Goal: Task Accomplishment & Management: Complete application form

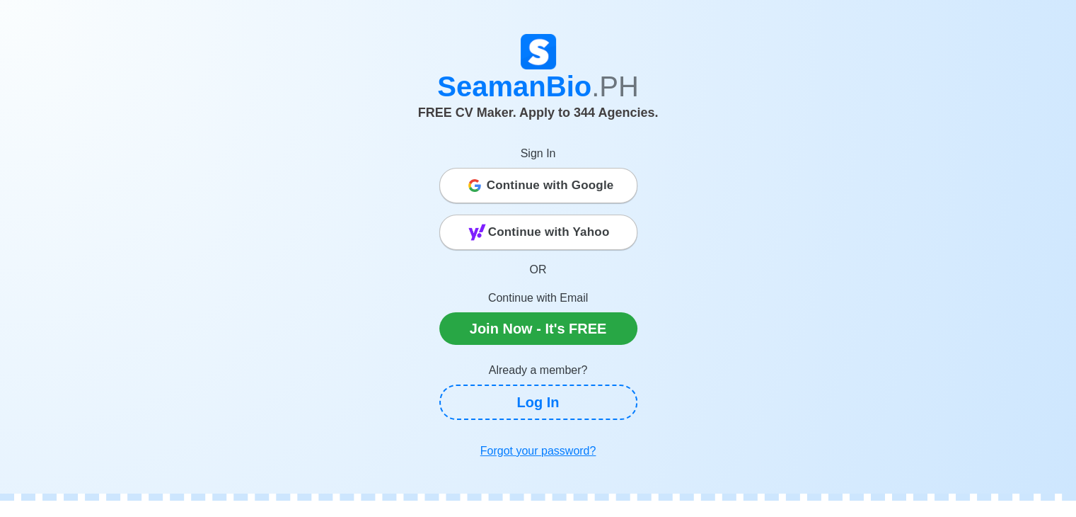
click at [532, 190] on span "Continue with Google" at bounding box center [550, 185] width 127 height 28
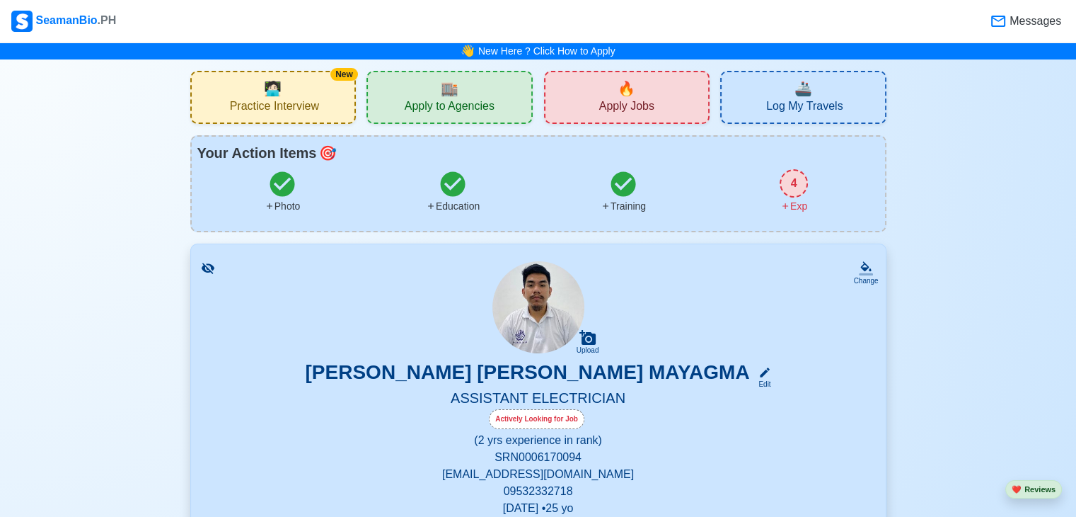
click at [606, 96] on div "🔥 Apply Jobs" at bounding box center [627, 97] width 166 height 53
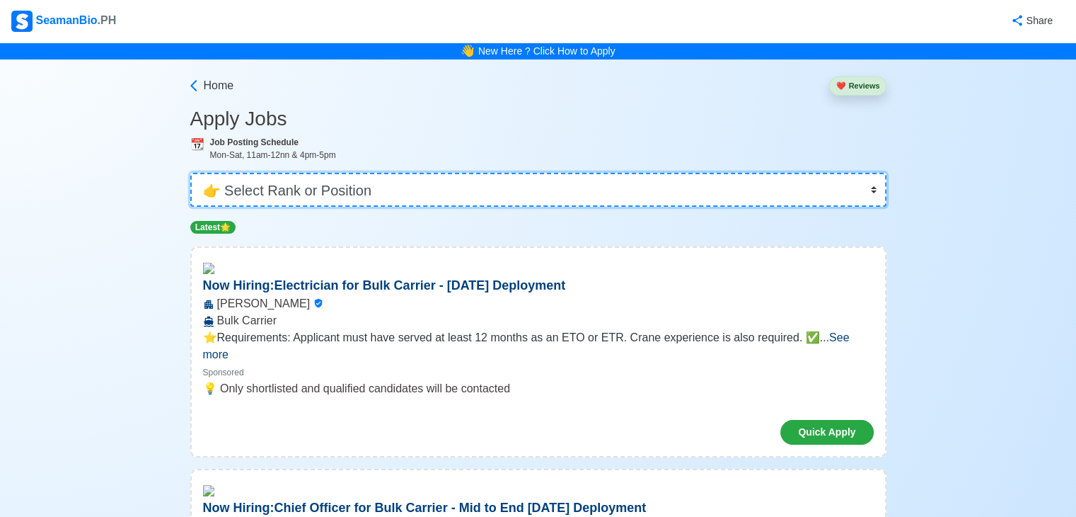
click at [849, 186] on select "👉 Select Rank or Position Master Chief Officer 2nd Officer 3rd Officer Junior O…" at bounding box center [538, 190] width 696 height 34
select select "Electrician"
click at [192, 173] on select "👉 Select Rank or Position Master Chief Officer 2nd Officer 3rd Officer Junior O…" at bounding box center [538, 190] width 696 height 34
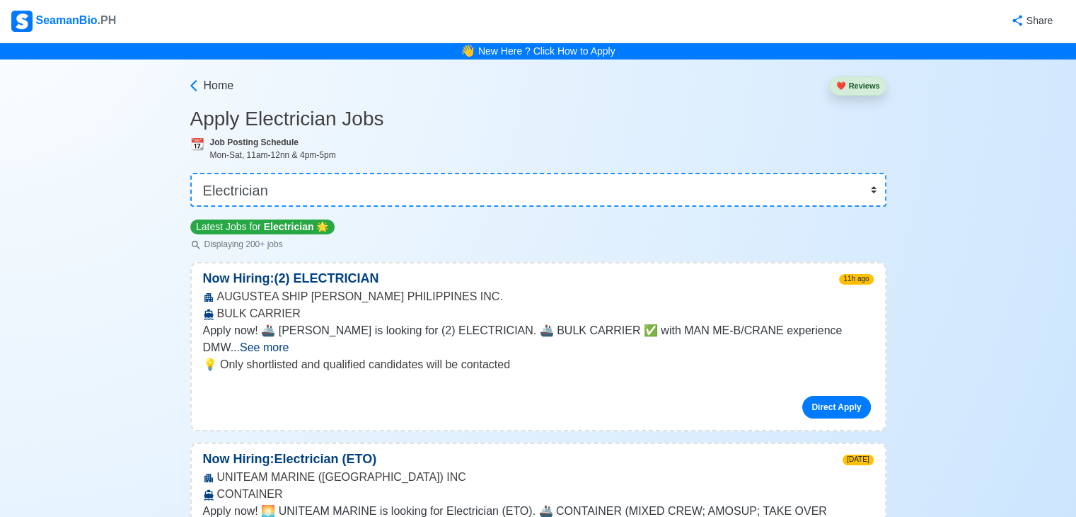
click at [289, 341] on span "See more" at bounding box center [264, 347] width 49 height 12
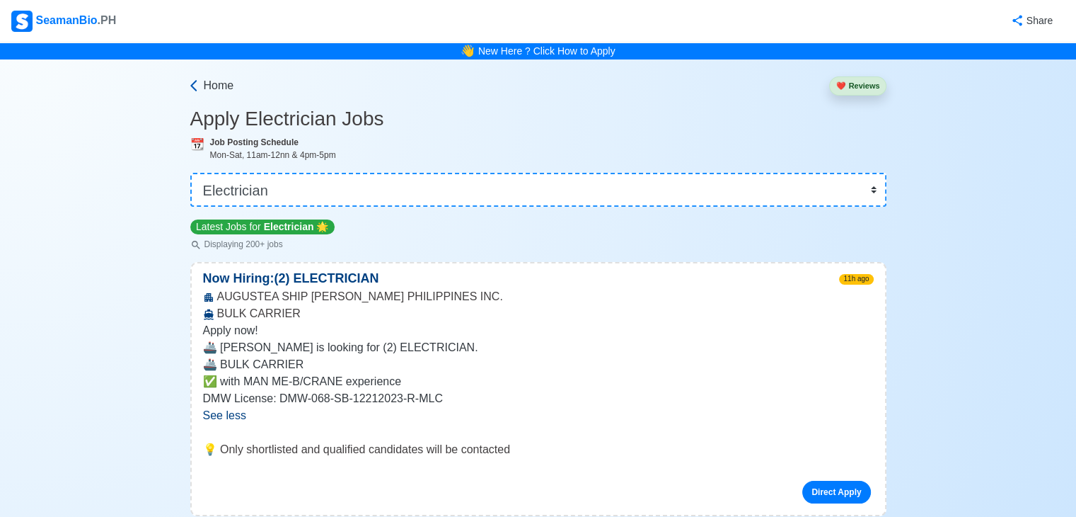
click at [193, 88] on icon at bounding box center [193, 85] width 6 height 11
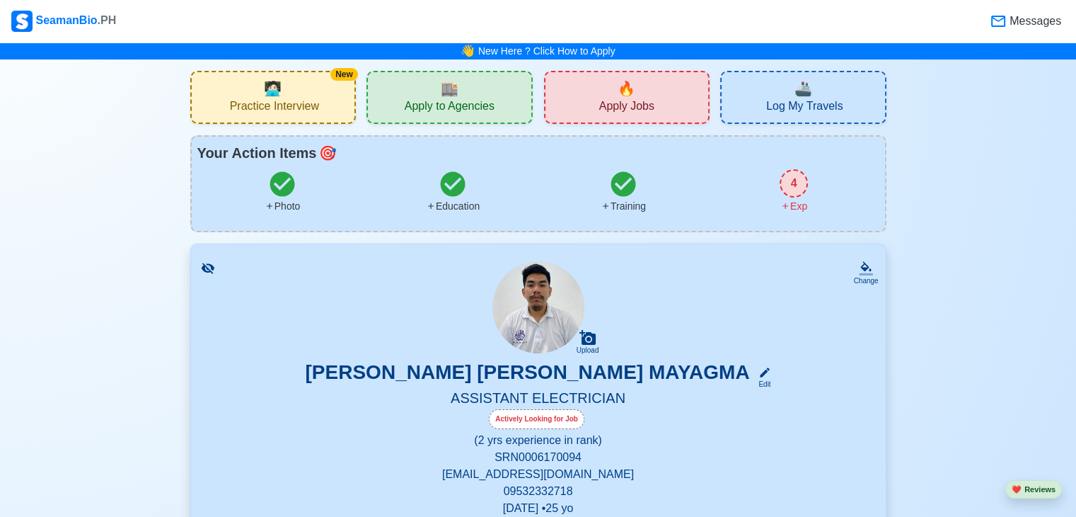
click at [791, 182] on div "4" at bounding box center [794, 183] width 28 height 28
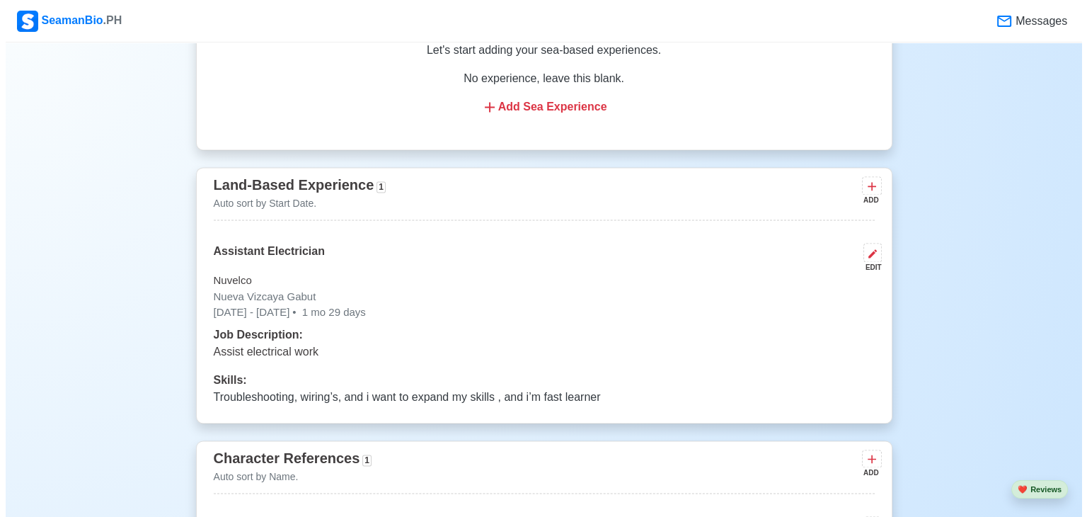
scroll to position [2009, 0]
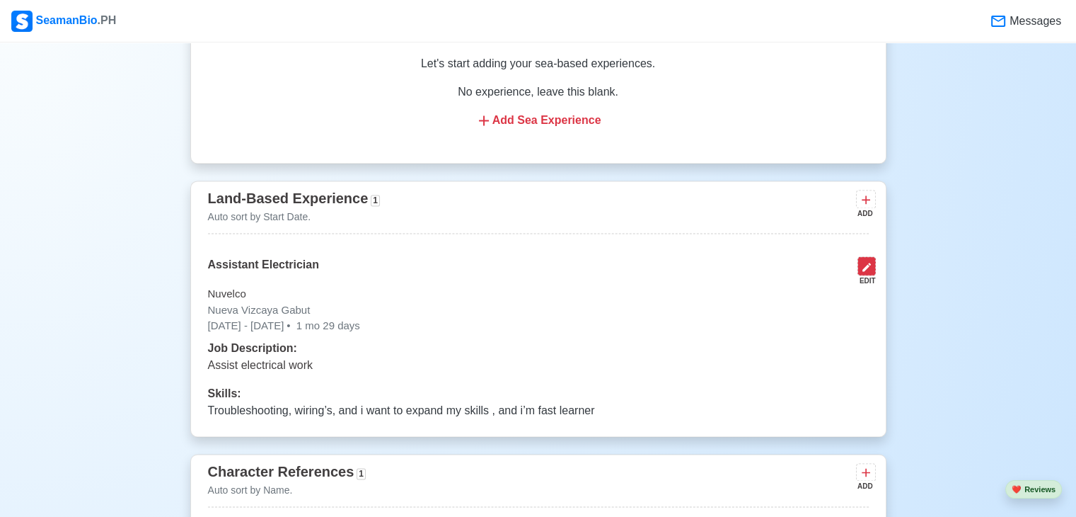
click at [866, 267] on icon at bounding box center [867, 267] width 8 height 8
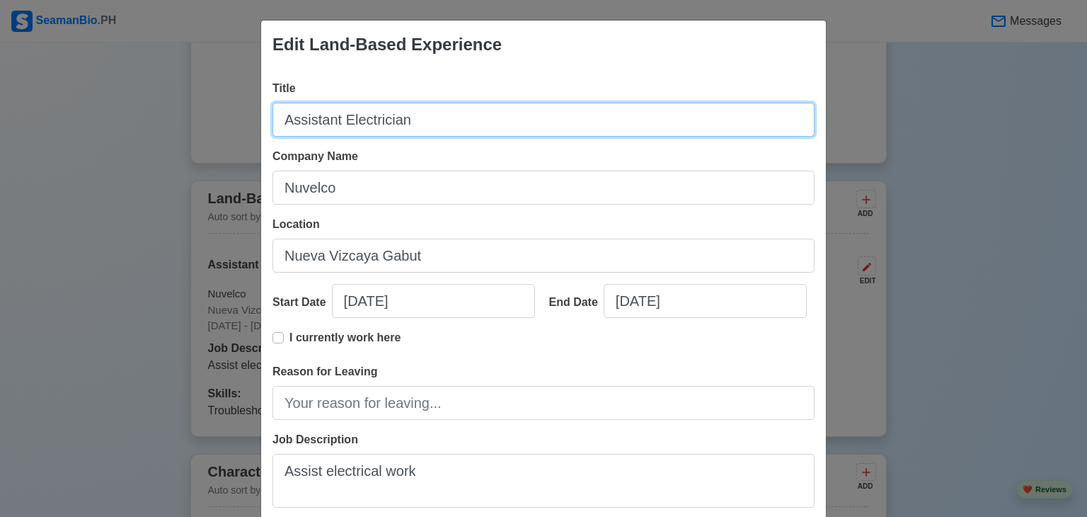
click at [484, 111] on input "Assistant Electrician" at bounding box center [543, 120] width 542 height 34
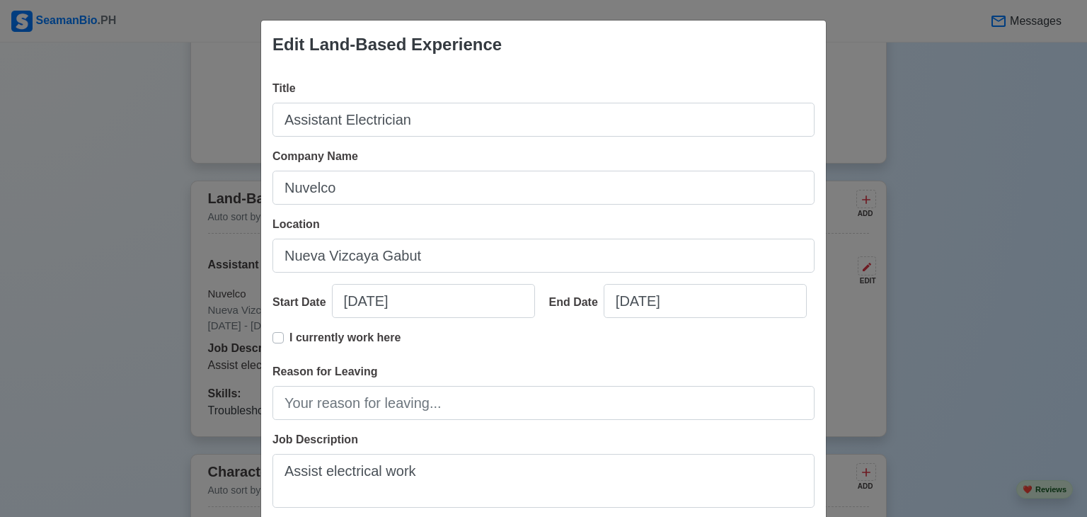
click at [1041, 185] on div "Edit Land-Based Experience Title Assistant Electrician Company Name Nuvelco Loc…" at bounding box center [543, 258] width 1087 height 517
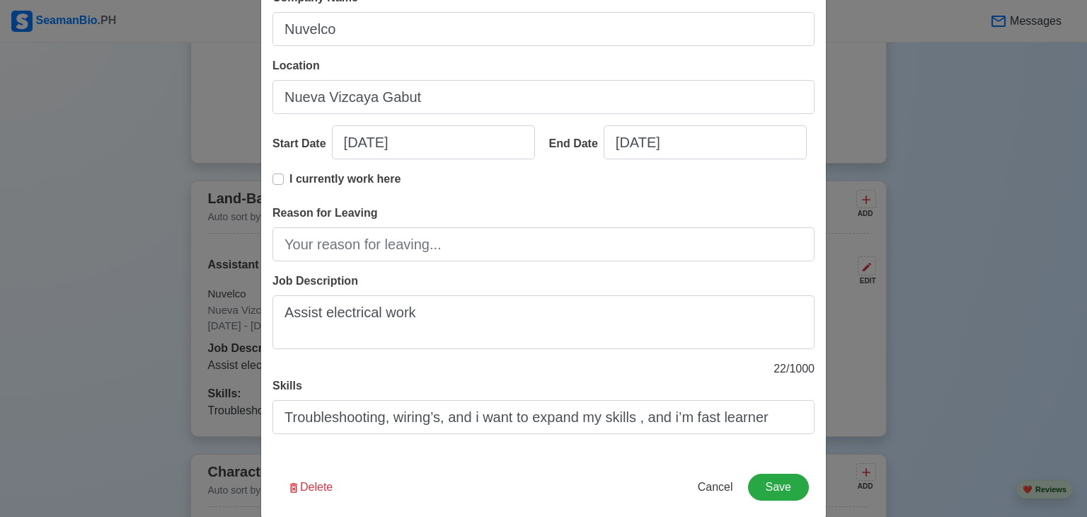
scroll to position [179, 0]
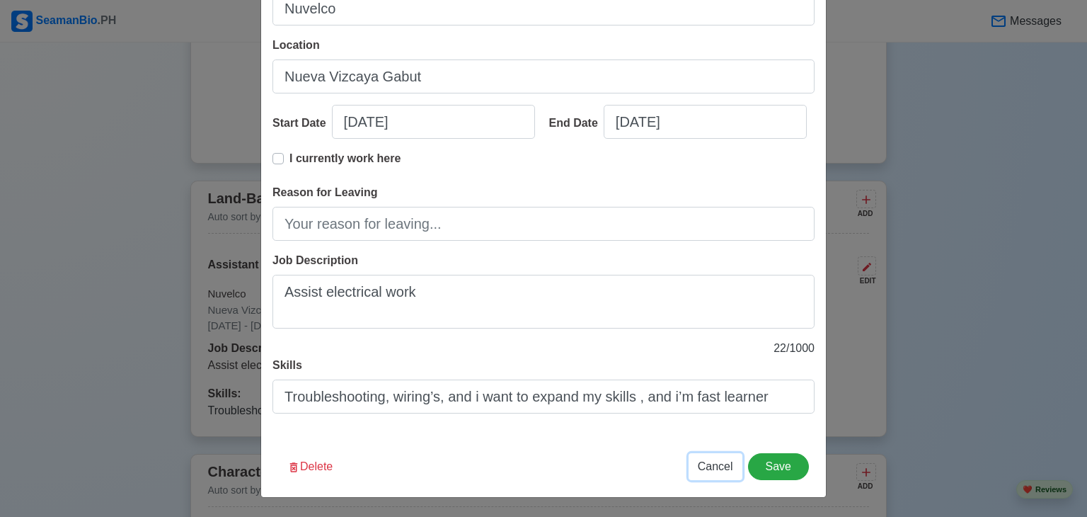
click at [720, 468] on span "Cancel" at bounding box center [715, 466] width 35 height 12
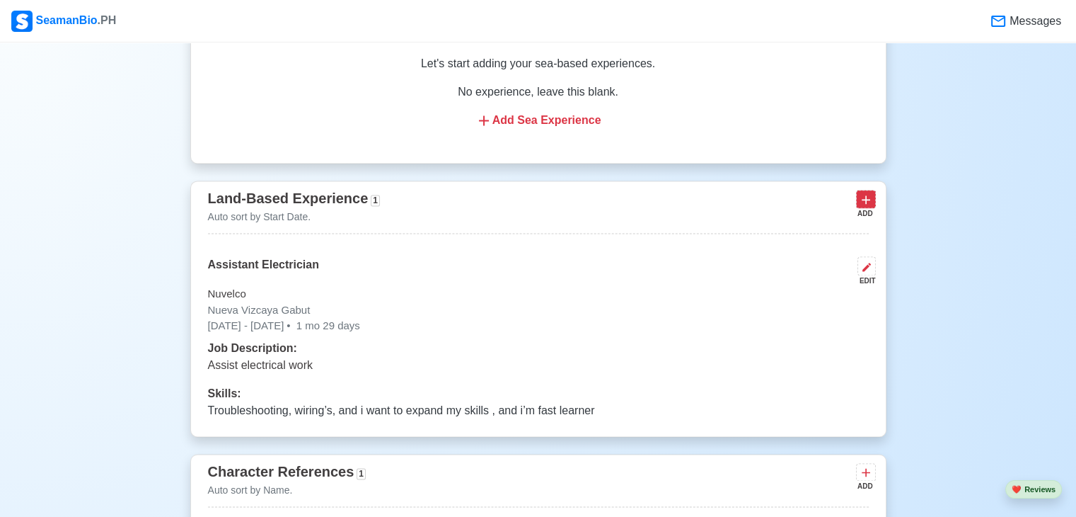
click at [871, 204] on icon at bounding box center [866, 200] width 14 height 14
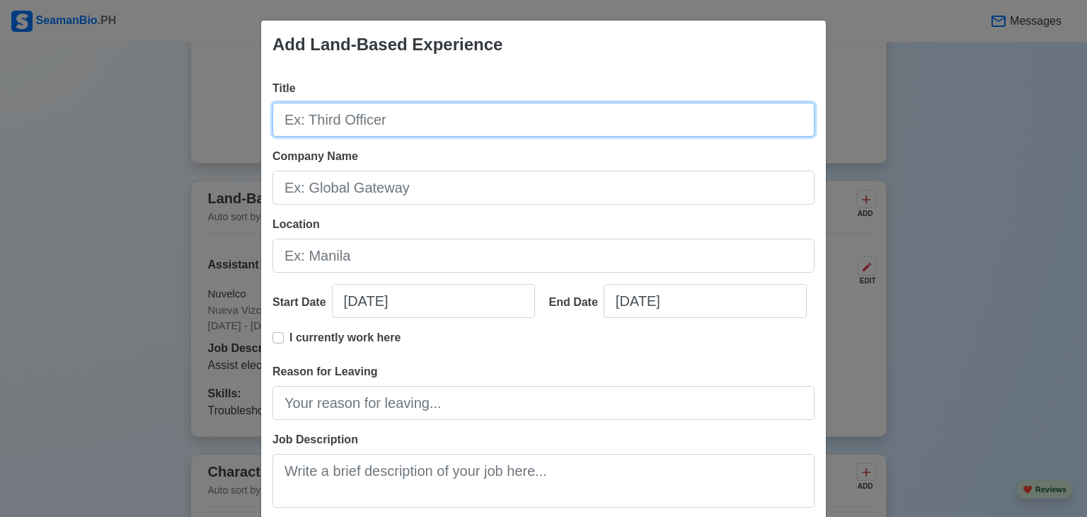
drag, startPoint x: 578, startPoint y: 120, endPoint x: 580, endPoint y: 111, distance: 8.6
click at [580, 111] on input "Title" at bounding box center [543, 120] width 542 height 34
type input "Project Electrical Supervisor"
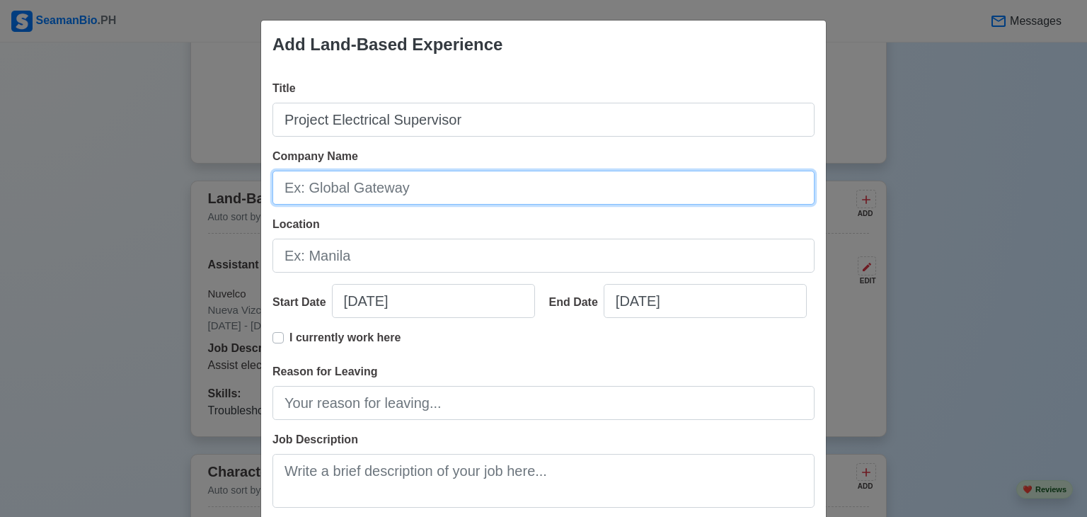
click at [335, 188] on input "Company Name" at bounding box center [543, 188] width 542 height 34
type input "CrisClaro Construction Services"
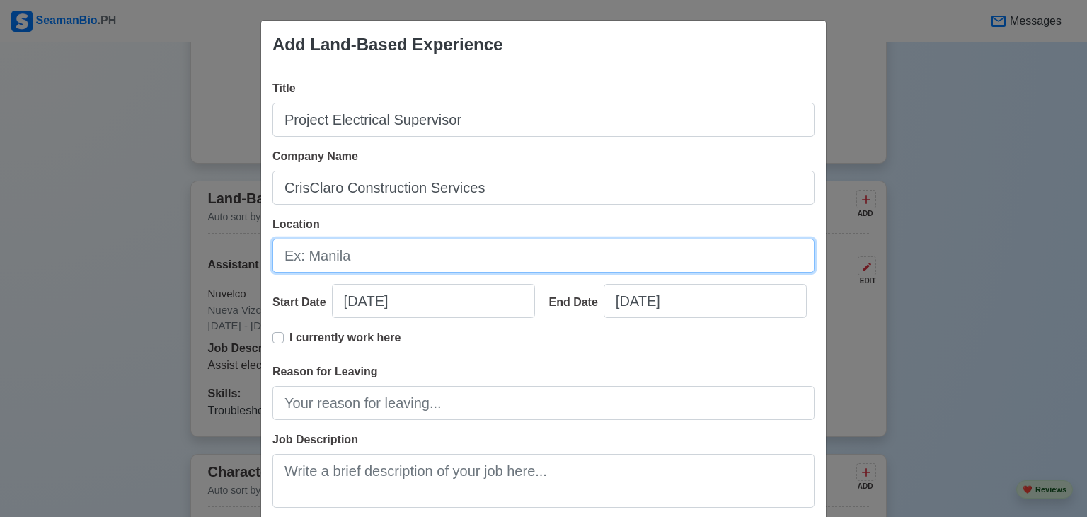
click at [318, 248] on input "Location" at bounding box center [543, 256] width 542 height 34
type input "[STREET_ADDRESS]"
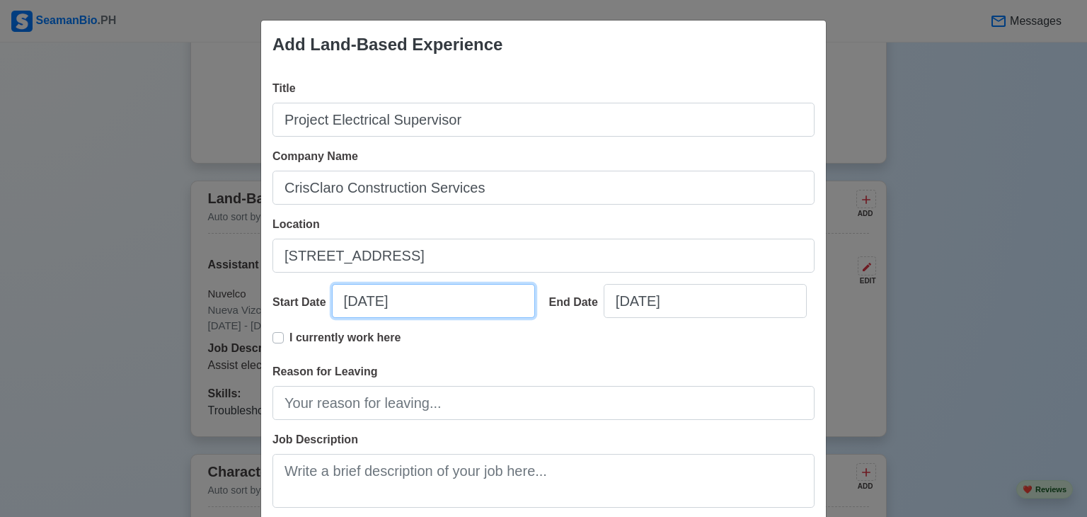
select select "****"
select select "******"
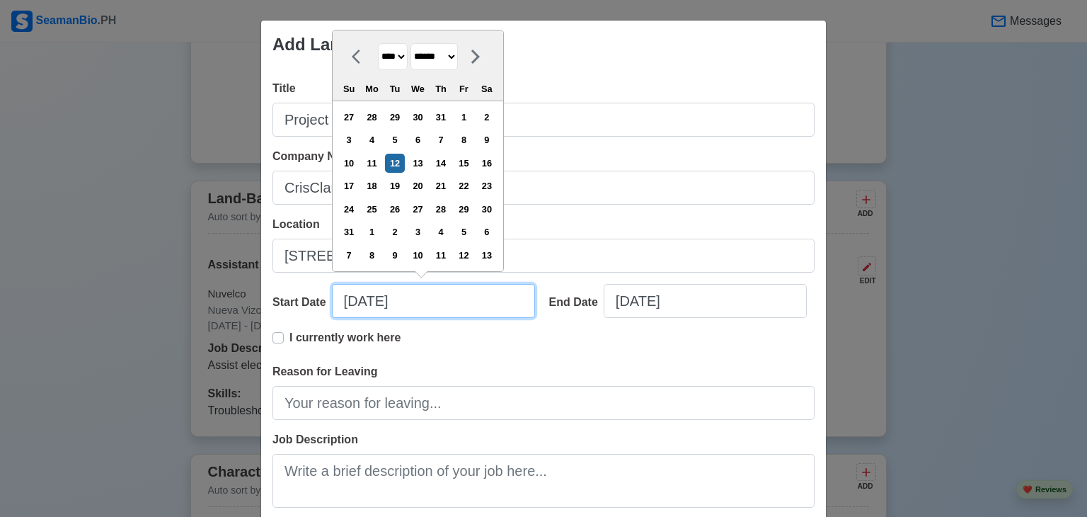
click at [450, 298] on input "[DATE]" at bounding box center [433, 301] width 203 height 34
click at [393, 57] on select "**** **** **** **** **** **** **** **** **** **** **** **** **** **** **** ****…" at bounding box center [393, 57] width 30 height 28
select select "****"
click at [378, 67] on select "**** **** **** **** **** **** **** **** **** **** **** **** **** **** **** ****…" at bounding box center [393, 57] width 30 height 28
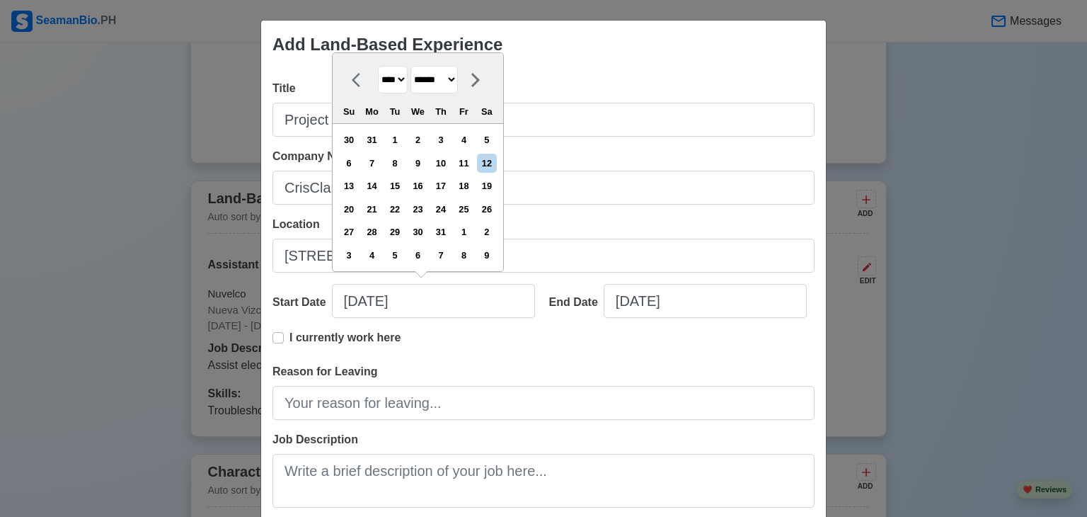
click at [456, 81] on select "******* ******** ***** ***** *** **** **** ****** ********* ******* ******** **…" at bounding box center [433, 80] width 47 height 28
select select "*********"
click at [410, 67] on select "******* ******** ***** ***** *** **** **** ****** ********* ******* ******** **…" at bounding box center [433, 80] width 47 height 28
click at [374, 171] on div "4" at bounding box center [371, 163] width 19 height 19
type input "[DATE]"
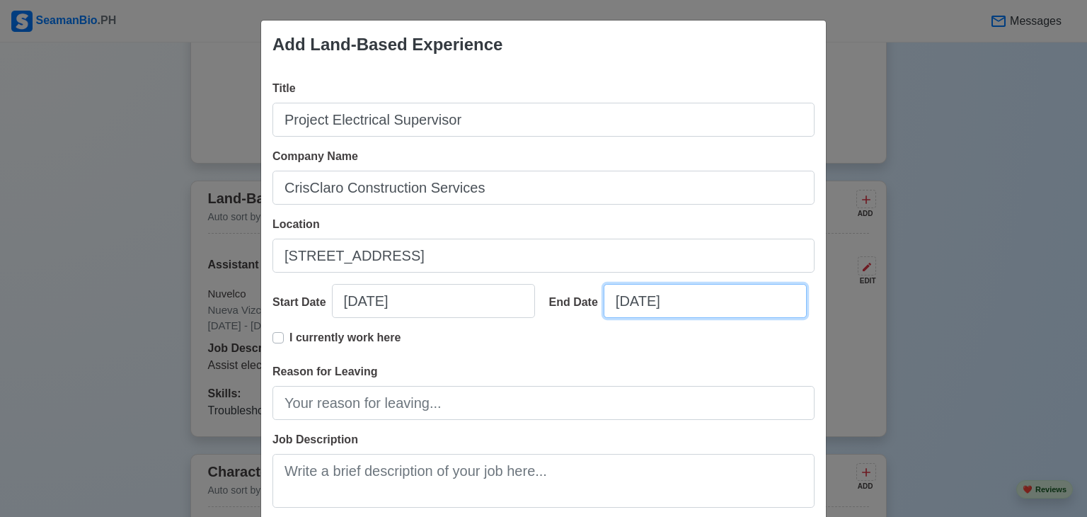
select select "****"
select select "******"
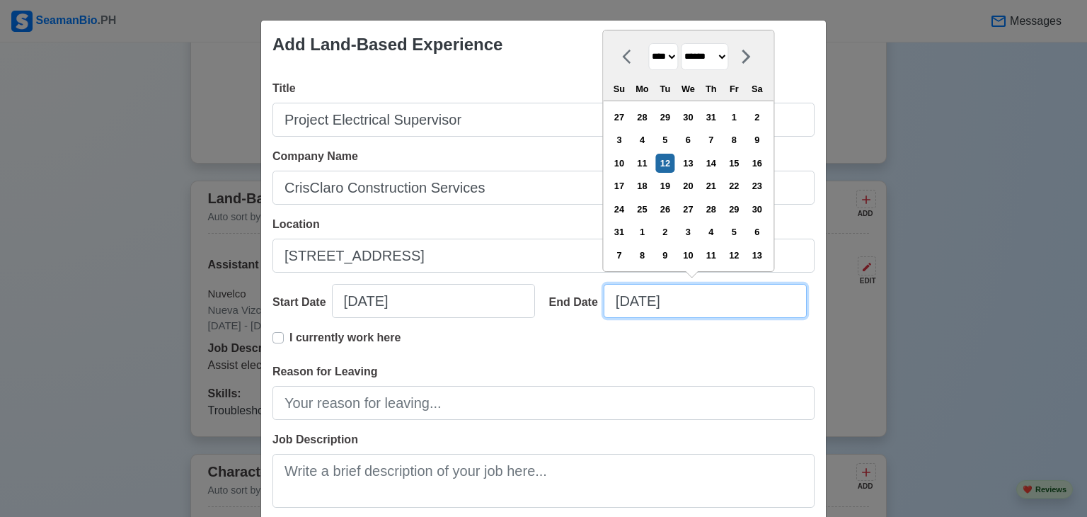
click at [700, 294] on input "[DATE]" at bounding box center [705, 301] width 203 height 34
type input "[DATE]"
select select "****"
type input "08/12/2"
select select "****"
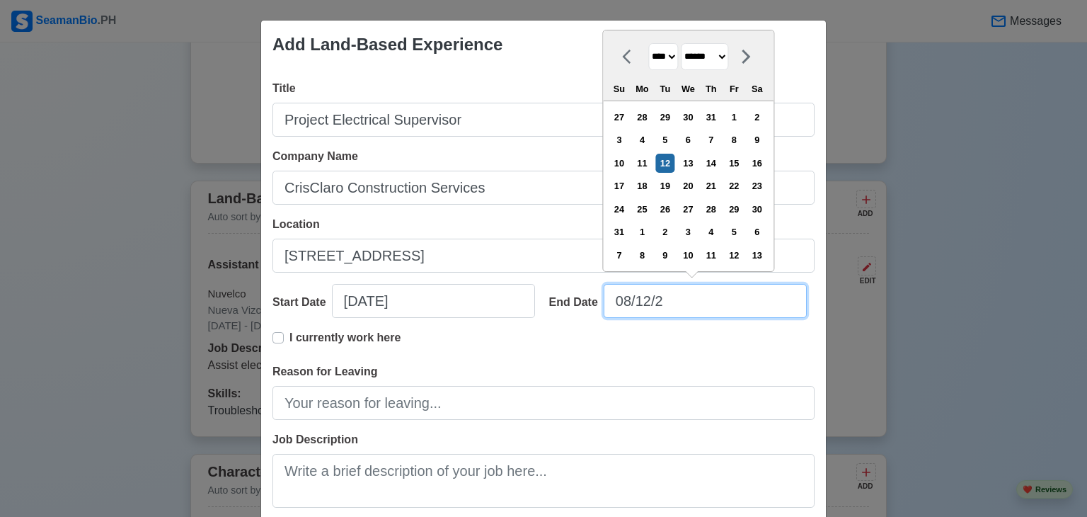
type input "08/12/"
select select "****"
type input "0"
select select "****"
select select "*******"
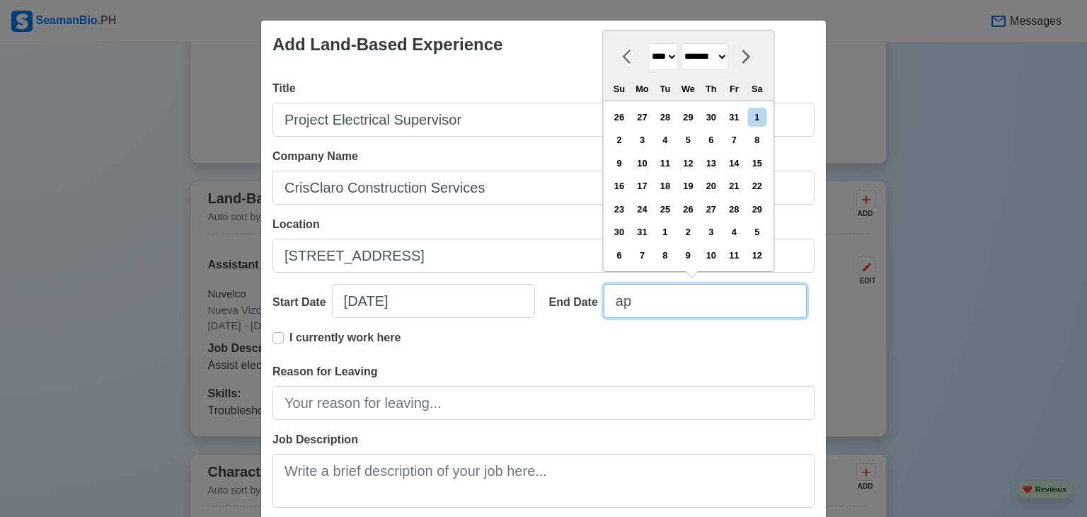
type input "a"
type input "[DATE]"
select select "****"
select select "*****"
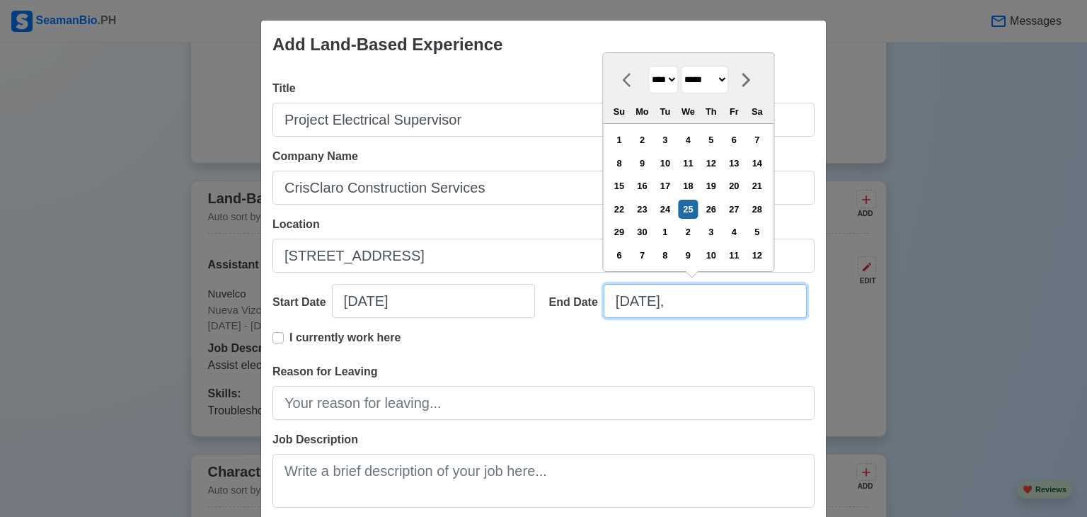
type input "[DATE], 2"
select select "****"
type input "[DATE]"
select select "****"
type input "[DATE]"
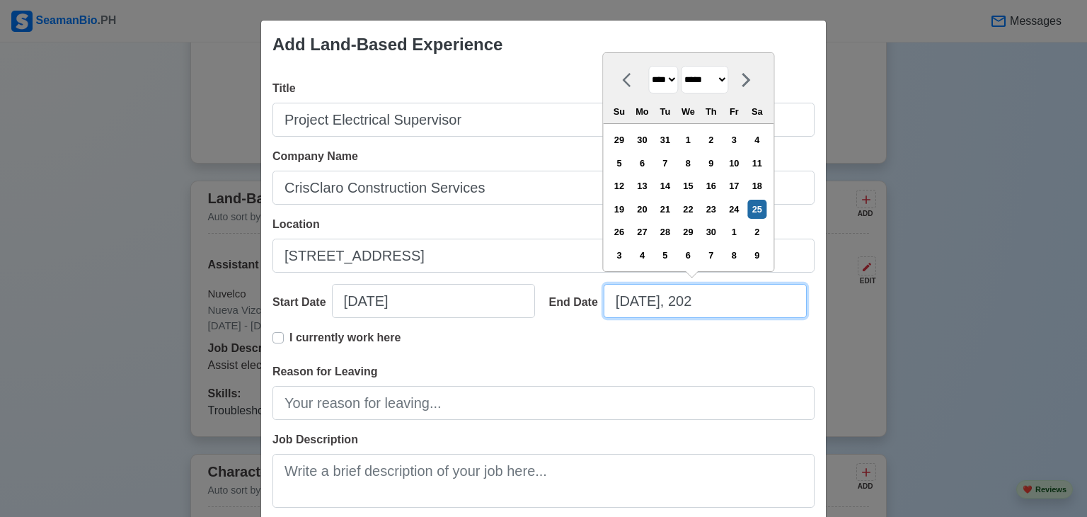
select select "****"
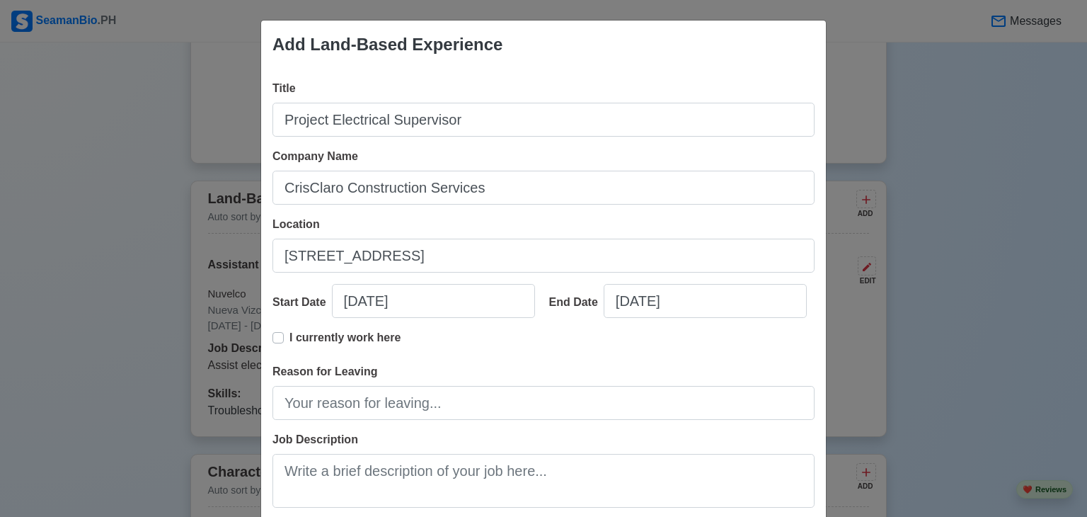
click at [289, 338] on label "I currently work here" at bounding box center [344, 343] width 111 height 28
type input "[DATE]"
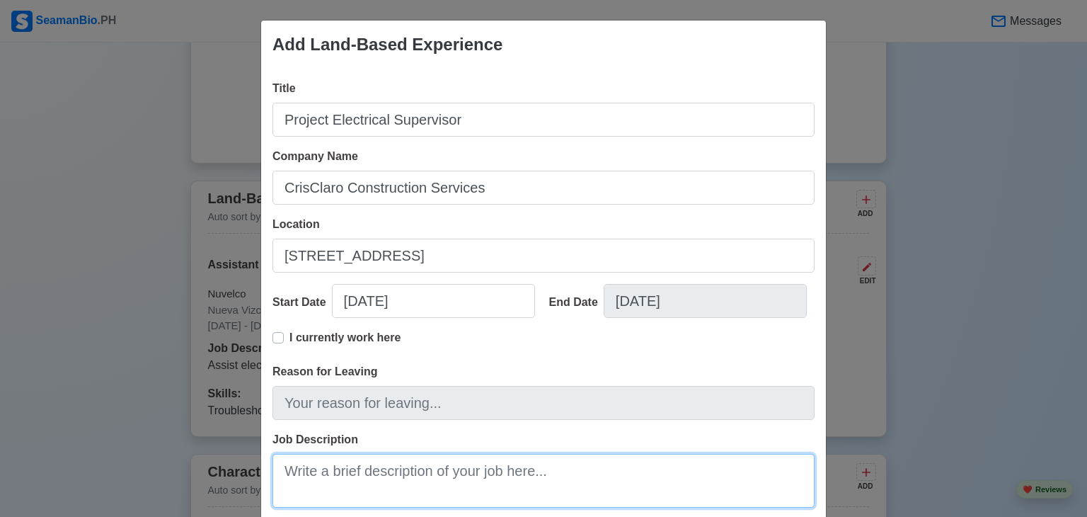
click at [441, 469] on textarea "Job Description" at bounding box center [543, 481] width 542 height 54
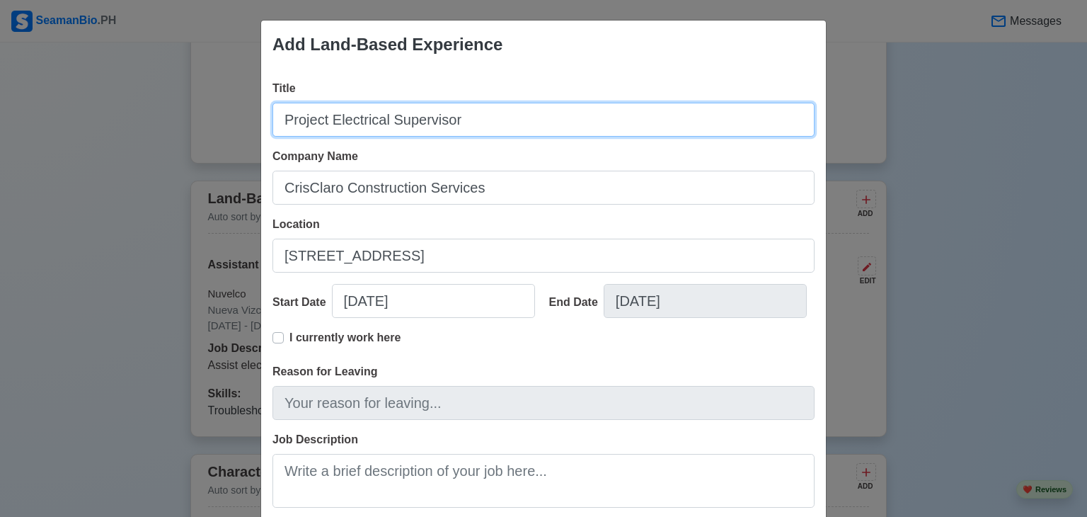
drag, startPoint x: 461, startPoint y: 115, endPoint x: 174, endPoint y: 117, distance: 287.3
click at [174, 117] on div "Add Land-Based Experience Title Project Electrical Supervisor Company Name Cris…" at bounding box center [543, 258] width 1087 height 517
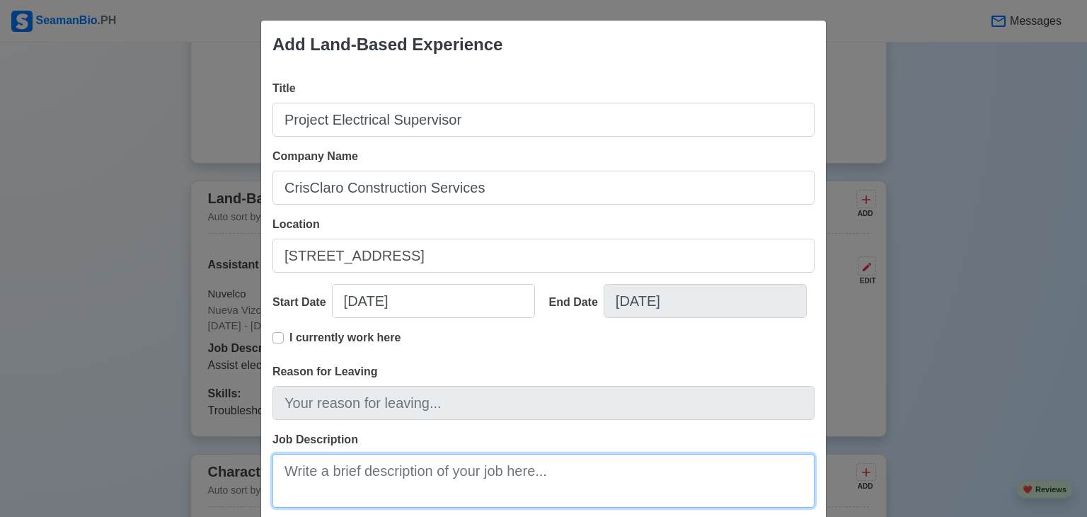
click at [420, 487] on textarea "Job Description" at bounding box center [543, 481] width 542 height 54
paste textarea "managing electrical installations, coordinating teams, ensuring compliance with…"
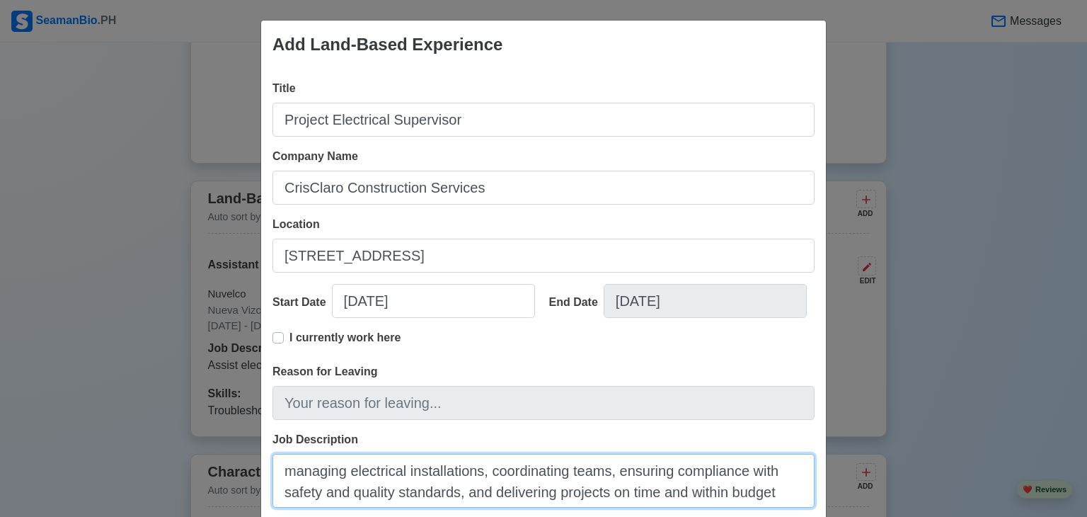
type textarea "managing electrical installations, coordinating teams, ensuring compliance with…"
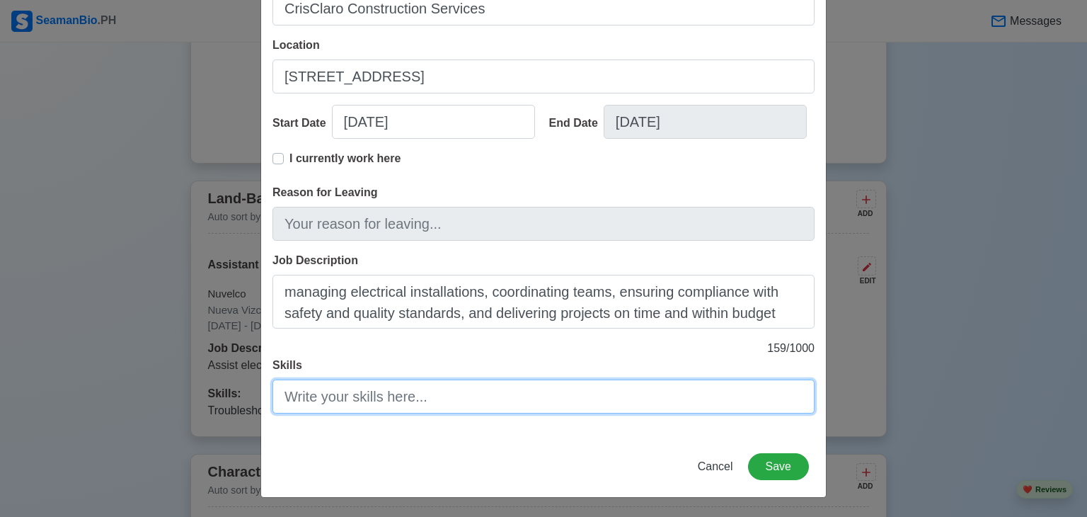
click at [345, 406] on input "Skills" at bounding box center [543, 396] width 542 height 34
paste input "Proven experience supervising electrical works from planning to commissioning. …"
click at [289, 398] on input "Proven experience supervising electrical works from planning to commissioning. …" at bounding box center [543, 396] width 542 height 34
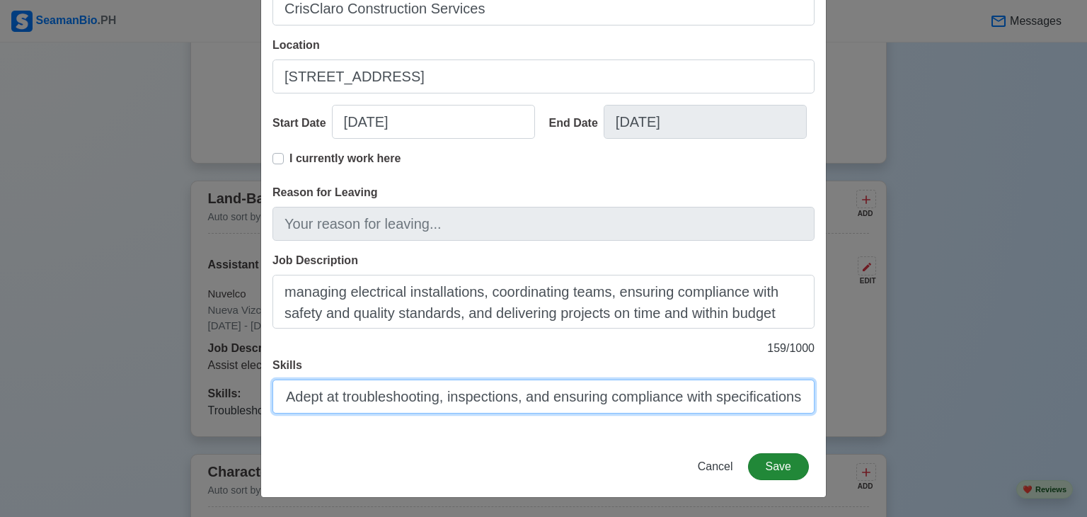
type input "Proven experience supervising electrical works from planning to commissioning. …"
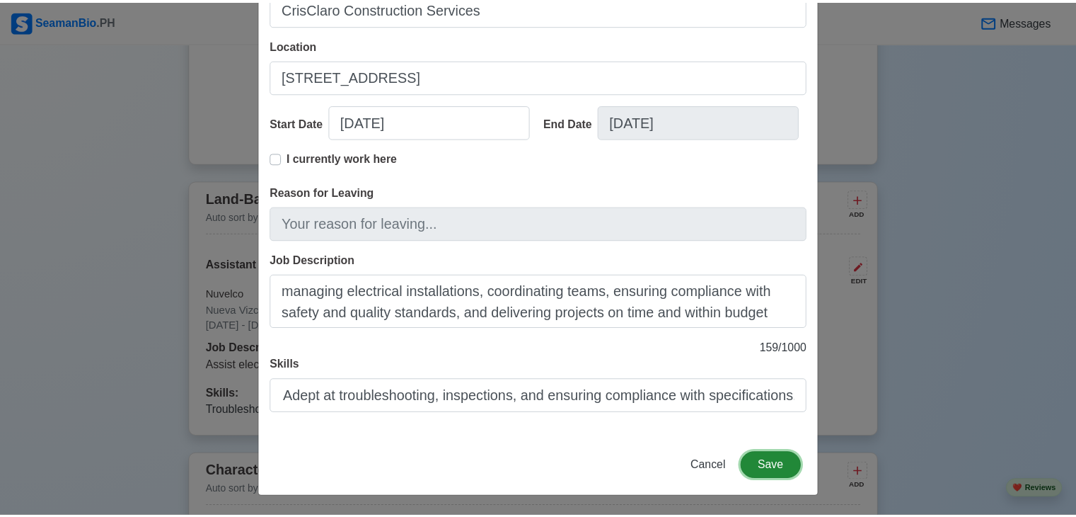
scroll to position [0, 0]
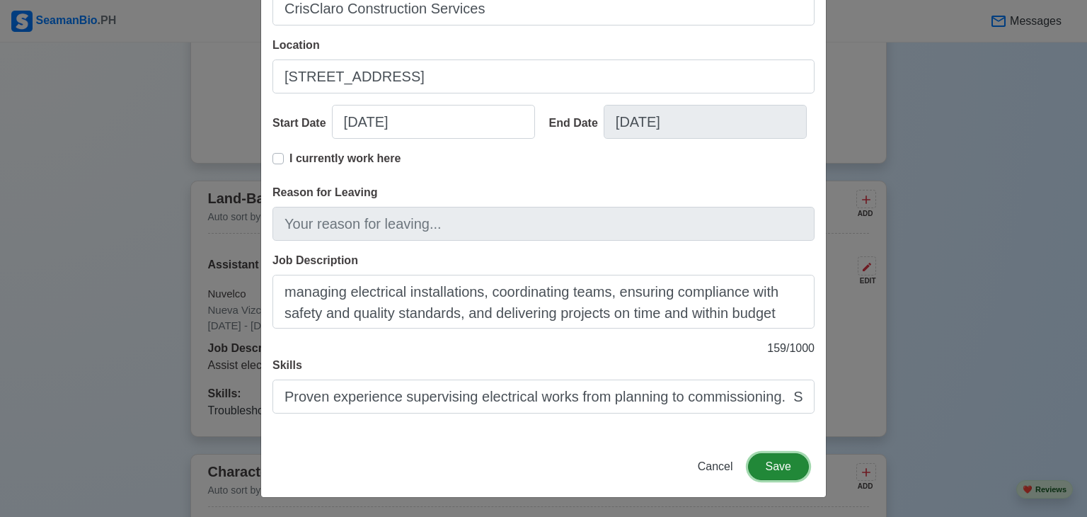
click at [767, 466] on button "Save" at bounding box center [778, 466] width 61 height 27
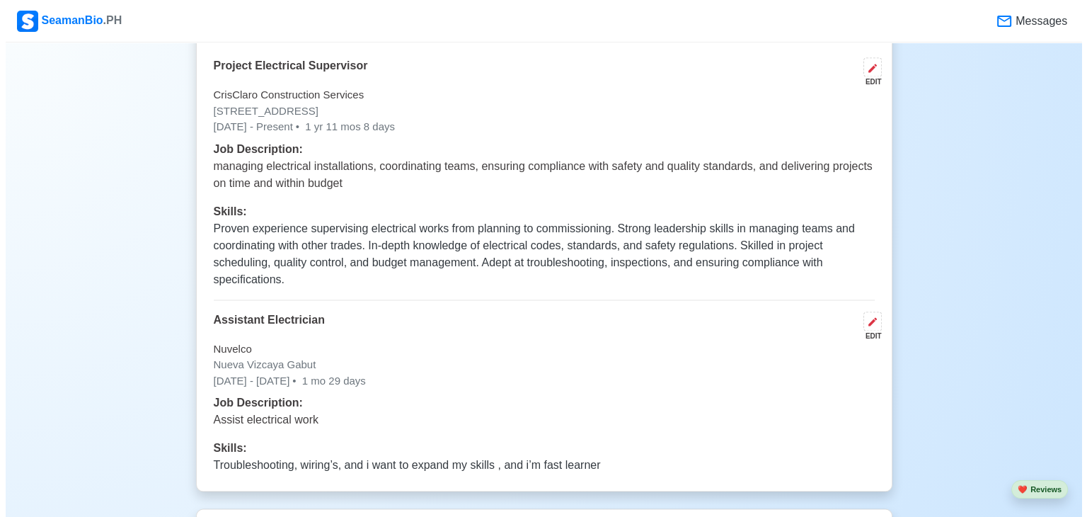
scroll to position [2200, 0]
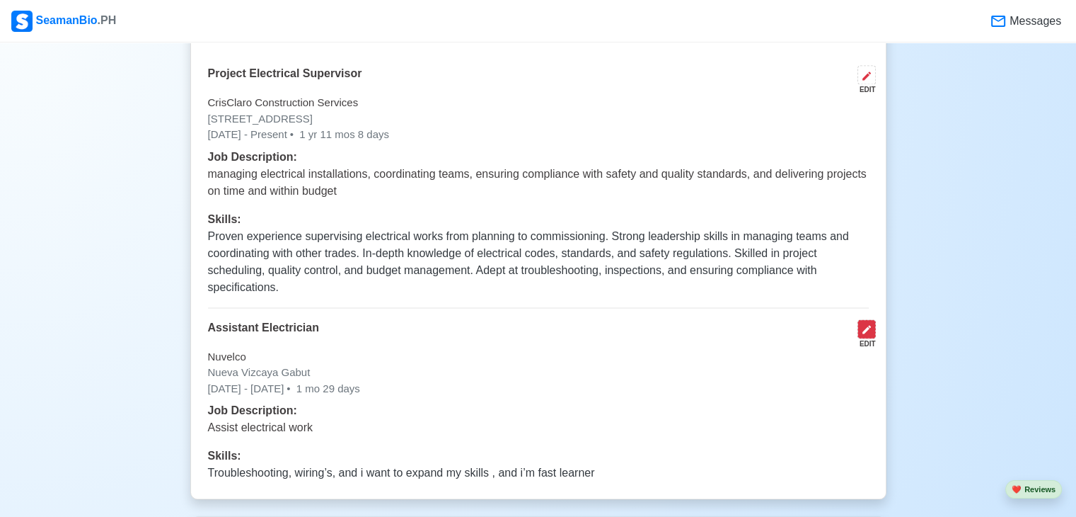
click at [875, 328] on button at bounding box center [867, 328] width 18 height 19
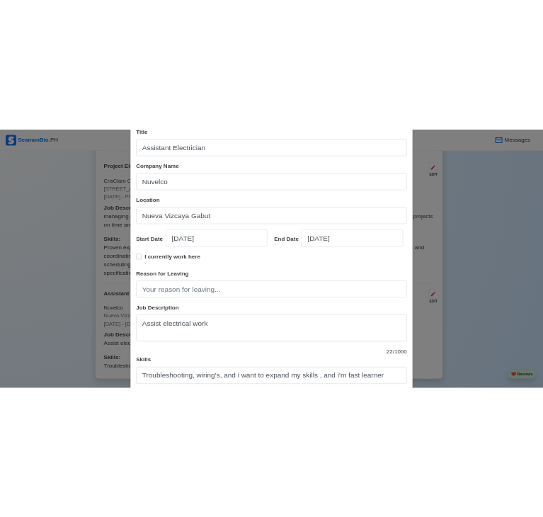
scroll to position [179, 0]
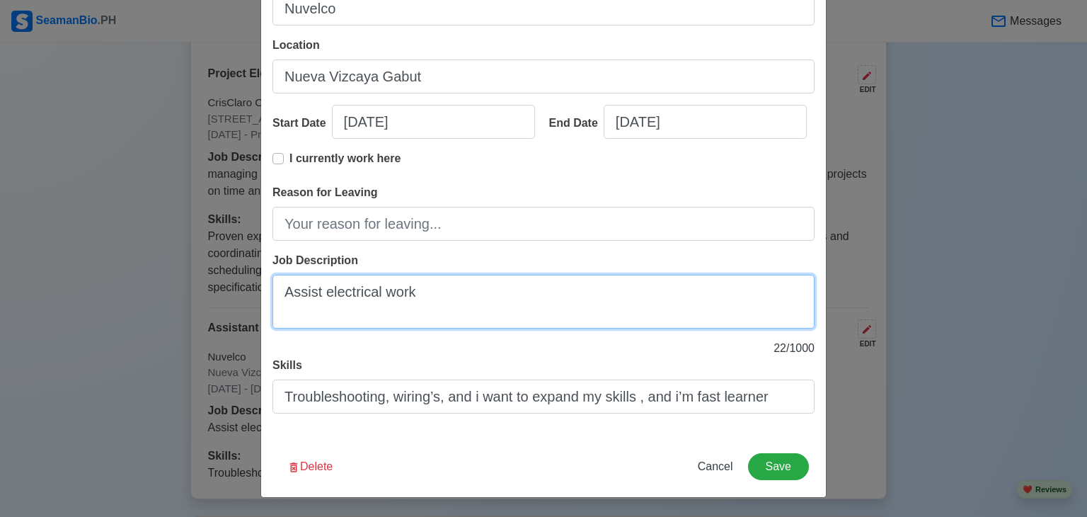
drag, startPoint x: 476, startPoint y: 291, endPoint x: 0, endPoint y: 281, distance: 475.7
click at [0, 281] on div "Edit Land-Based Experience Title Assistant Electrician Company Name Nuvelco Loc…" at bounding box center [543, 258] width 1087 height 517
paste textarea "hands-on experience supporting electrical installations, maintenance, and repai…"
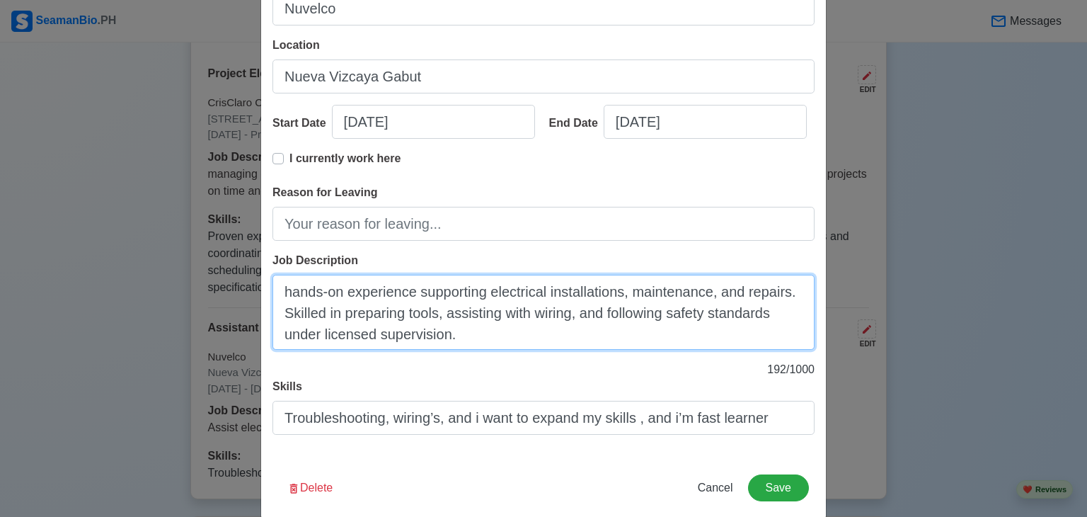
type textarea "hands-on experience supporting electrical installations, maintenance, and repai…"
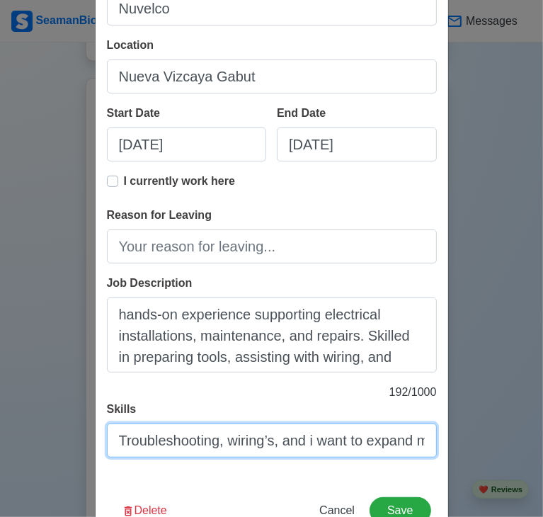
click at [257, 440] on input "Troubleshooting, wiring’s, and i want to expand my skills , and i’m fast learner" at bounding box center [272, 440] width 330 height 34
drag, startPoint x: 401, startPoint y: 440, endPoint x: 147, endPoint y: 434, distance: 254.2
click at [147, 434] on input "Troubleshooting, wiring’s, and i want to expand my skills , and i’m fast learner" at bounding box center [272, 440] width 330 height 34
type input "Troubd my skills , and i’m fast learner"
drag, startPoint x: 81, startPoint y: 437, endPoint x: -1, endPoint y: 416, distance: 84.6
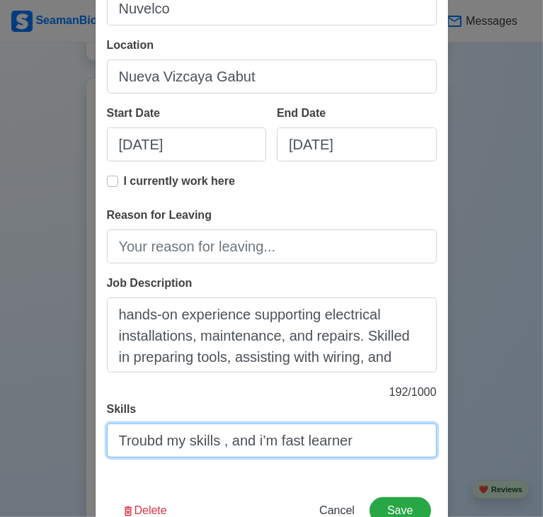
paste input "Electrical installation assistance Cable pulling & wiring support Tool & materi…"
type input "Electrical installation assistance Cable pulling & wiring support Tool & materi…"
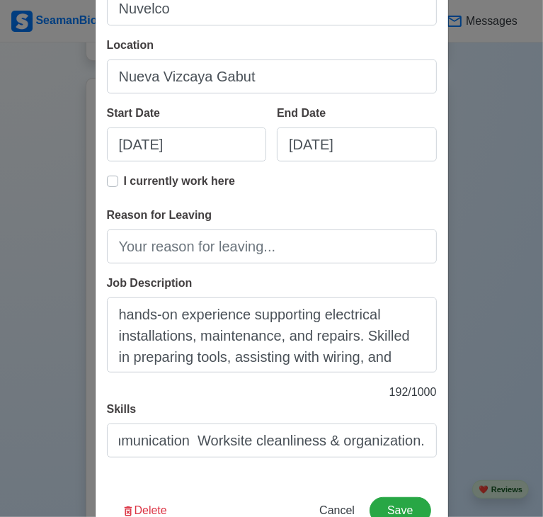
scroll to position [0, 0]
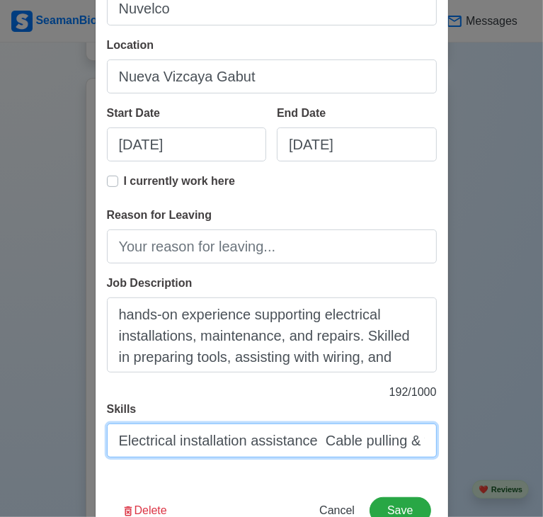
click at [318, 433] on input "Electrical installation assistance Cable pulling & wiring support Tool & materi…" at bounding box center [272, 440] width 330 height 34
paste input "Motivated and reliable Assistant Electrician with practical experience in suppo…"
type input "Motivated and reliable Assistant Electrician with practical experience in suppo…"
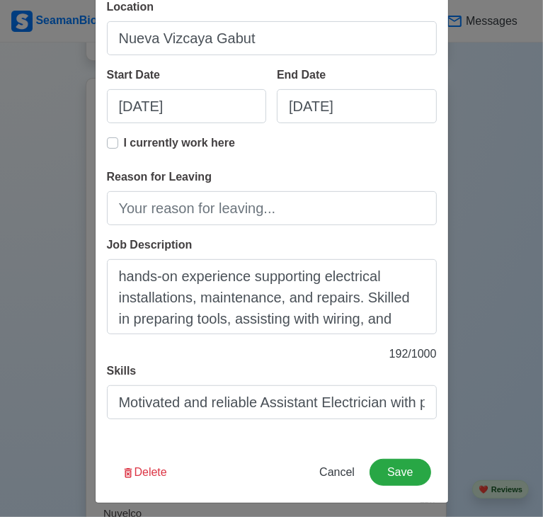
scroll to position [224, 0]
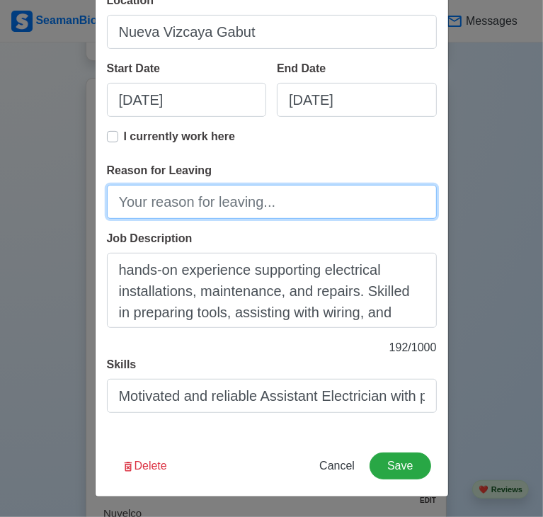
click at [306, 202] on input "Reason for Leaving" at bounding box center [272, 202] width 330 height 34
type input "i"
type input "I start my own Business"
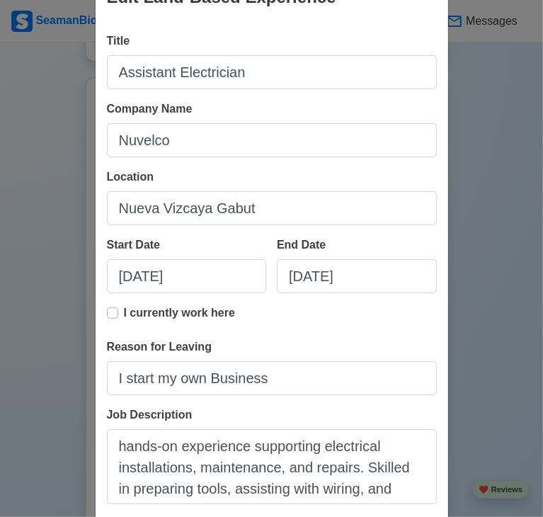
scroll to position [30, 0]
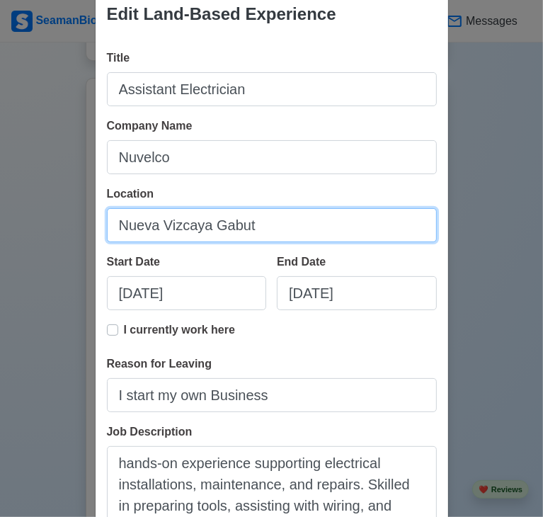
drag, startPoint x: 253, startPoint y: 223, endPoint x: -1, endPoint y: 309, distance: 268.1
type input "Gabut, [GEOGRAPHIC_DATA]"
drag, startPoint x: 269, startPoint y: 233, endPoint x: -1, endPoint y: 236, distance: 269.7
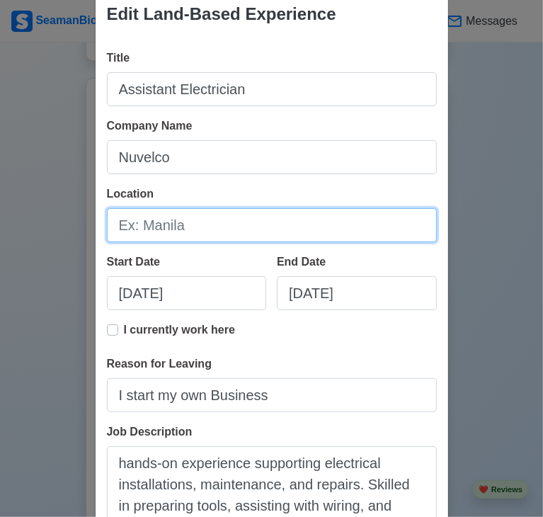
paste input "[GEOGRAPHIC_DATA]. Gabut, [GEOGRAPHIC_DATA], [GEOGRAPHIC_DATA]."
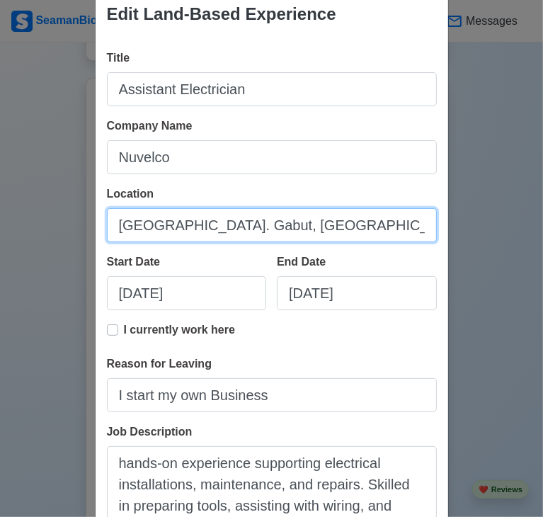
scroll to position [0, 79]
click at [111, 227] on input "[GEOGRAPHIC_DATA]. Gabut, [GEOGRAPHIC_DATA], [GEOGRAPHIC_DATA]." at bounding box center [272, 225] width 330 height 34
type input "[GEOGRAPHIC_DATA]. Gabut, [GEOGRAPHIC_DATA], [GEOGRAPHIC_DATA]."
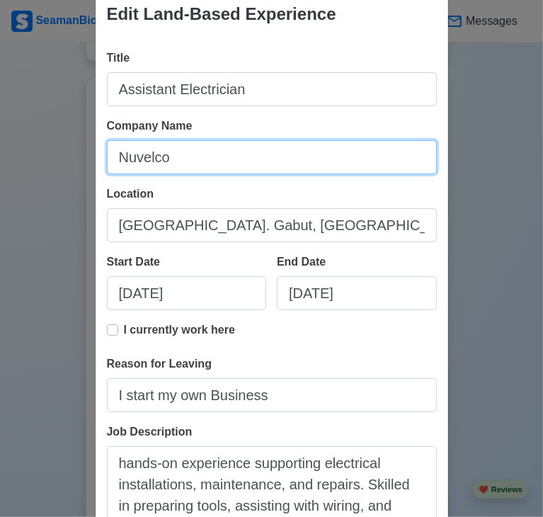
click at [188, 161] on input "Nuvelco" at bounding box center [272, 157] width 330 height 34
type input "N"
type input "NUVELCO (Nueva Vizcaya Electric Cooperative)"
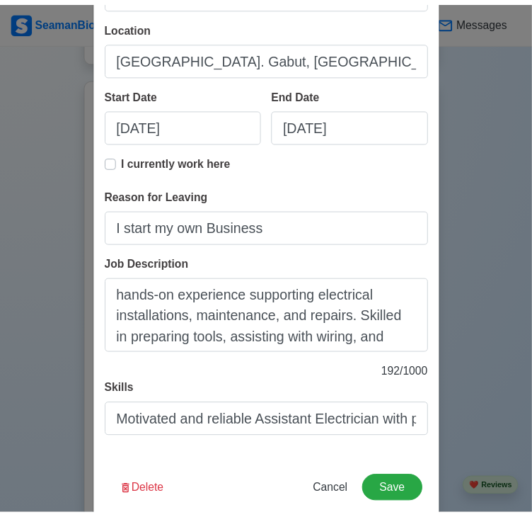
scroll to position [224, 0]
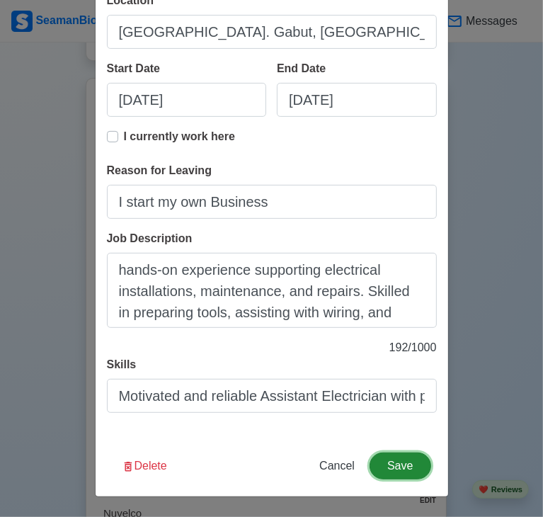
click at [404, 467] on button "Save" at bounding box center [399, 465] width 61 height 27
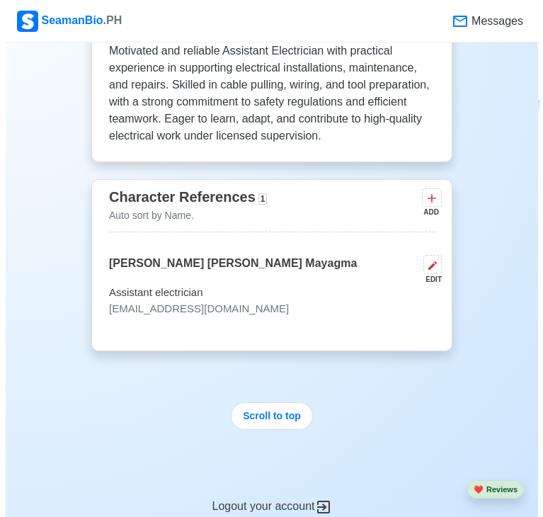
scroll to position [2866, 0]
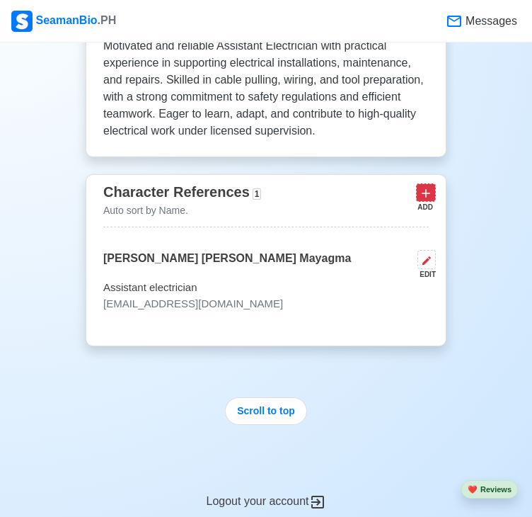
click at [427, 186] on icon at bounding box center [426, 193] width 14 height 14
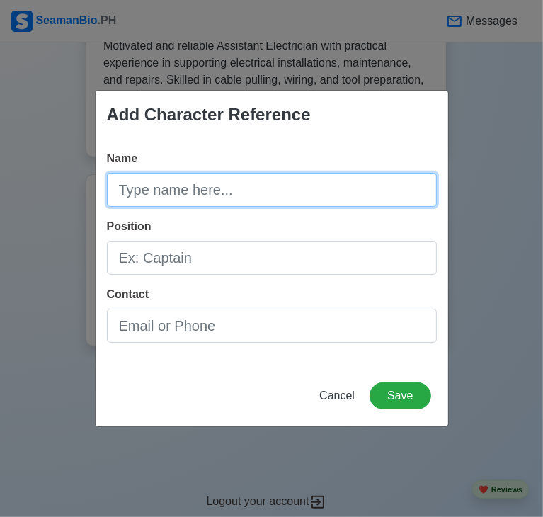
click at [230, 193] on input "Name" at bounding box center [272, 190] width 330 height 34
click at [252, 188] on input "Name" at bounding box center [272, 190] width 330 height 34
type input "[PERSON_NAME]"
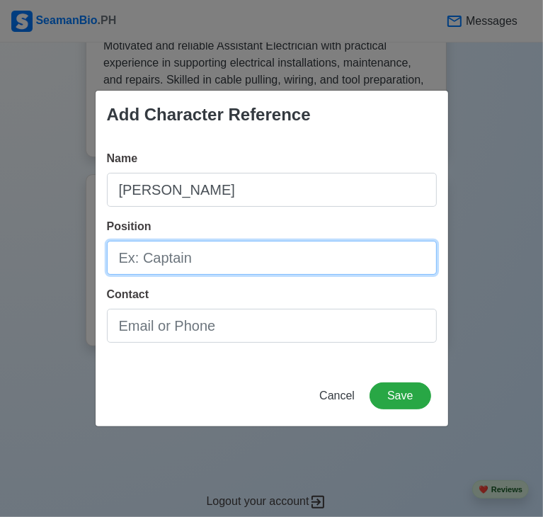
click at [226, 255] on input "Position" at bounding box center [272, 258] width 330 height 34
type input "Electrical Engineer"
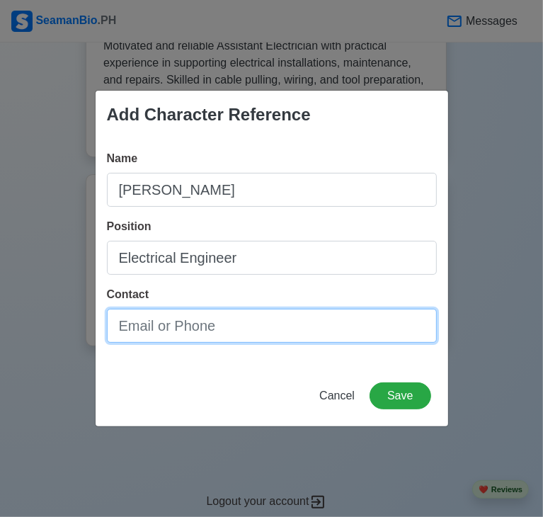
click at [231, 326] on input "Contact" at bounding box center [272, 326] width 330 height 34
type input "[PHONE_NUMBER]"
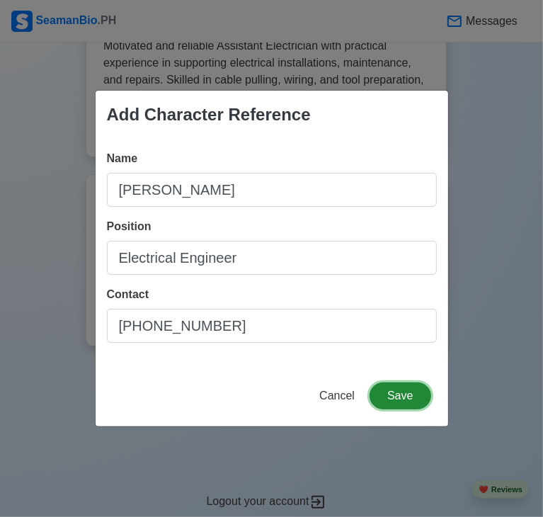
click at [416, 392] on button "Save" at bounding box center [399, 395] width 61 height 27
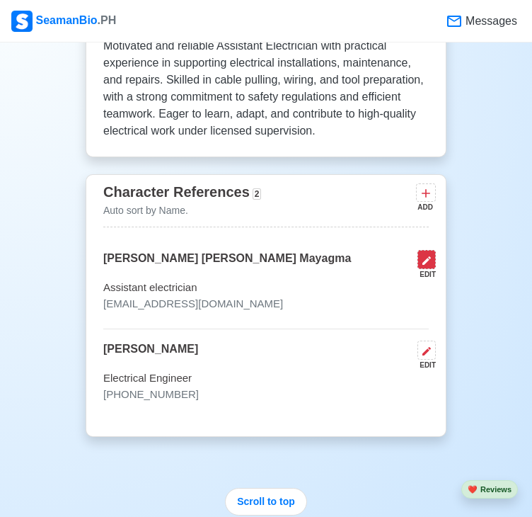
click at [427, 255] on icon at bounding box center [426, 260] width 11 height 11
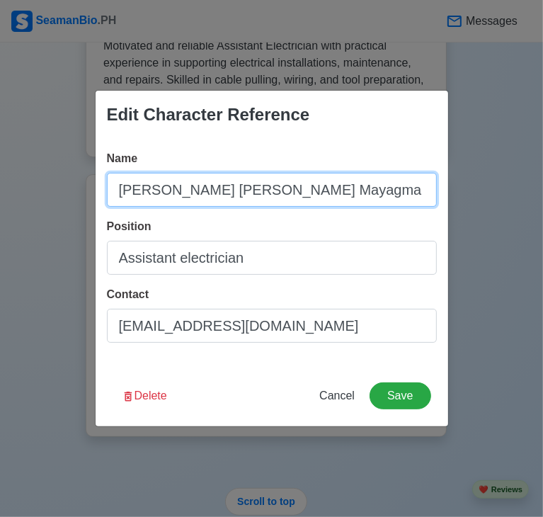
drag, startPoint x: 360, startPoint y: 188, endPoint x: -1, endPoint y: 182, distance: 361.0
type input "[PERSON_NAME]"
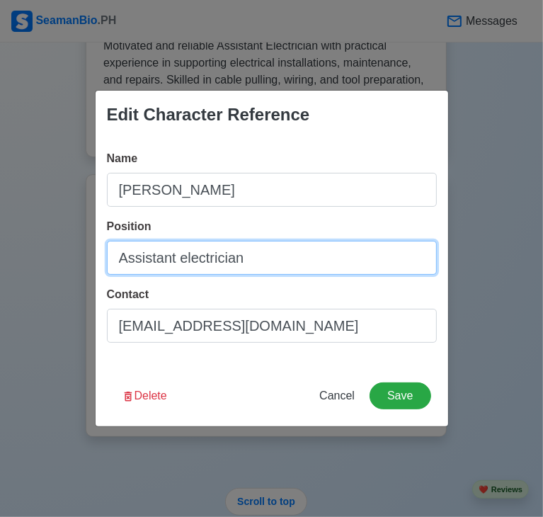
drag, startPoint x: 255, startPoint y: 253, endPoint x: -1, endPoint y: 218, distance: 257.8
type input "Contractor - Electrical Engineer"
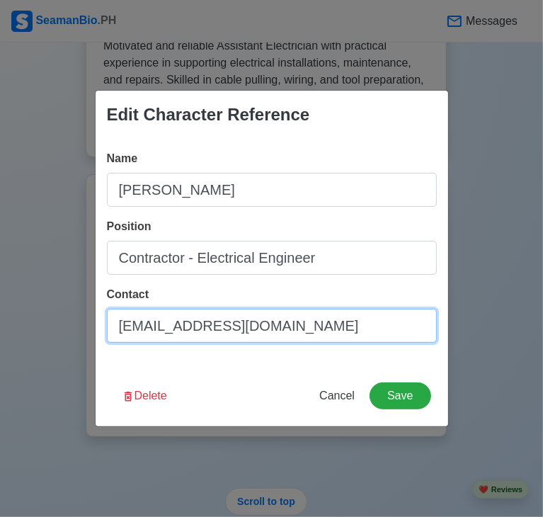
drag, startPoint x: 355, startPoint y: 331, endPoint x: -1, endPoint y: 323, distance: 355.4
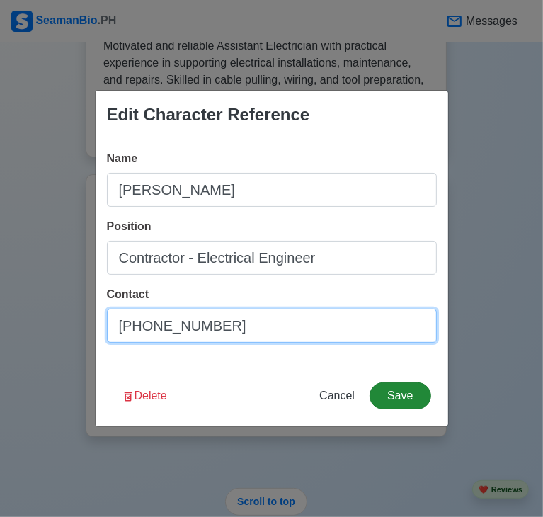
type input "[PHONE_NUMBER]"
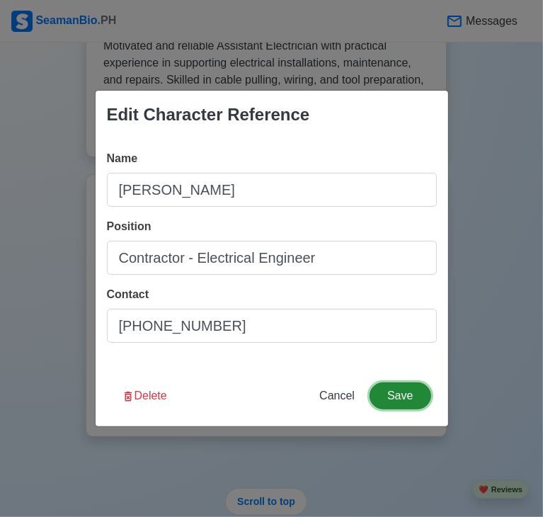
click at [390, 397] on button "Save" at bounding box center [399, 395] width 61 height 27
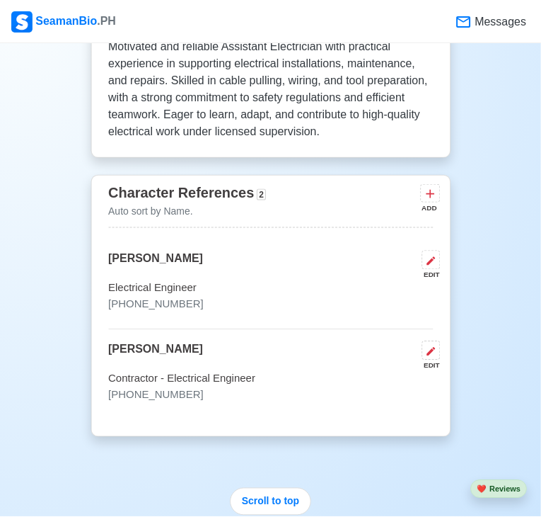
scroll to position [2864, 0]
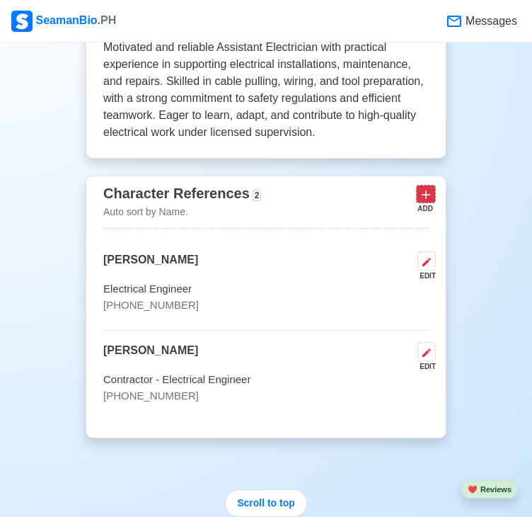
click at [426, 190] on icon at bounding box center [426, 194] width 8 height 8
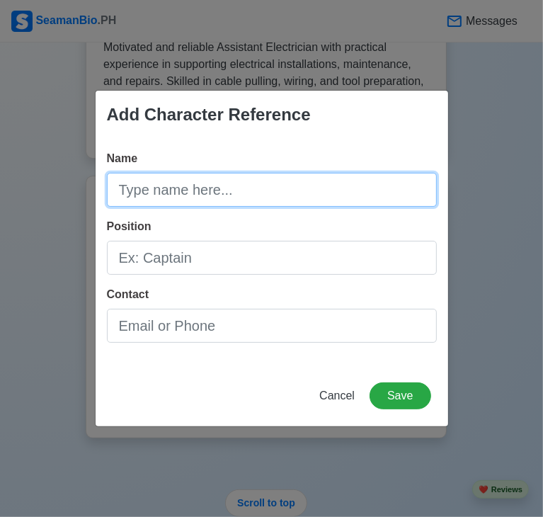
click at [231, 194] on input "Name" at bounding box center [272, 190] width 330 height 34
type input "[PERSON_NAME]"
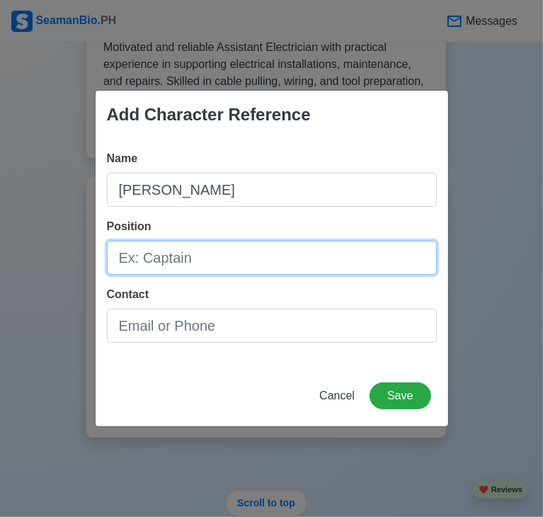
click at [222, 253] on input "Position" at bounding box center [272, 258] width 330 height 34
type input "Owner - CrisClaro Construction Services"
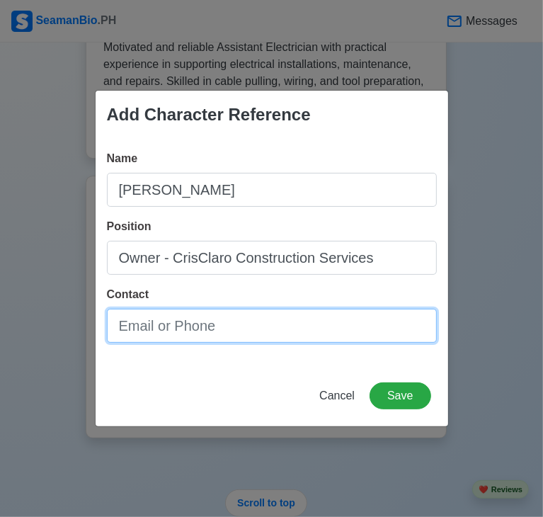
click at [283, 314] on input "Contact" at bounding box center [272, 326] width 330 height 34
type input "[PHONE_NUMBER]"
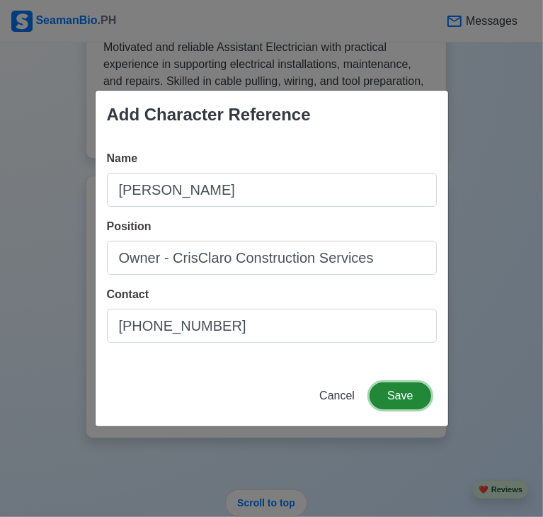
drag, startPoint x: 397, startPoint y: 389, endPoint x: 401, endPoint y: 381, distance: 7.9
click at [401, 382] on button "Save" at bounding box center [399, 395] width 61 height 27
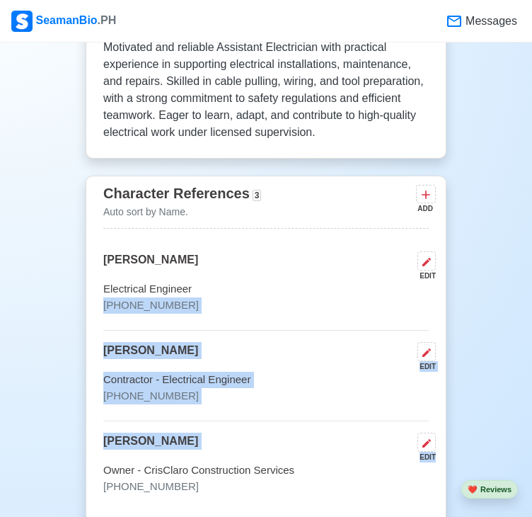
drag, startPoint x: 529, startPoint y: 420, endPoint x: 498, endPoint y: 290, distance: 133.4
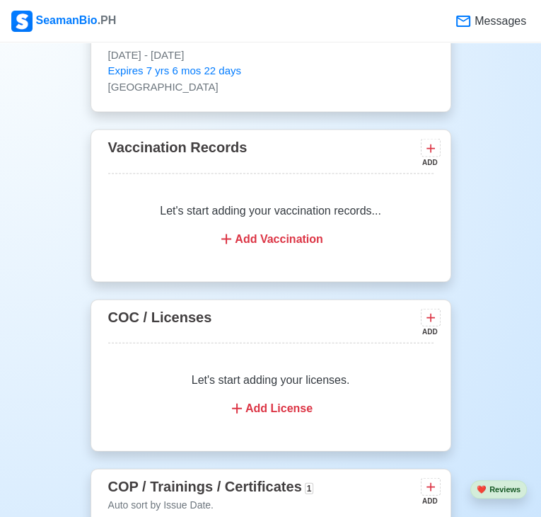
scroll to position [1416, 0]
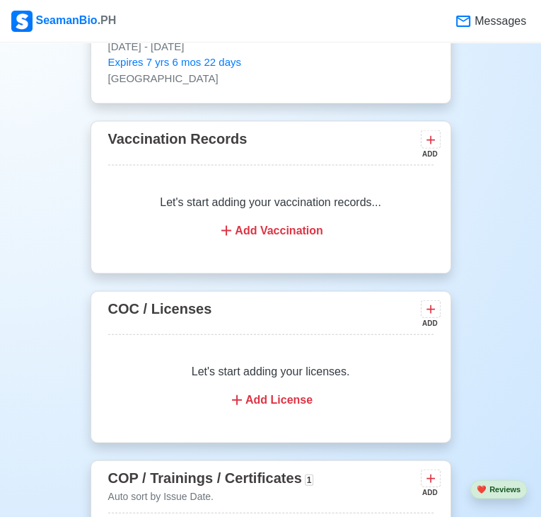
click at [529, 323] on div "New 🧑🏻‍💻 Practice Interview 🏬 Apply to Agencies 🔥 Apply Jobs 🚢 Log My Travels Y…" at bounding box center [270, 479] width 541 height 3673
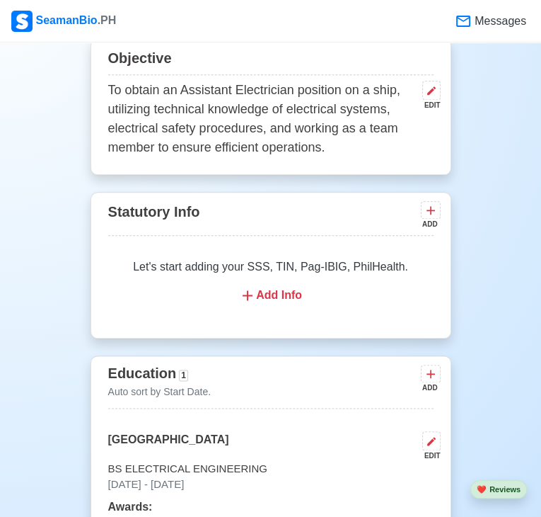
scroll to position [764, 0]
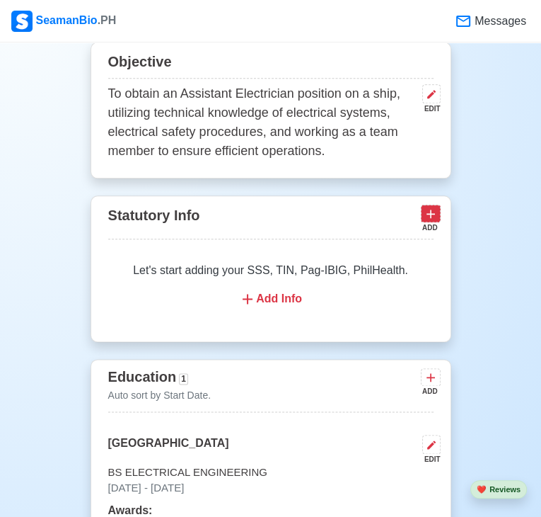
click at [435, 209] on icon at bounding box center [431, 213] width 8 height 8
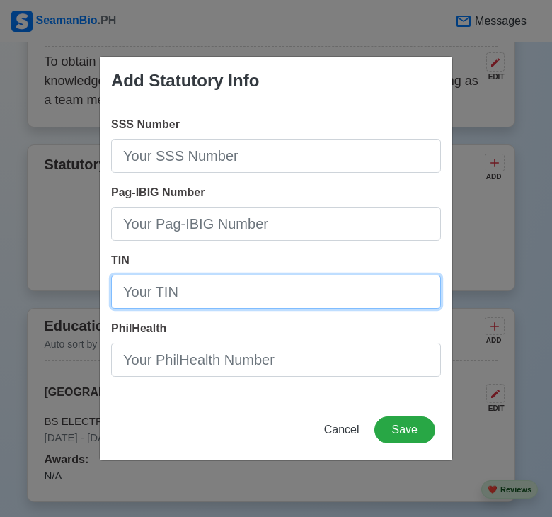
click at [177, 298] on input "TIN" at bounding box center [276, 292] width 330 height 34
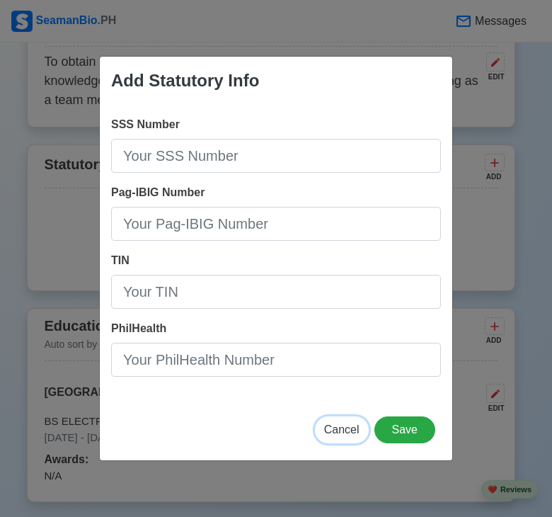
click at [339, 428] on span "Cancel" at bounding box center [341, 429] width 35 height 12
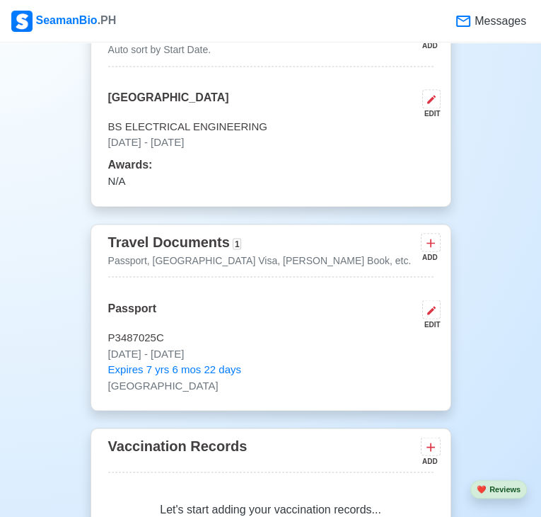
scroll to position [1085, 0]
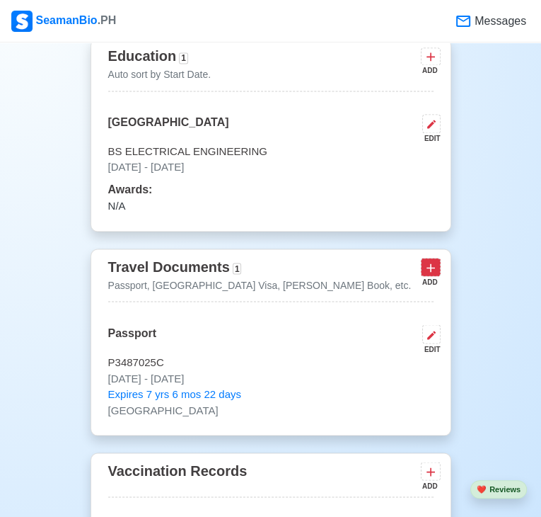
click at [438, 260] on icon at bounding box center [431, 267] width 14 height 14
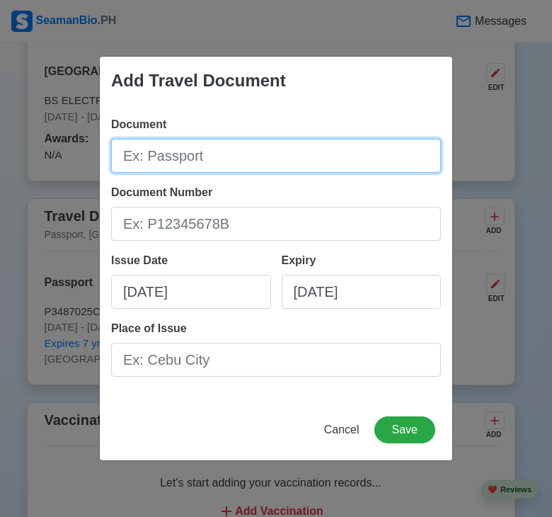
click at [256, 160] on input "Document" at bounding box center [276, 156] width 330 height 34
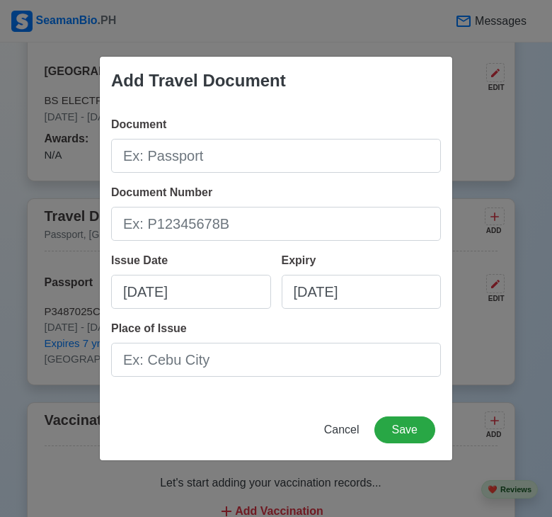
click at [535, 194] on div "Add Travel Document Document Document Number Issue Date [DATE] Expiry [DATE] Pl…" at bounding box center [276, 258] width 552 height 517
click at [343, 434] on span "Cancel" at bounding box center [341, 429] width 35 height 12
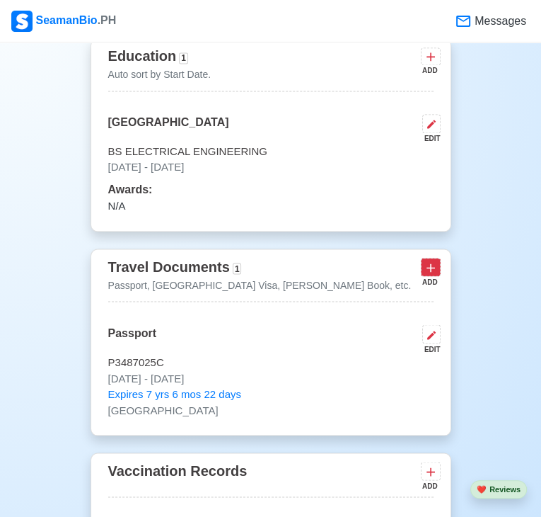
click at [438, 260] on icon at bounding box center [431, 267] width 14 height 14
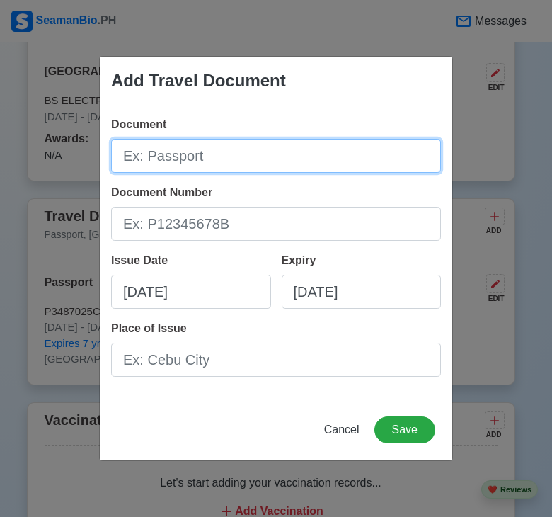
click at [302, 153] on input "Document" at bounding box center [276, 156] width 330 height 34
click at [301, 154] on input "[PERSON_NAME]" at bounding box center [276, 156] width 330 height 34
type input "[PERSON_NAME] Book"
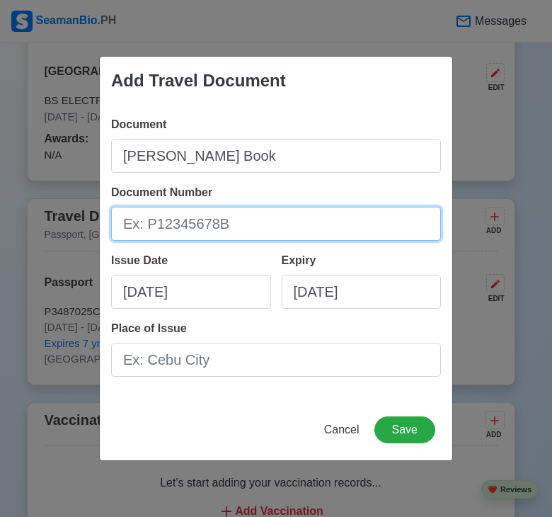
click at [278, 218] on input "Document Number" at bounding box center [276, 224] width 330 height 34
type input "A0384777"
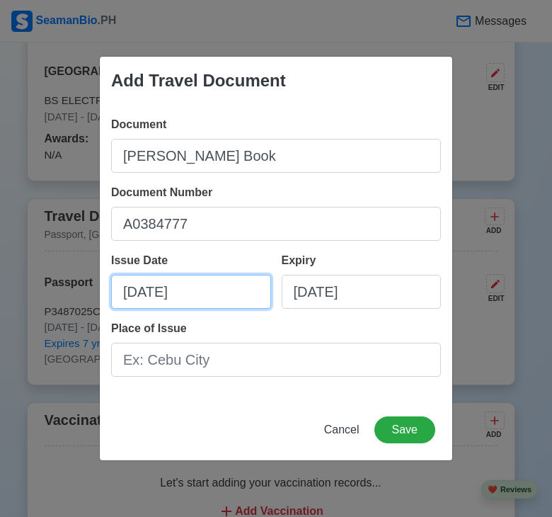
select select "****"
select select "******"
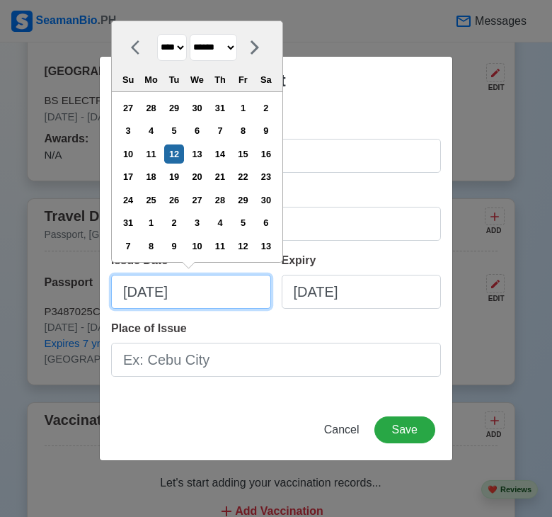
click at [241, 298] on input "[DATE]" at bounding box center [191, 292] width 160 height 34
type input "08/12/20250"
select select "****"
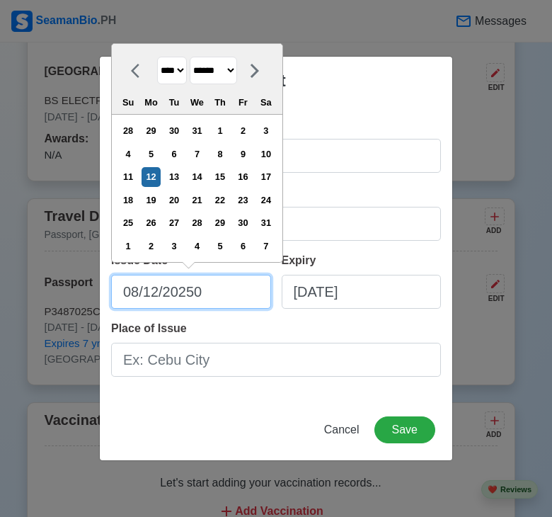
type input "[DATE]"
select select "****"
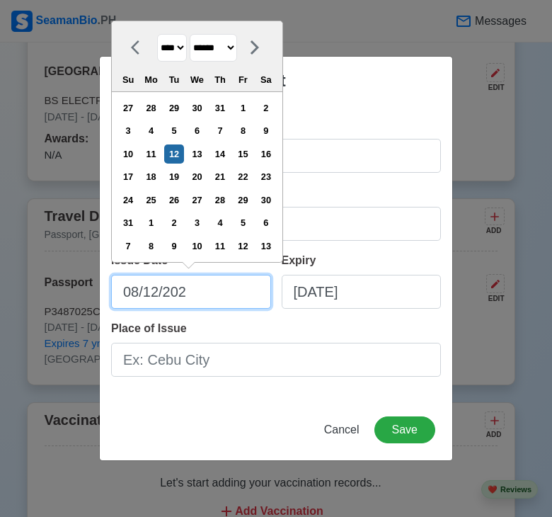
type input "[DATE]"
select select "****"
type input "08/12/2"
select select "****"
type input "08/12/"
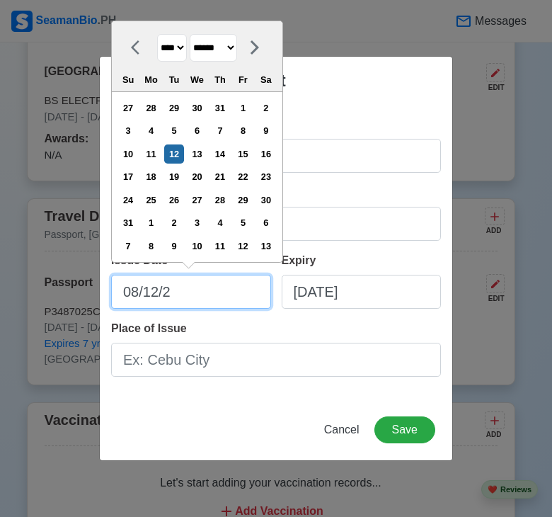
select select "****"
type input "0"
select select "****"
select select "*******"
type input "07"
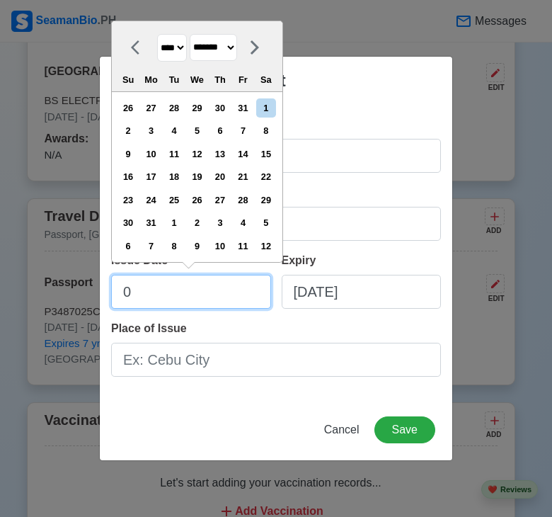
select select "****"
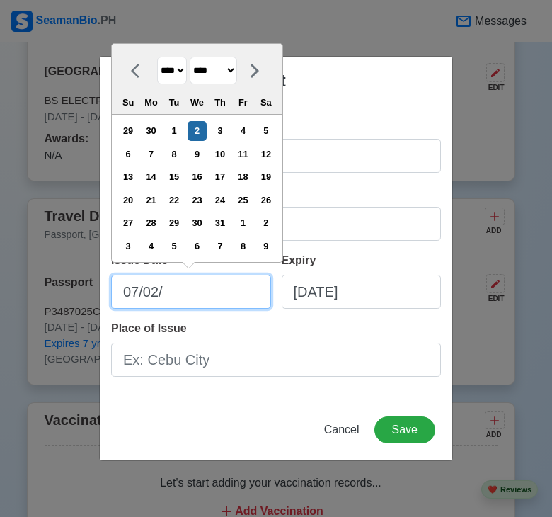
type input "07/02/2"
select select "****"
type input "[DATE]"
select select "****"
type input "[DATE]"
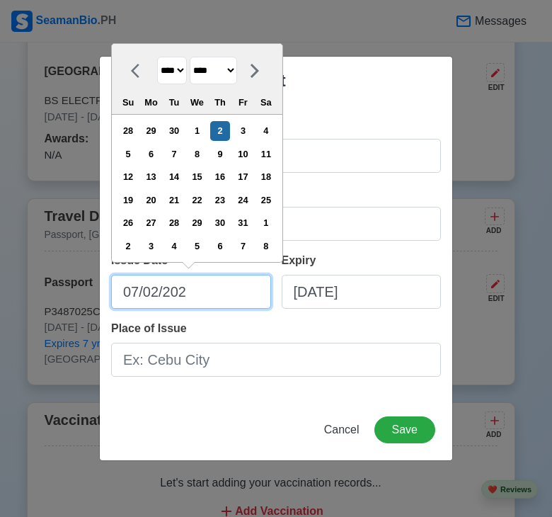
select select "****"
type input "[DATE]"
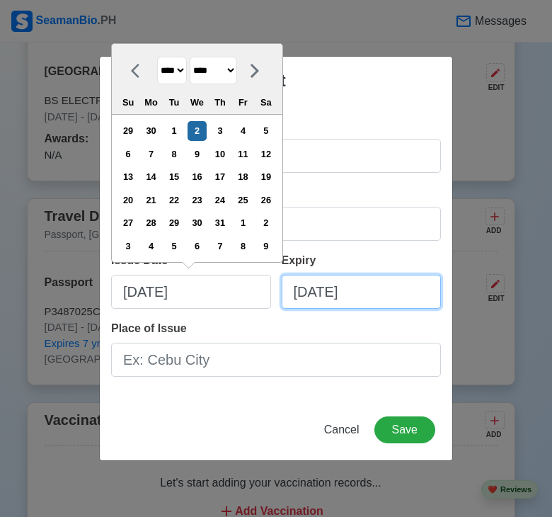
select select "****"
select select "******"
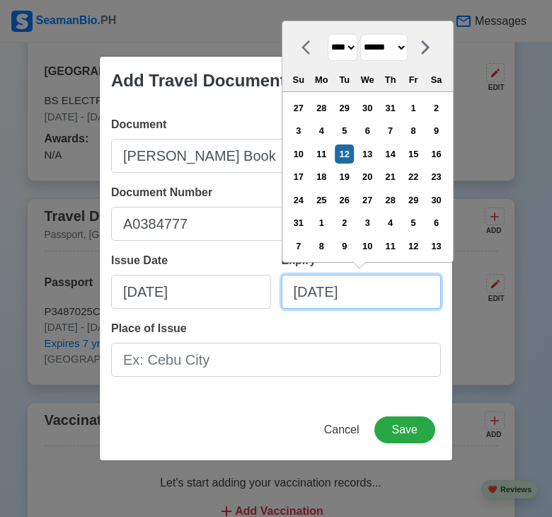
click at [378, 294] on input "[DATE]" at bounding box center [362, 292] width 160 height 34
type input "[DATE]"
select select "****"
type input "08/12/2"
select select "****"
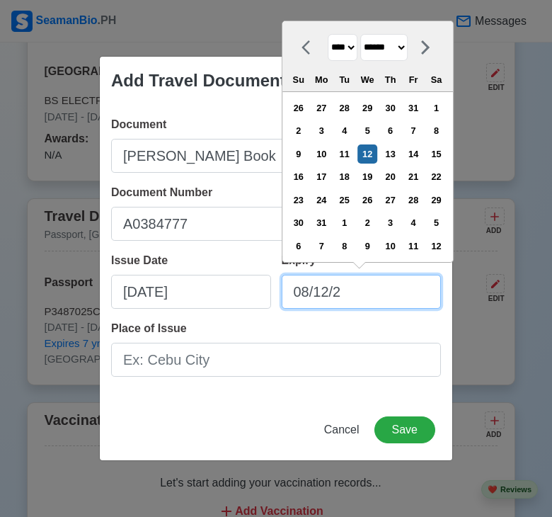
type input "08/12/"
select select "****"
type input "0"
select select "****"
select select "*******"
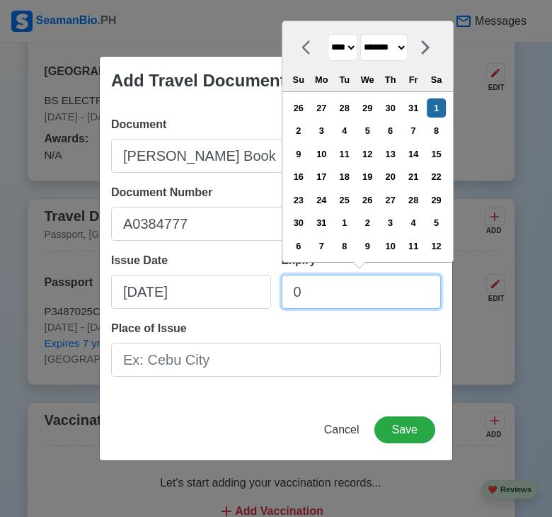
type input "07"
select select "****"
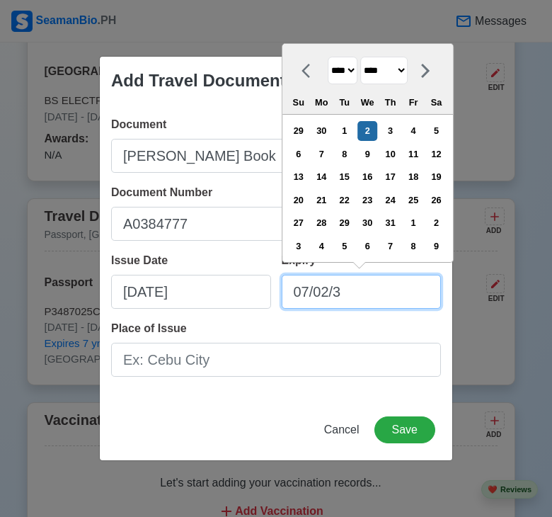
type input "[DATE]"
select select "****"
type input "07/02/3"
select select "****"
type input "07/02/"
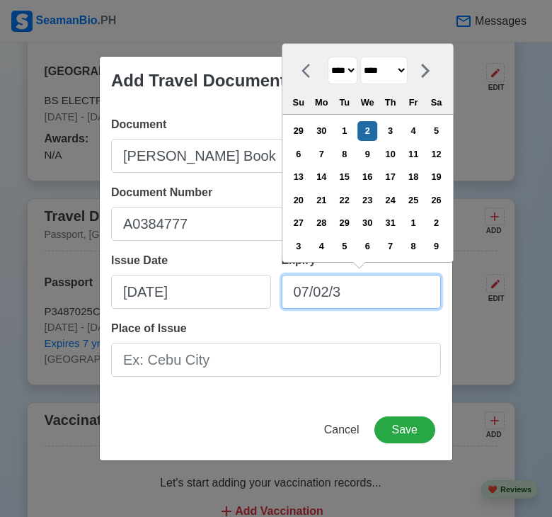
select select "****"
type input "07/02/2"
select select "****"
type input "[DATE]"
select select "****"
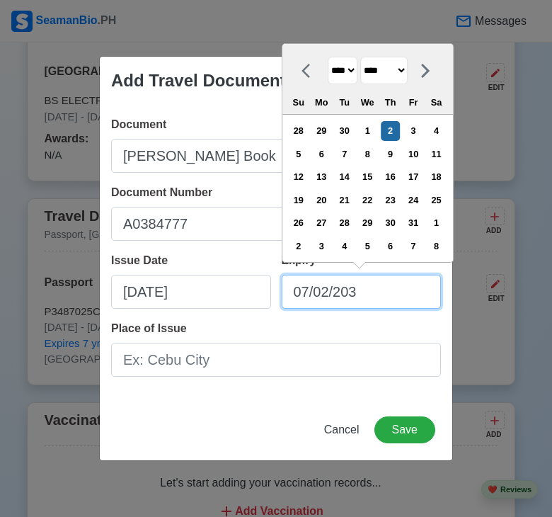
type input "[DATE]"
select select "****"
type input "[DATE]"
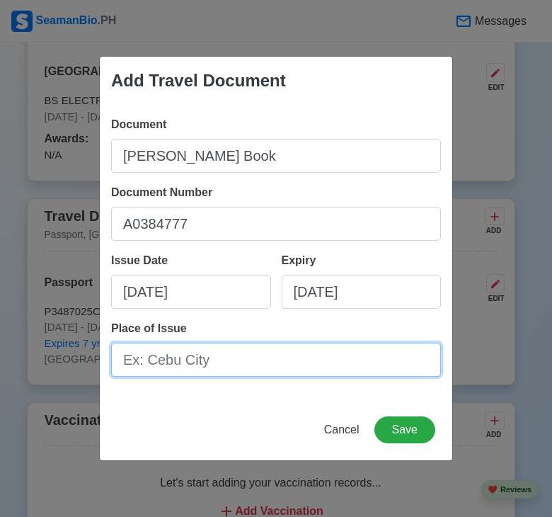
click at [270, 362] on input "Place of Issue" at bounding box center [276, 360] width 330 height 34
type input "[GEOGRAPHIC_DATA]"
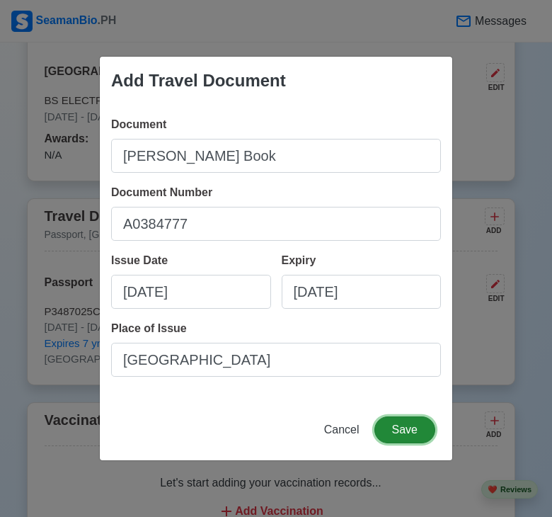
click at [398, 423] on button "Save" at bounding box center [404, 429] width 61 height 27
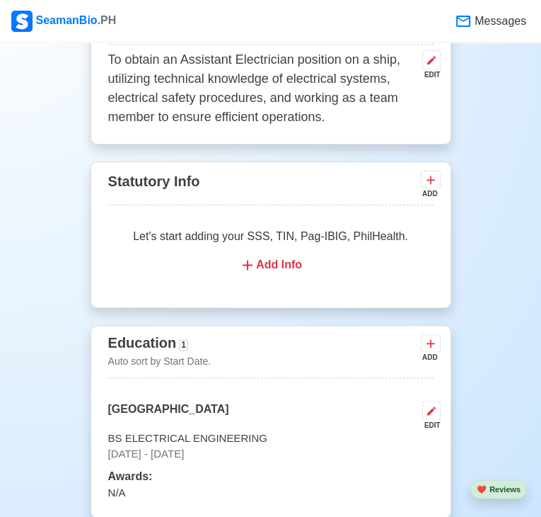
scroll to position [794, 0]
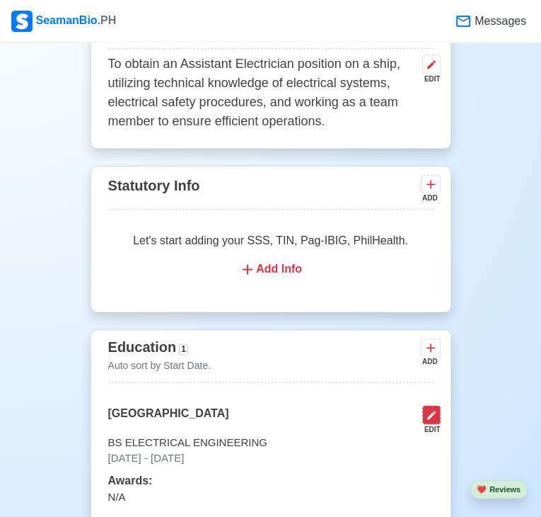
click at [437, 409] on icon at bounding box center [431, 414] width 11 height 11
select select "August"
select select "2019"
select select "May"
select select "2023"
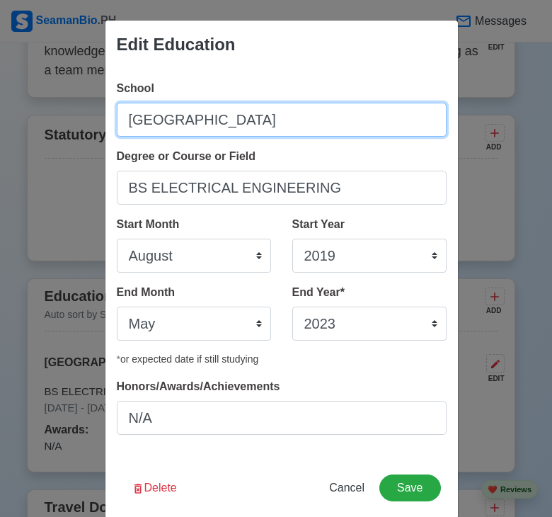
click at [331, 121] on input "[GEOGRAPHIC_DATA]" at bounding box center [282, 120] width 330 height 34
type input "ALDERSGATE COLLEGE INC."
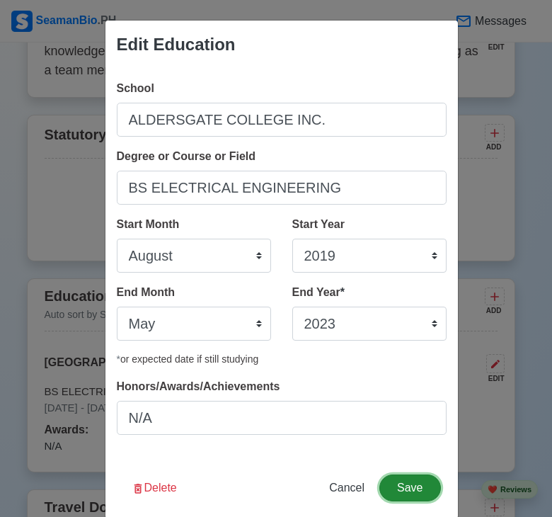
click at [398, 479] on button "Save" at bounding box center [409, 487] width 61 height 27
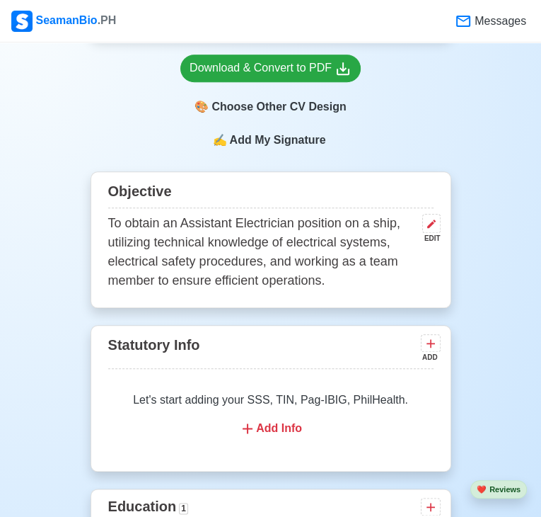
scroll to position [614, 0]
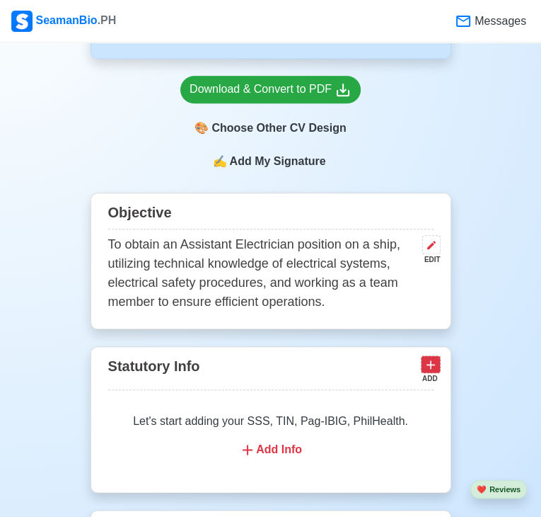
click at [438, 357] on icon at bounding box center [431, 364] width 14 height 14
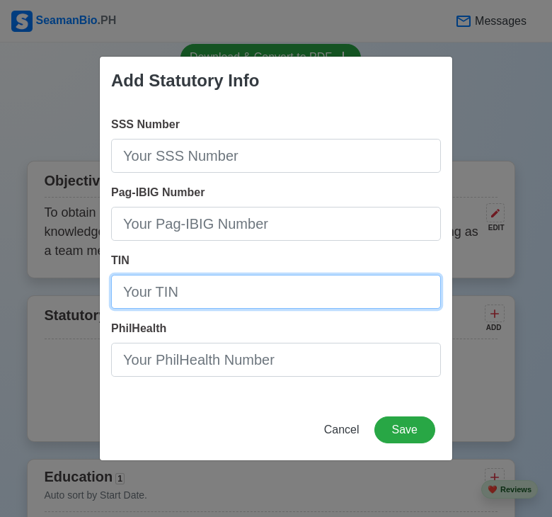
click at [305, 296] on input "TIN" at bounding box center [276, 292] width 330 height 34
click at [263, 291] on input "TIN" at bounding box center [276, 292] width 330 height 34
type input "762-508-167-000"
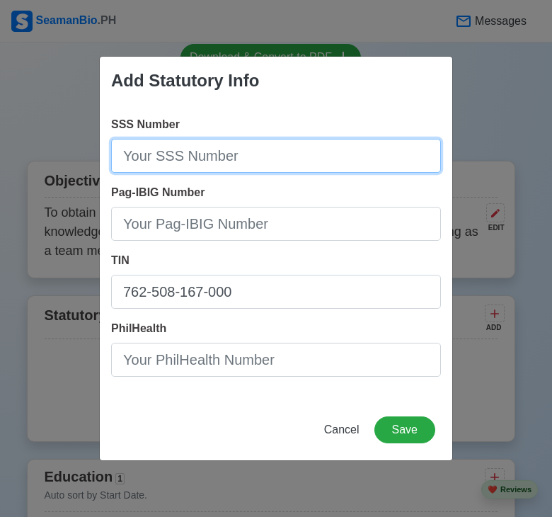
click at [272, 154] on input "SSS Number" at bounding box center [276, 156] width 330 height 34
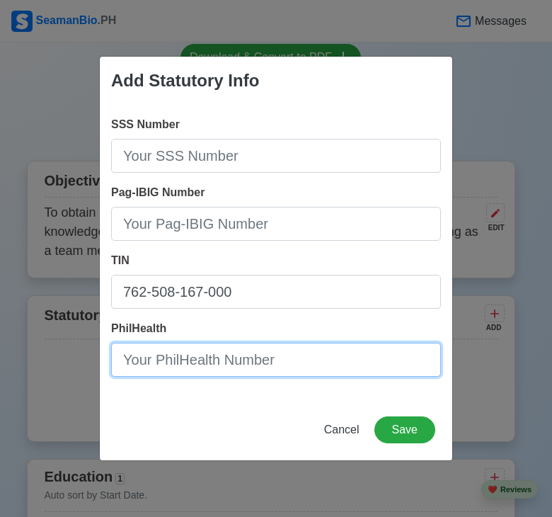
click at [142, 362] on input "PhilHealth" at bounding box center [276, 360] width 330 height 34
click at [203, 362] on input "10-2506252118-8" at bounding box center [276, 360] width 330 height 34
type input "10-250625218-8"
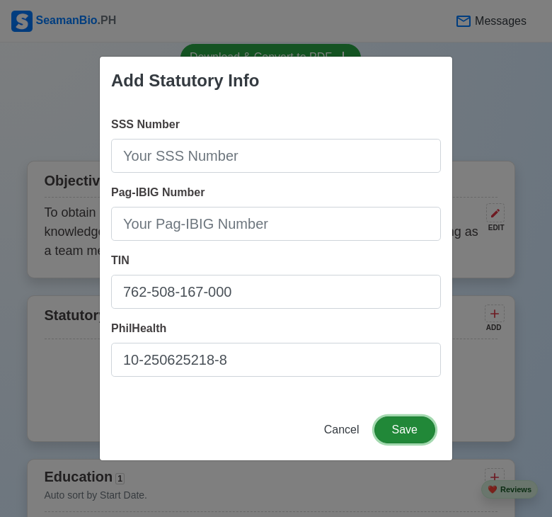
click at [416, 429] on button "Save" at bounding box center [404, 429] width 61 height 27
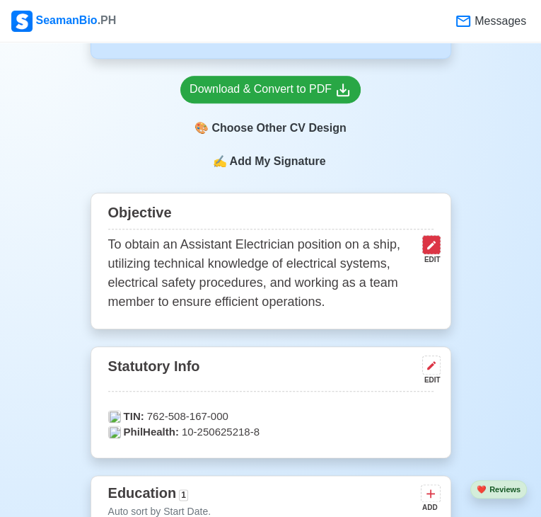
click at [437, 239] on icon at bounding box center [431, 244] width 11 height 11
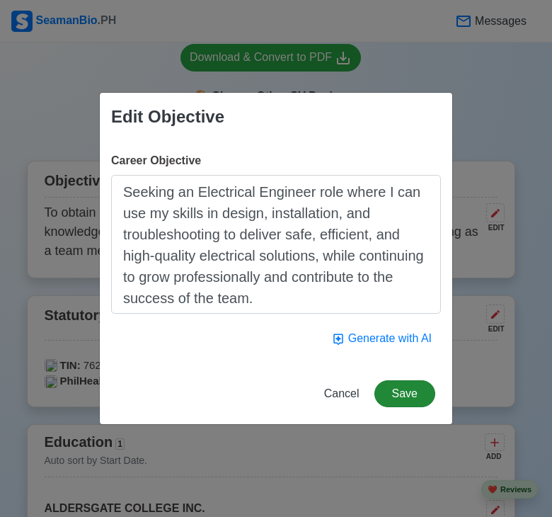
type textarea "Seeking an Electrical Engineer role where I can use my skills in design, instal…"
click at [408, 386] on button "Save" at bounding box center [404, 393] width 61 height 27
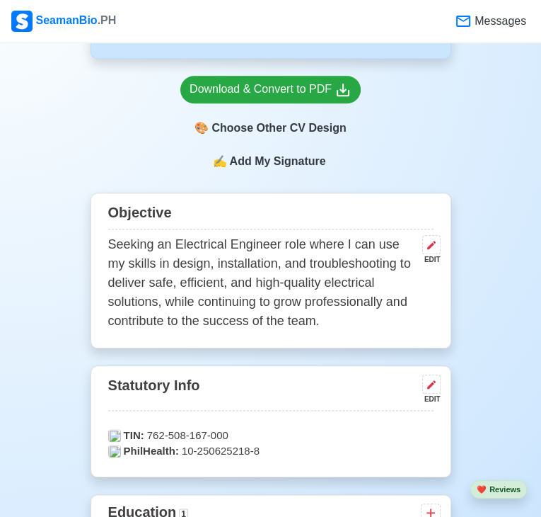
drag, startPoint x: 540, startPoint y: 141, endPoint x: 547, endPoint y: 171, distance: 30.6
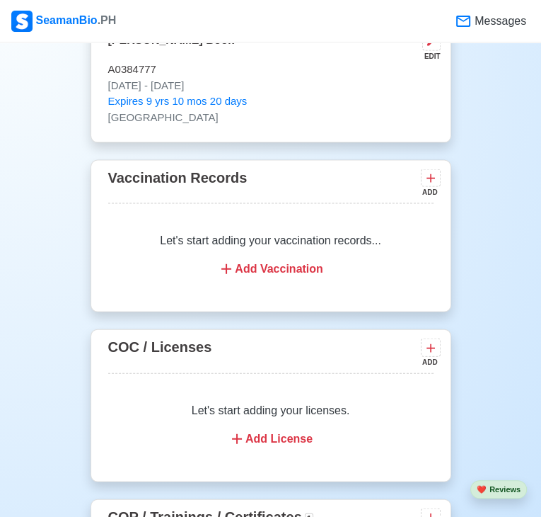
scroll to position [1483, 0]
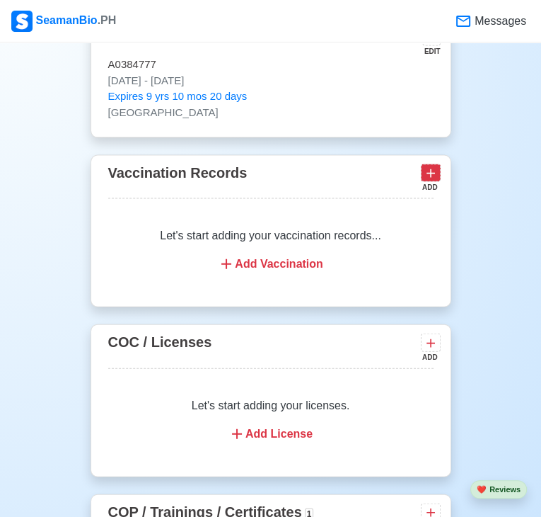
click at [438, 166] on icon at bounding box center [431, 173] width 14 height 14
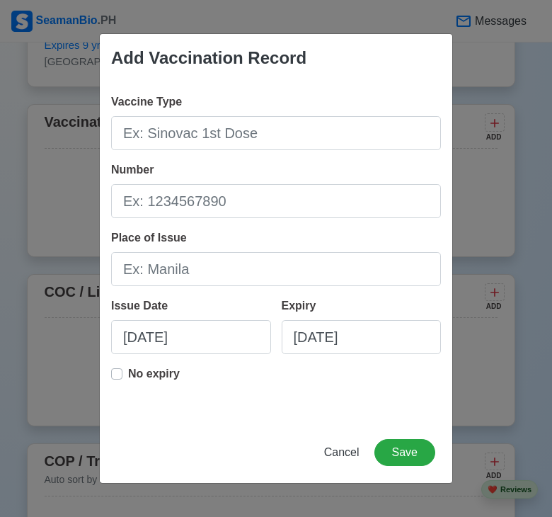
click at [543, 166] on div "Add Vaccination Record Vaccine Type Number Place of Issue Issue Date [DATE] Exp…" at bounding box center [276, 258] width 552 height 517
click at [344, 452] on span "Cancel" at bounding box center [341, 452] width 35 height 12
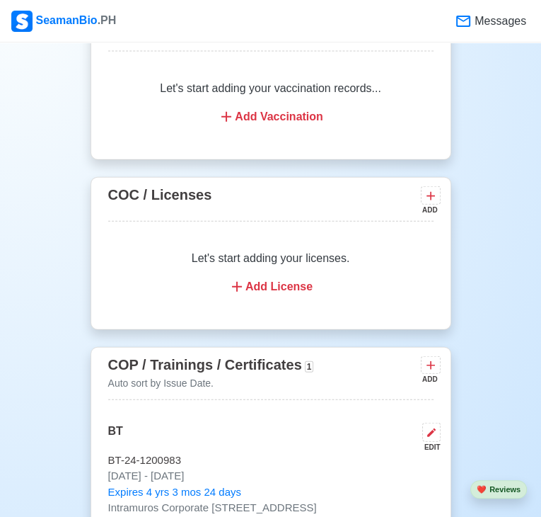
scroll to position [1643, 0]
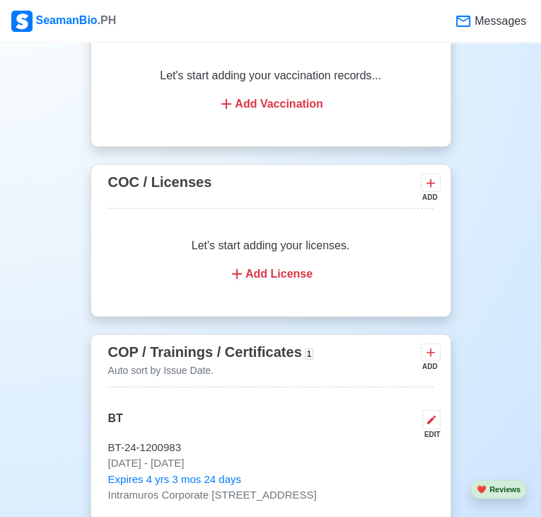
click at [249, 265] on div "Add License" at bounding box center [271, 273] width 292 height 17
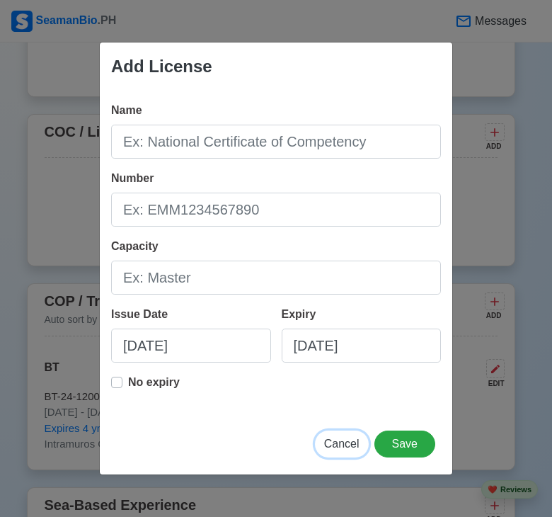
click at [334, 454] on button "Cancel" at bounding box center [342, 443] width 54 height 27
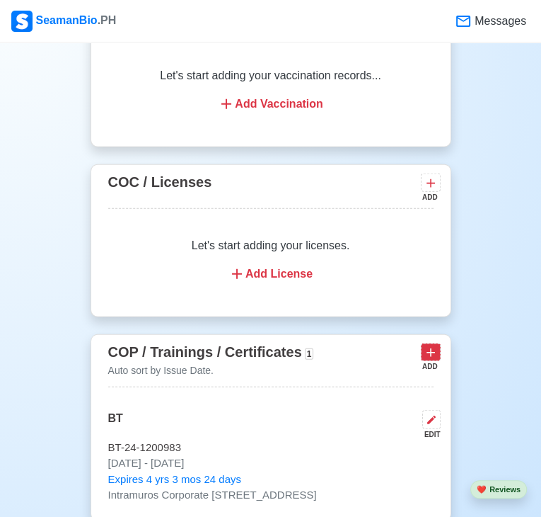
click at [438, 345] on icon at bounding box center [431, 352] width 14 height 14
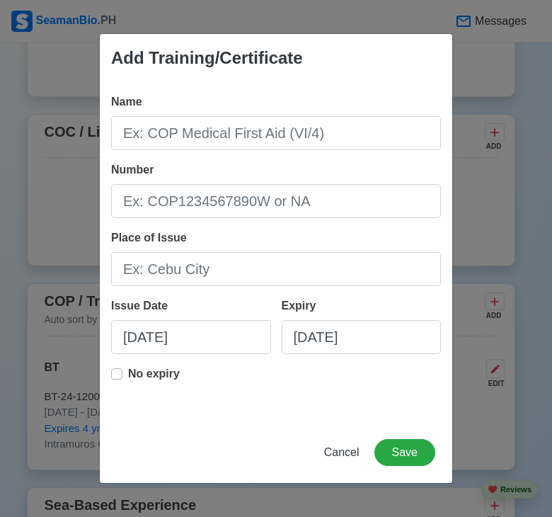
click at [532, 292] on div "Add Training/Certificate Name Number Place of Issue Issue Date [DATE] Expiry [D…" at bounding box center [276, 258] width 552 height 517
click at [342, 456] on span "Cancel" at bounding box center [341, 452] width 35 height 12
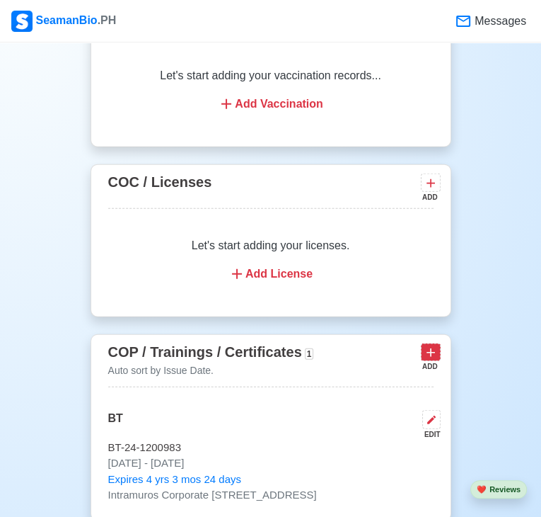
click at [438, 345] on icon at bounding box center [431, 352] width 14 height 14
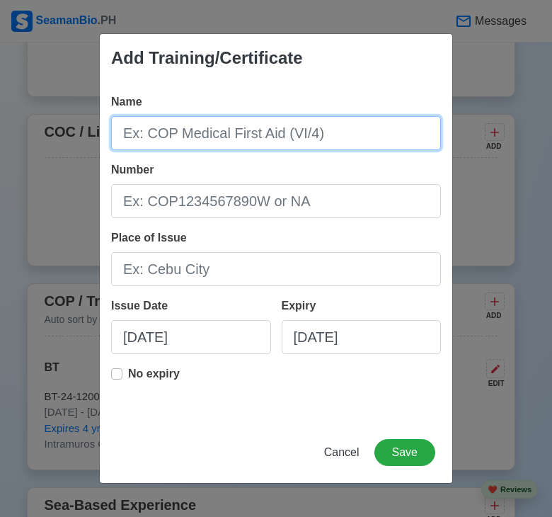
click at [315, 124] on input "Name" at bounding box center [276, 133] width 330 height 34
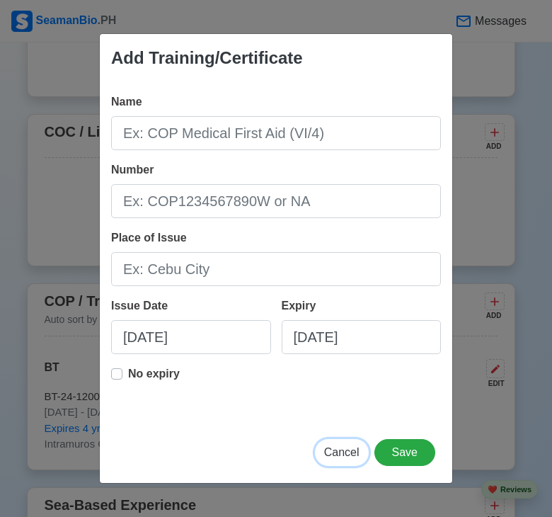
click at [342, 459] on button "Cancel" at bounding box center [342, 452] width 54 height 27
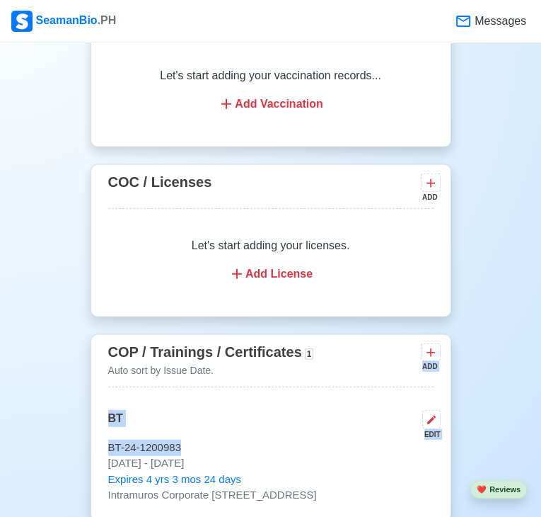
drag, startPoint x: 536, startPoint y: 372, endPoint x: 546, endPoint y: 280, distance: 91.8
click at [527, 282] on div "New 🧑🏻‍💻 Practice Interview 🏬 Apply to Agencies 🔥 Apply Jobs 🚢 Log My Travels Y…" at bounding box center [270, 303] width 541 height 3774
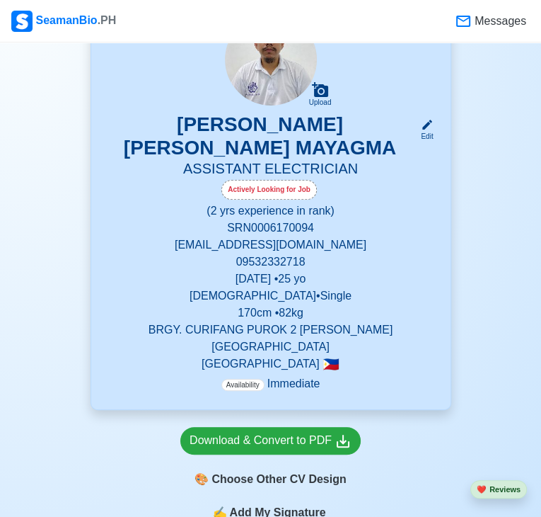
scroll to position [265, 0]
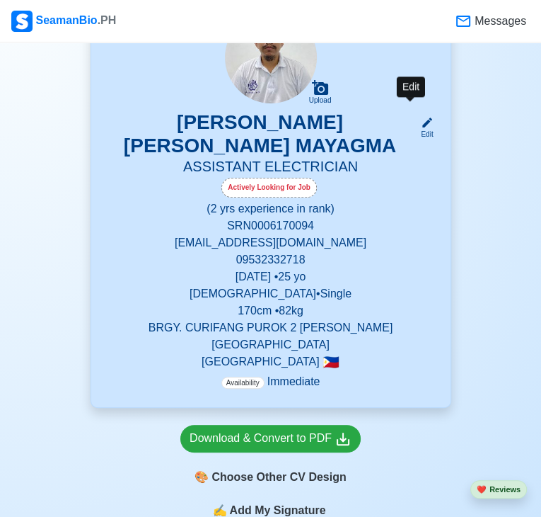
click at [421, 116] on icon at bounding box center [427, 122] width 13 height 13
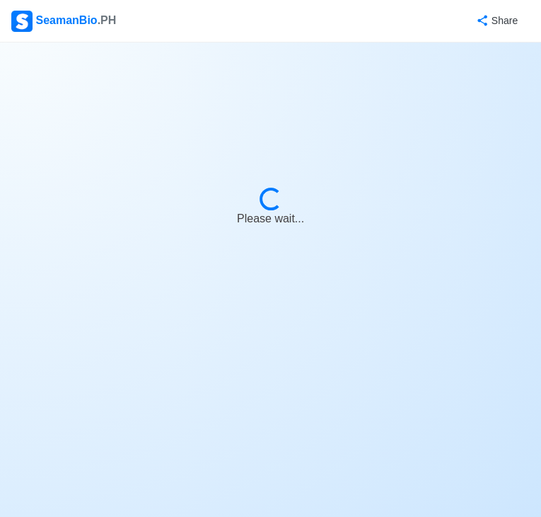
select select "Actively Looking for Job"
select select "Visible for Hiring"
select select "Single"
select select "[DEMOGRAPHIC_DATA]"
select select "PH"
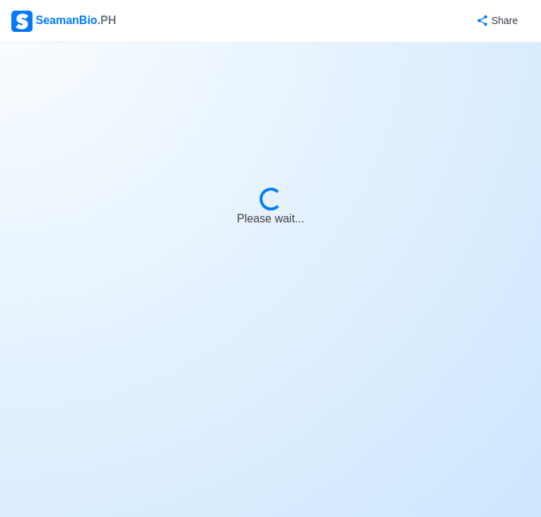
select select "2"
select select "0"
select select "4102416000000"
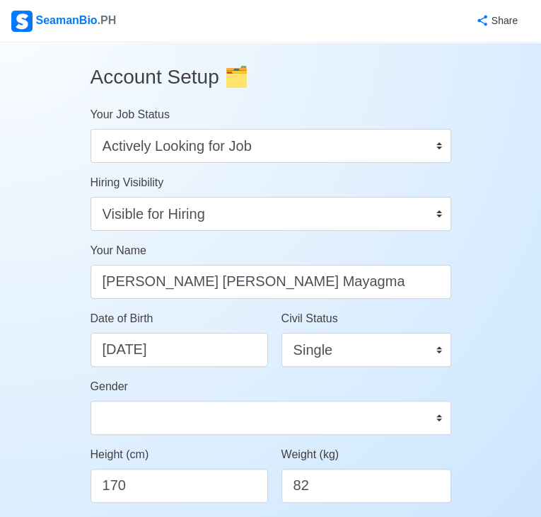
drag, startPoint x: 539, startPoint y: 140, endPoint x: 552, endPoint y: 142, distance: 12.9
click at [541, 142] on html "SeamanBio .PH Share Account Setup 🗂️ Your Job Status Onboard Actively Looking f…" at bounding box center [270, 258] width 541 height 517
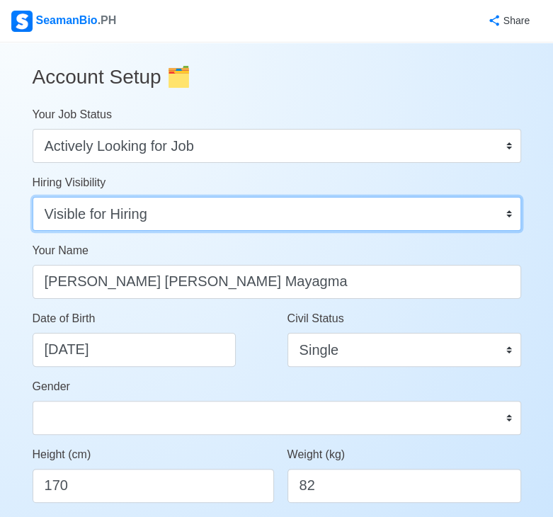
click at [497, 215] on select "Visible for Hiring Not Visible for Hiring" at bounding box center [277, 214] width 488 height 34
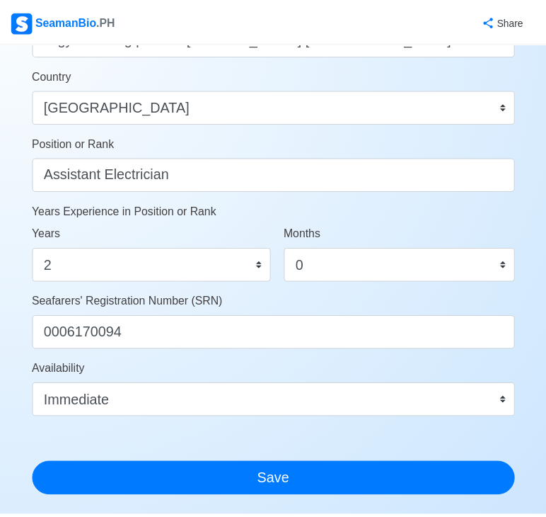
scroll to position [641, 0]
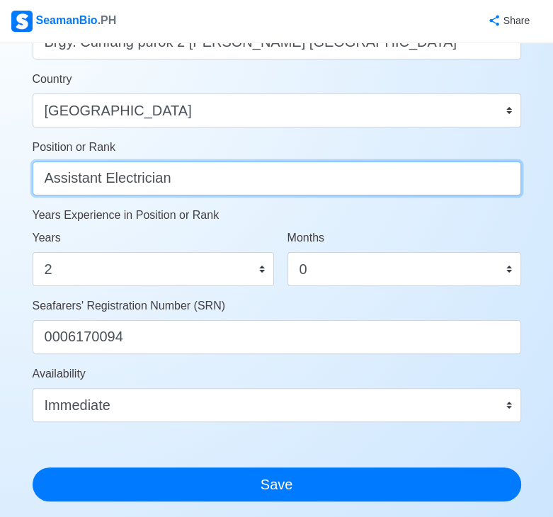
drag, startPoint x: 207, startPoint y: 180, endPoint x: -1, endPoint y: 190, distance: 207.6
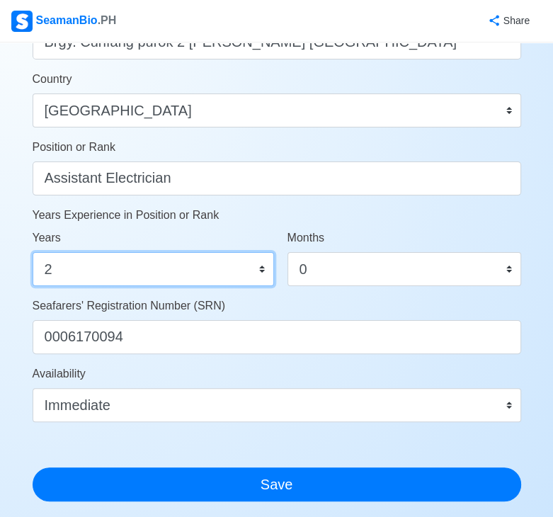
click at [168, 282] on select "0 1 2 3 4 5 6 7 8 9 10 11 12 13 14 15 16 17 18 19 20 21 22 23 24 25 26 27 28 29…" at bounding box center [153, 269] width 241 height 34
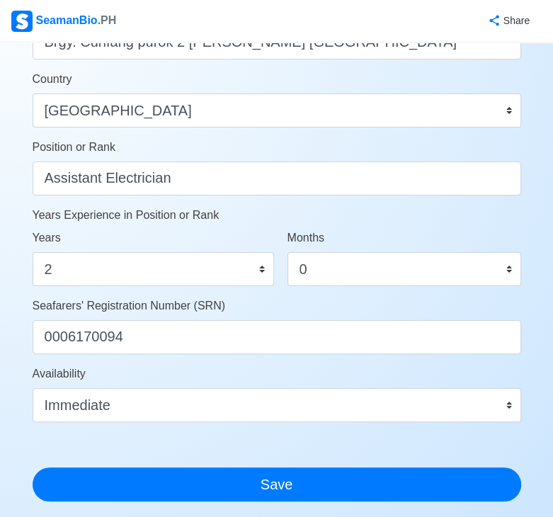
drag, startPoint x: 551, startPoint y: 320, endPoint x: 556, endPoint y: 352, distance: 32.1
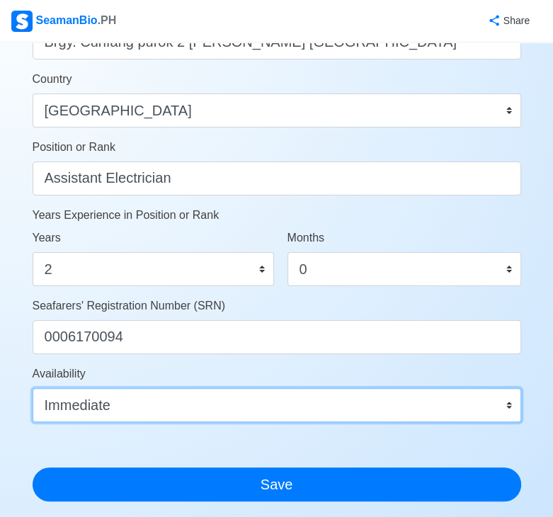
click at [377, 417] on select "Immediate [DATE] [DATE] [DATE] [DATE] [DATE] [DATE] [DATE] [DATE] [DATE]" at bounding box center [277, 405] width 488 height 34
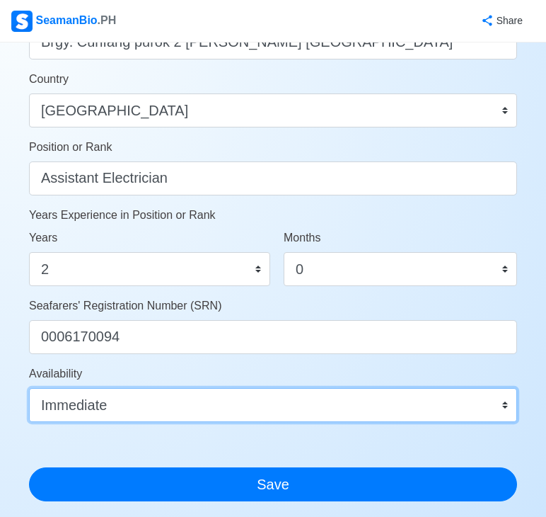
scroll to position [849, 0]
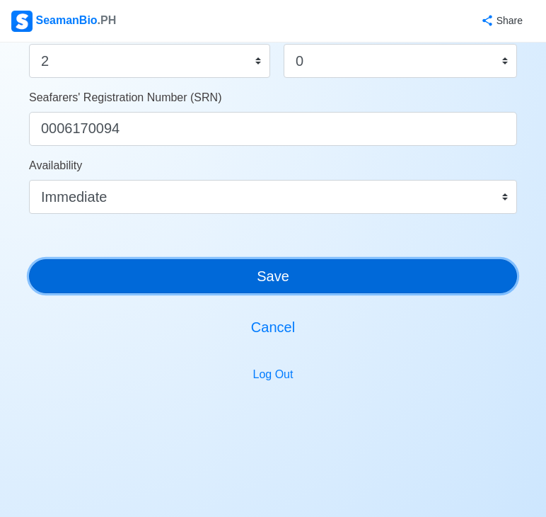
click at [299, 277] on button "Save" at bounding box center [273, 276] width 488 height 34
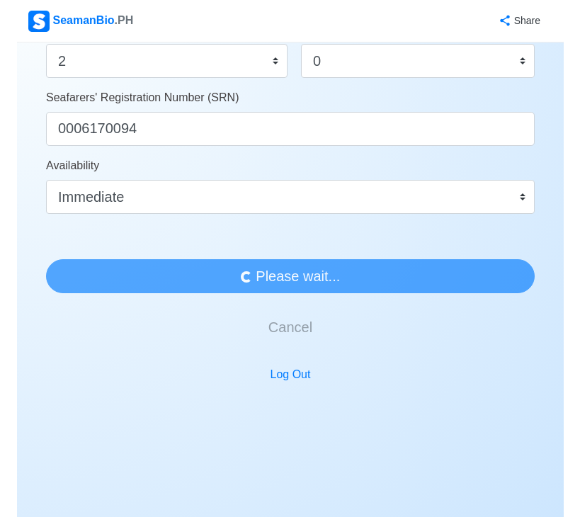
scroll to position [0, 0]
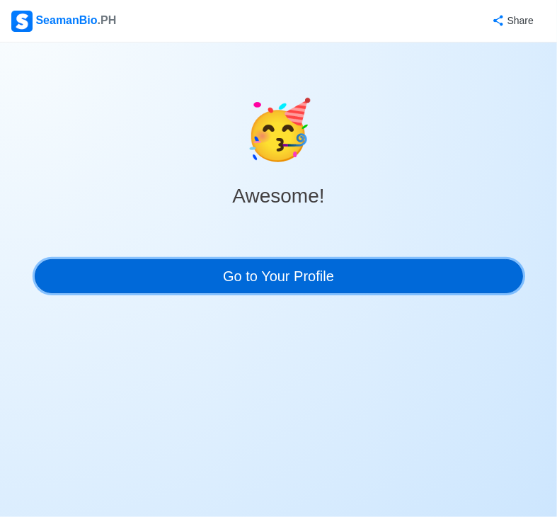
click at [299, 277] on link "Go to Your Profile" at bounding box center [279, 276] width 488 height 34
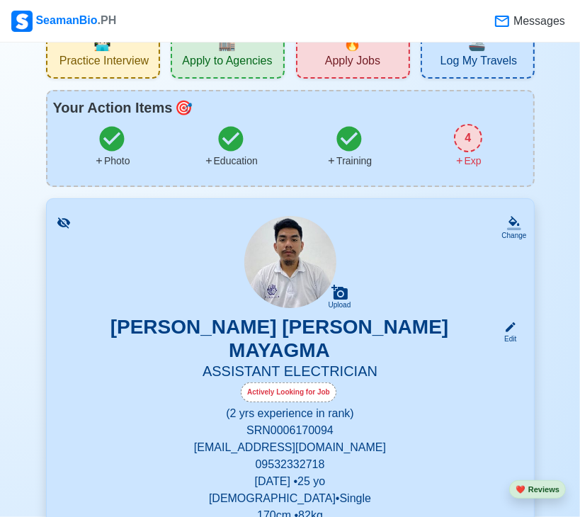
scroll to position [28, 0]
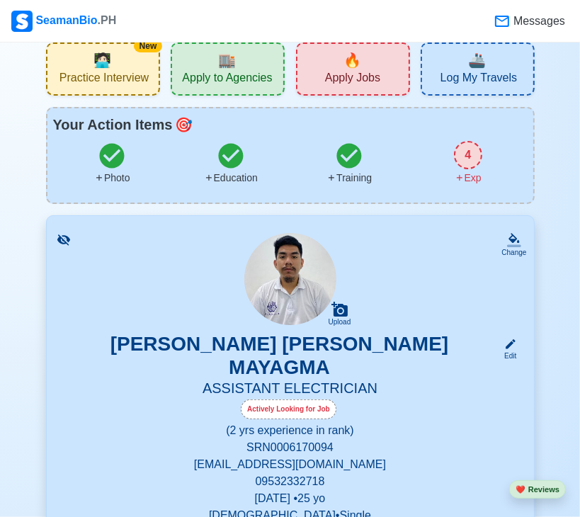
click at [465, 144] on div "4" at bounding box center [468, 155] width 28 height 28
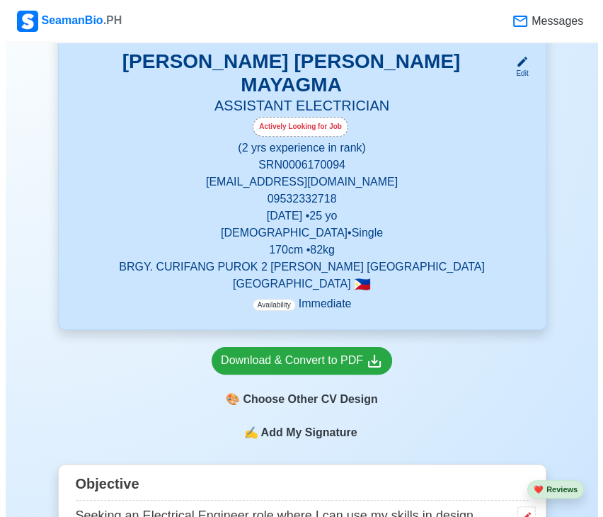
scroll to position [302, 0]
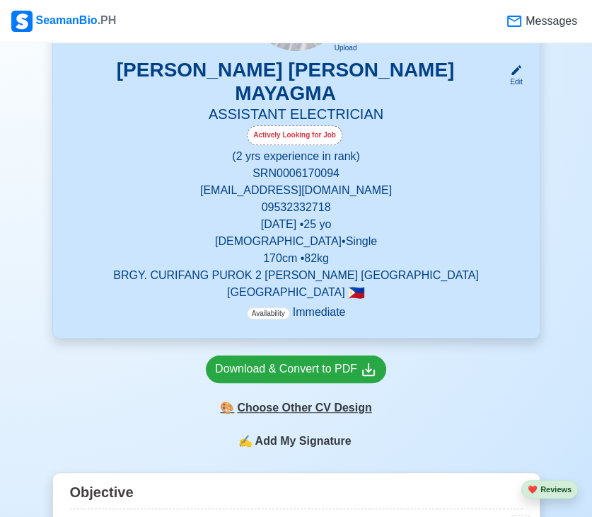
click at [307, 394] on div "🎨 Choose Other CV Design" at bounding box center [296, 407] width 180 height 27
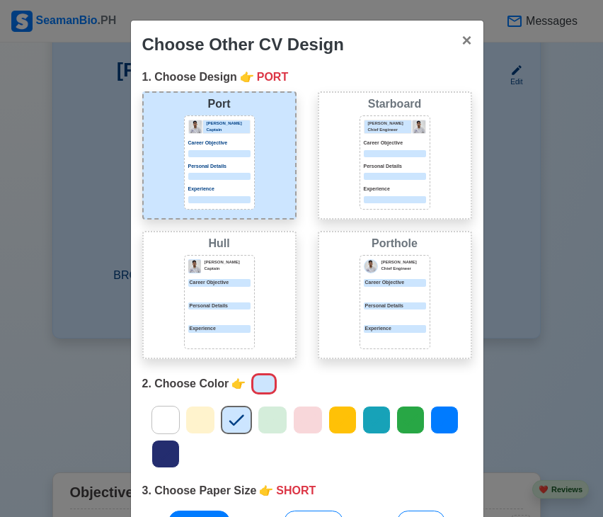
click at [166, 443] on icon at bounding box center [165, 453] width 21 height 21
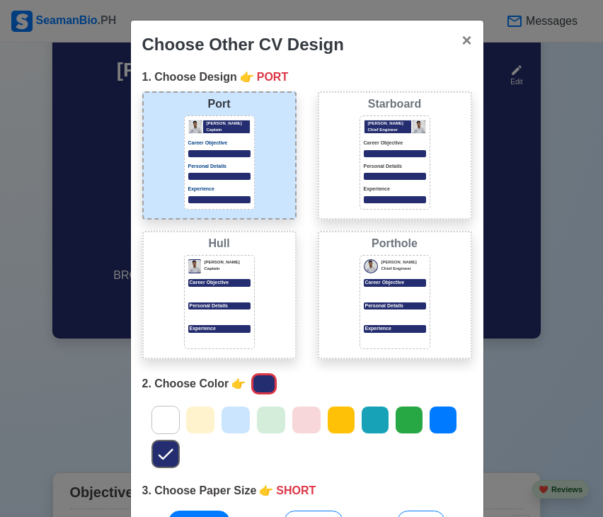
click at [510, 374] on div "Choose Other CV Design × Close 1. Choose Design 👉 PORT Port [PERSON_NAME] Capta…" at bounding box center [301, 258] width 603 height 517
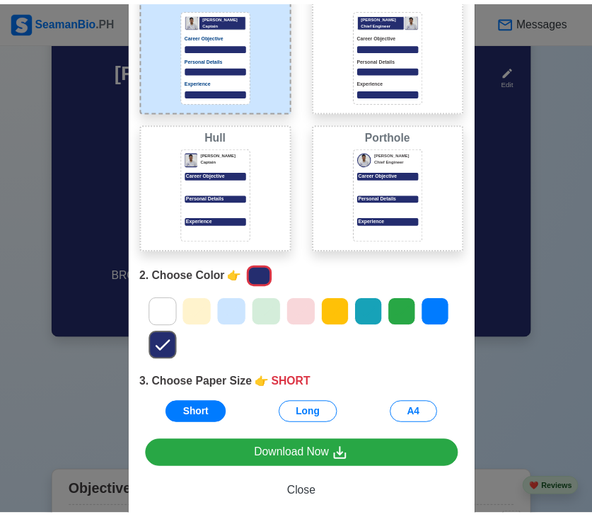
scroll to position [106, 0]
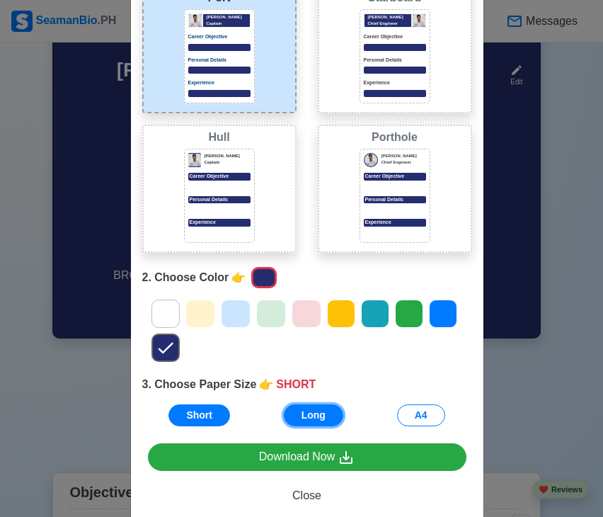
click at [312, 417] on button "Long" at bounding box center [313, 415] width 59 height 22
click at [561, 342] on div "Choose Other CV Design × Close 1. Choose Design 👉 PORT Port [PERSON_NAME] Capta…" at bounding box center [301, 258] width 603 height 517
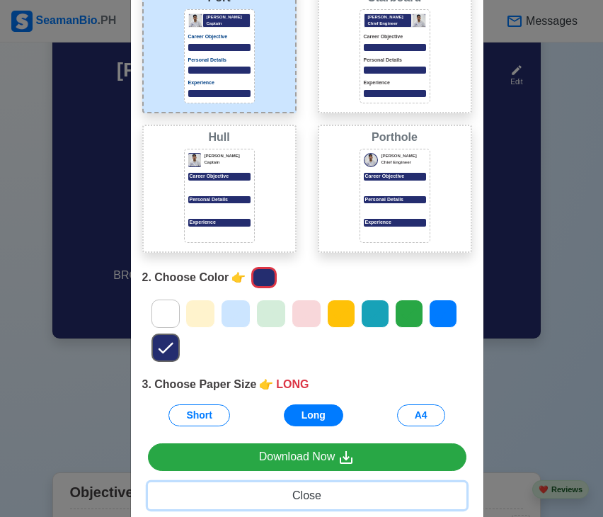
click at [301, 496] on span "Close" at bounding box center [306, 495] width 29 height 12
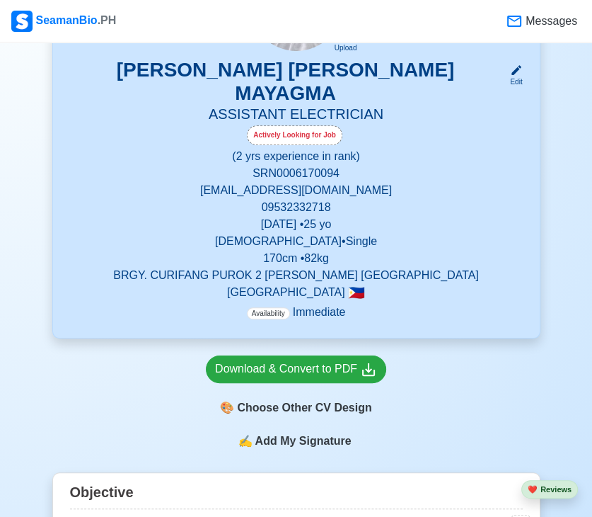
click at [310, 432] on span "Add My Signature" at bounding box center [303, 440] width 102 height 17
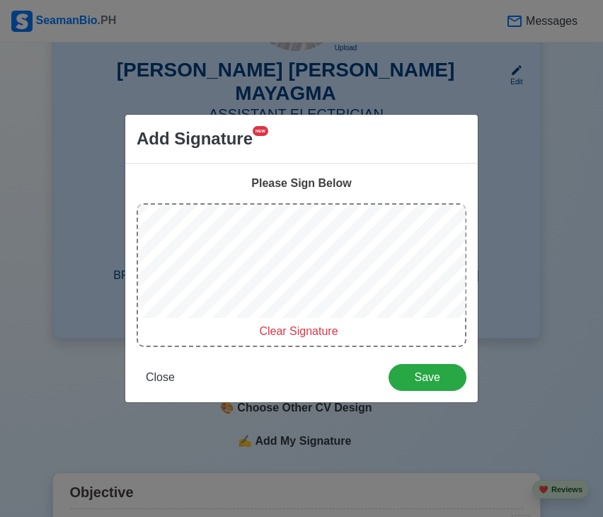
click at [292, 326] on span "Clear Signature" at bounding box center [298, 331] width 79 height 12
click at [278, 333] on span "Clear Signature" at bounding box center [298, 331] width 79 height 12
click at [188, 460] on div "Add Signature NEW Please Sign Below Clear Signature Close Save" at bounding box center [301, 258] width 603 height 517
click at [303, 327] on span "Clear Signature" at bounding box center [298, 331] width 79 height 12
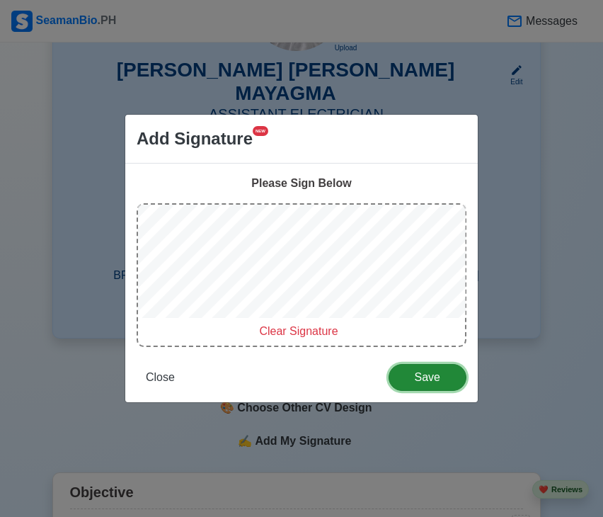
click at [418, 378] on span "Save" at bounding box center [427, 377] width 59 height 12
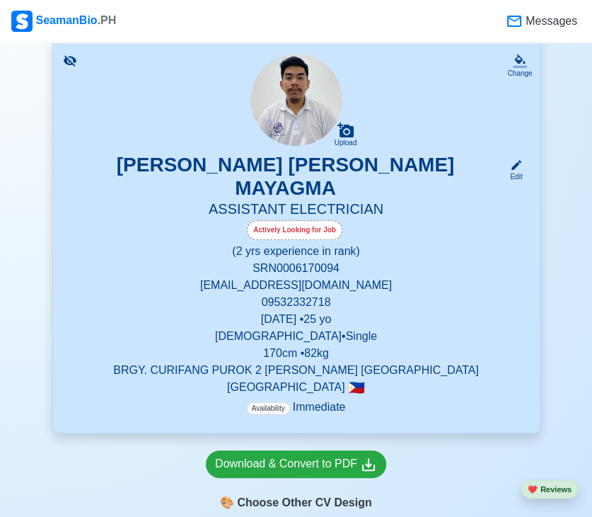
scroll to position [0, 0]
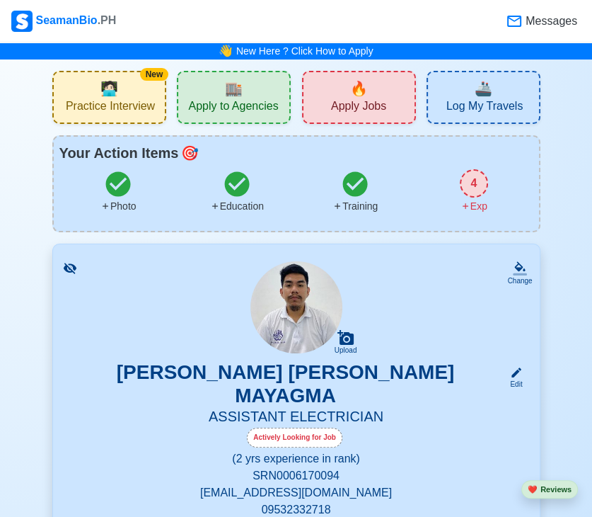
click at [379, 93] on div "🔥 Apply Jobs" at bounding box center [359, 97] width 114 height 53
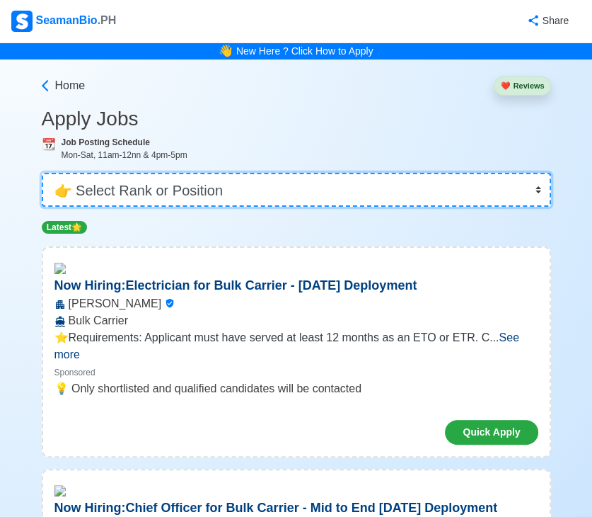
click at [527, 190] on select "👉 Select Rank or Position Master Chief Officer 2nd Officer 3rd Officer Junior O…" at bounding box center [297, 190] width 510 height 34
click at [47, 173] on select "👉 Select Rank or Position Master Chief Officer 2nd Officer 3rd Officer Junior O…" at bounding box center [297, 190] width 510 height 34
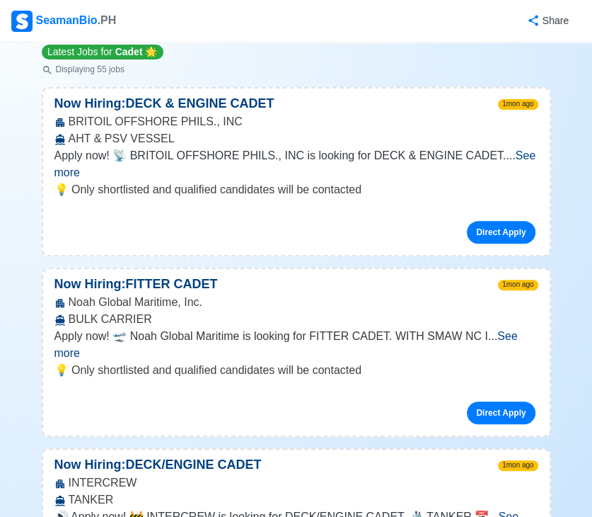
scroll to position [173, 0]
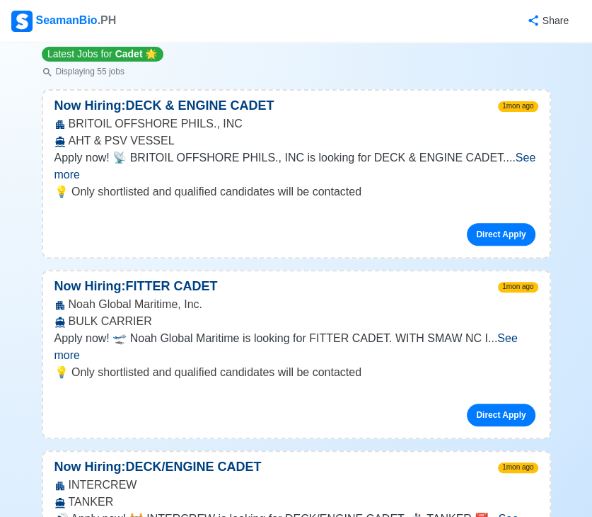
click at [507, 156] on span "See more" at bounding box center [295, 165] width 482 height 29
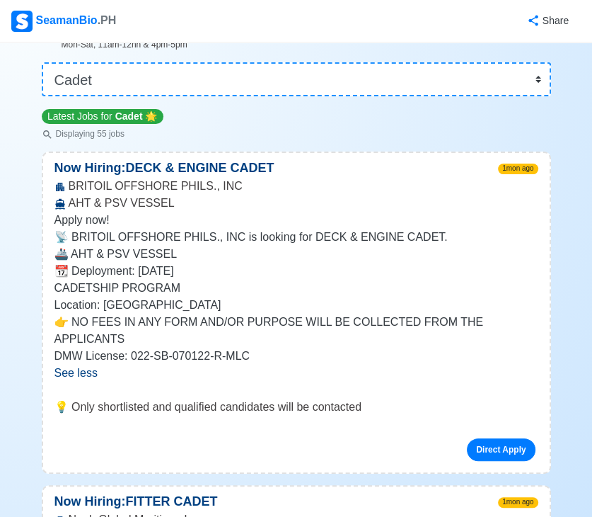
scroll to position [0, 0]
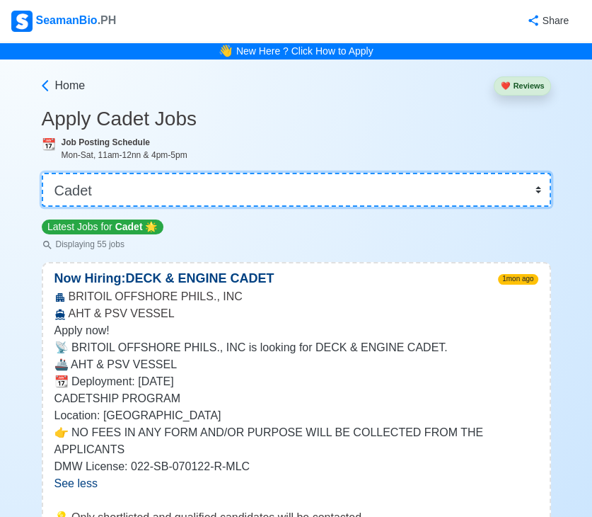
click at [540, 188] on select "👉 Select Rank or Position Master Chief Officer 2nd Officer 3rd Officer Junior O…" at bounding box center [297, 190] width 510 height 34
select select "Electrician"
click at [47, 173] on select "👉 Select Rank or Position Master Chief Officer 2nd Officer 3rd Officer Junior O…" at bounding box center [297, 190] width 510 height 34
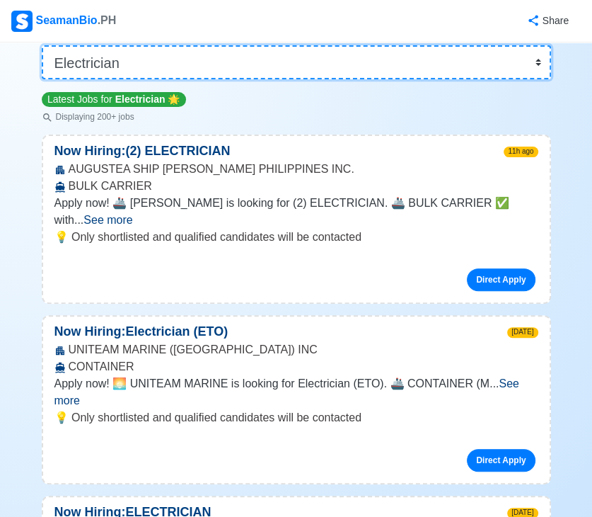
scroll to position [127, 0]
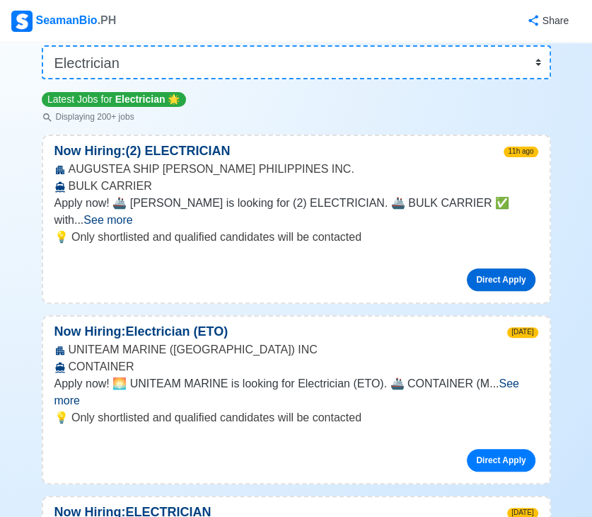
click at [507, 268] on link "Direct Apply" at bounding box center [501, 279] width 68 height 23
click at [323, 257] on div "Direct Apply" at bounding box center [296, 274] width 484 height 34
click at [132, 214] on span "See more" at bounding box center [108, 220] width 49 height 12
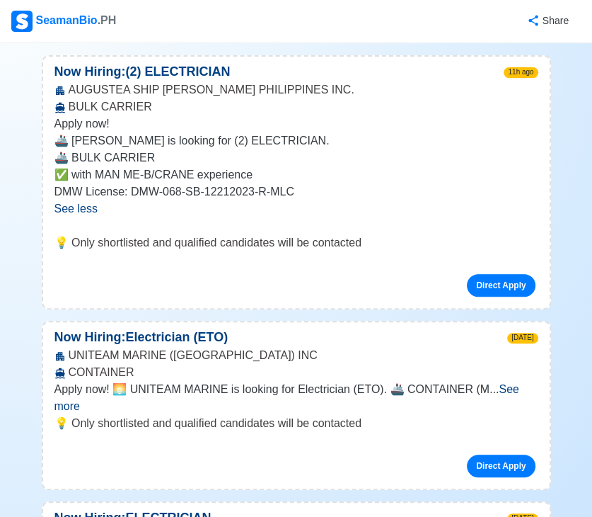
scroll to position [214, 0]
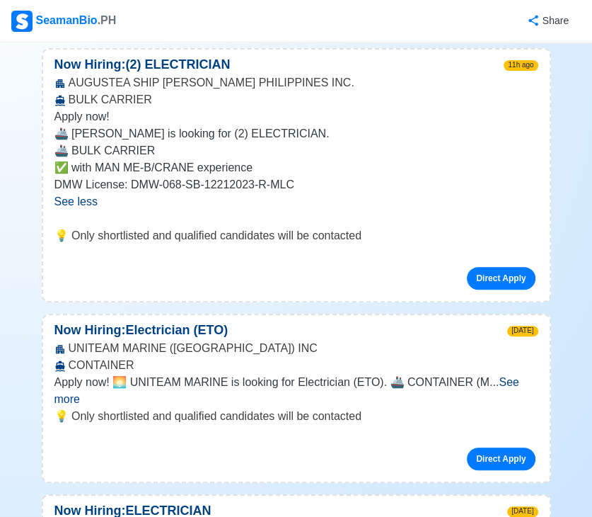
click at [515, 386] on span "See more" at bounding box center [286, 390] width 465 height 29
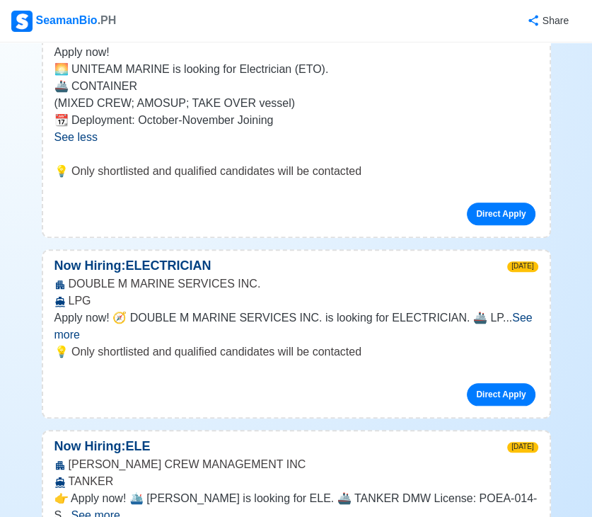
scroll to position [545, 0]
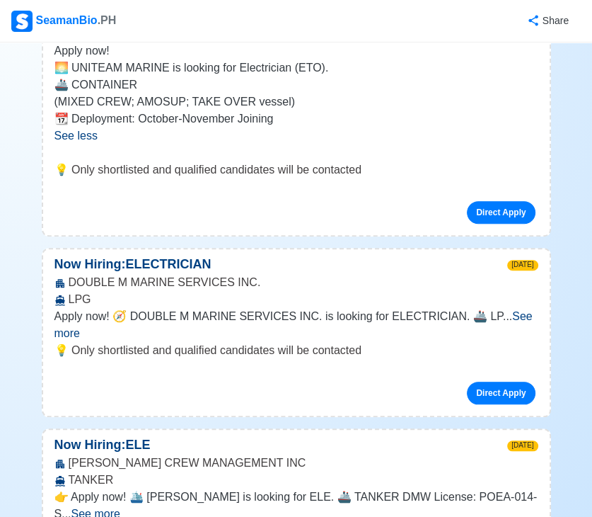
click at [507, 318] on span "See more" at bounding box center [293, 324] width 478 height 29
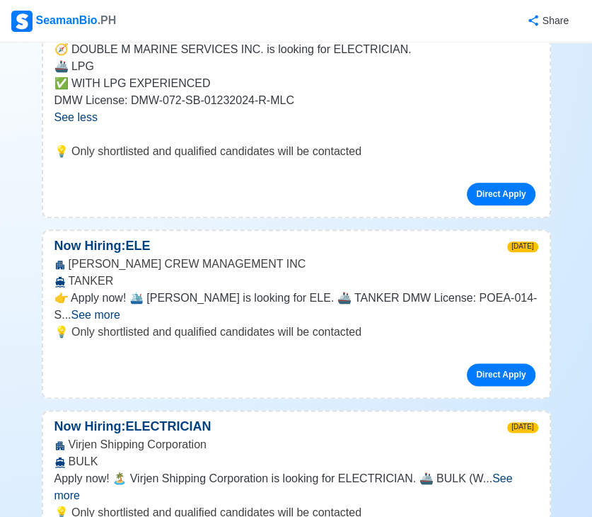
scroll to position [834, 0]
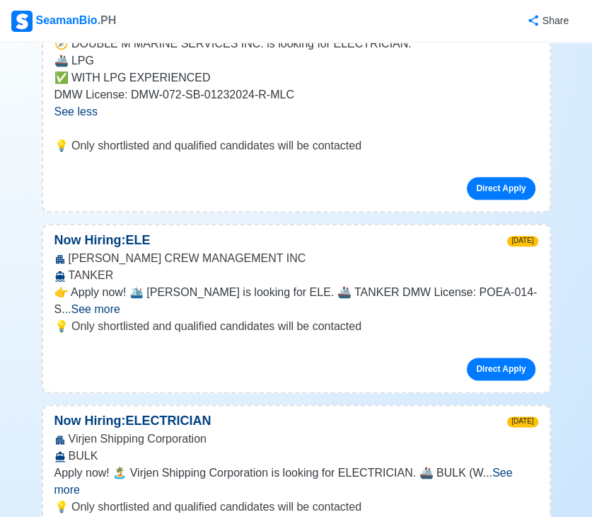
click at [120, 303] on span "See more" at bounding box center [95, 309] width 49 height 12
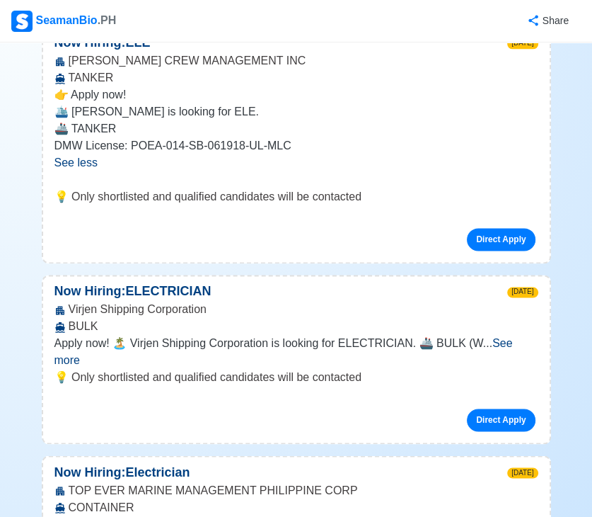
scroll to position [1033, 0]
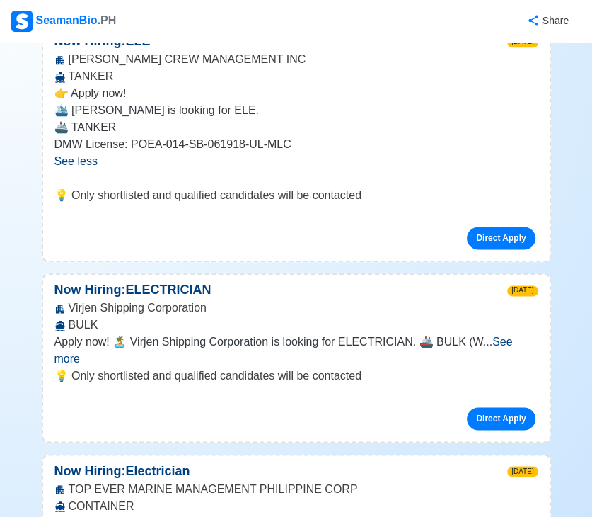
click at [507, 342] on span "See more" at bounding box center [283, 349] width 459 height 29
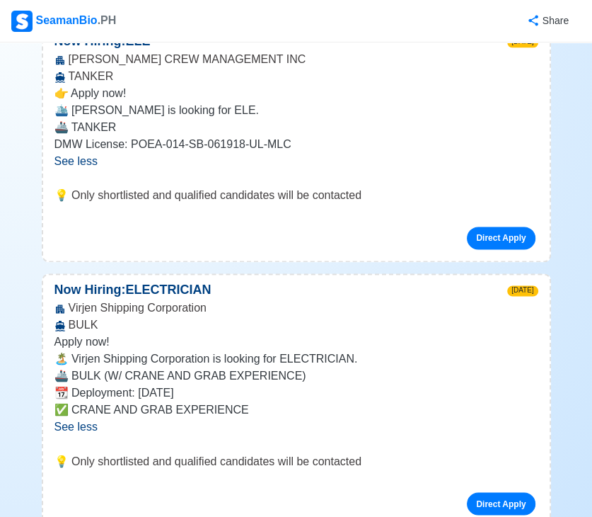
click at [507, 342] on p "Apply now!" at bounding box center [296, 341] width 484 height 17
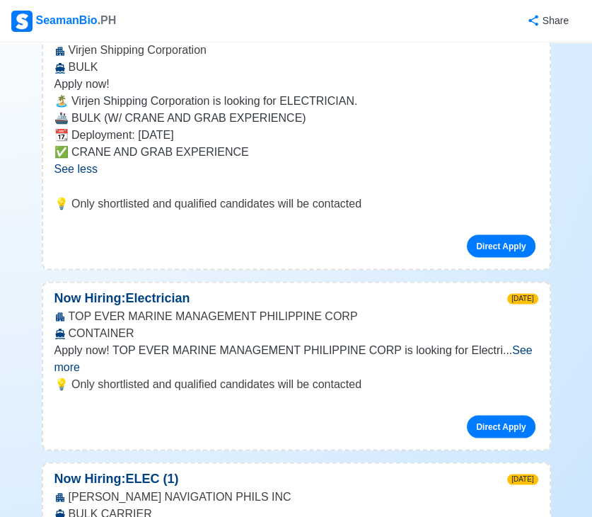
scroll to position [1292, 0]
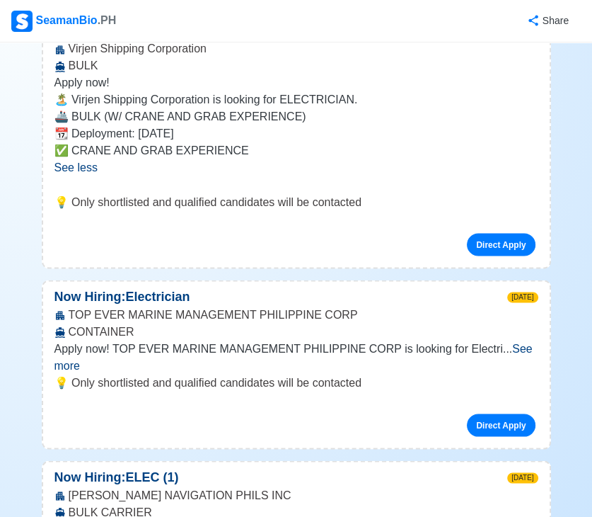
click at [500, 347] on span "See more" at bounding box center [293, 356] width 478 height 29
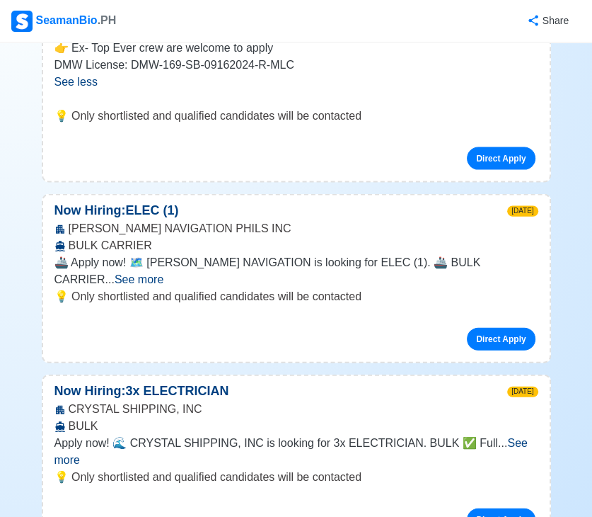
scroll to position [1645, 0]
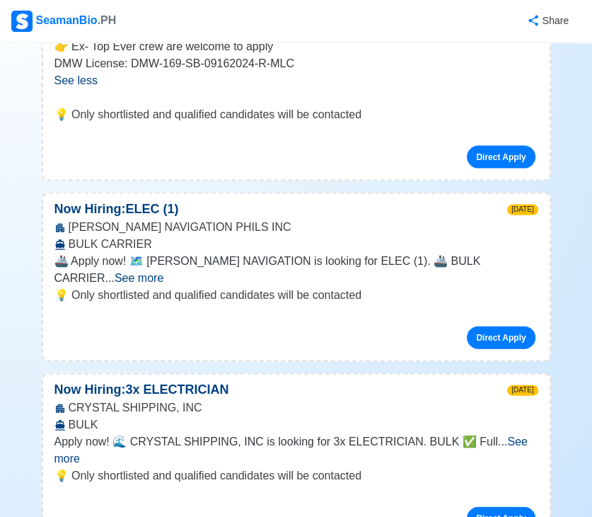
click at [508, 435] on span "See more" at bounding box center [290, 449] width 473 height 29
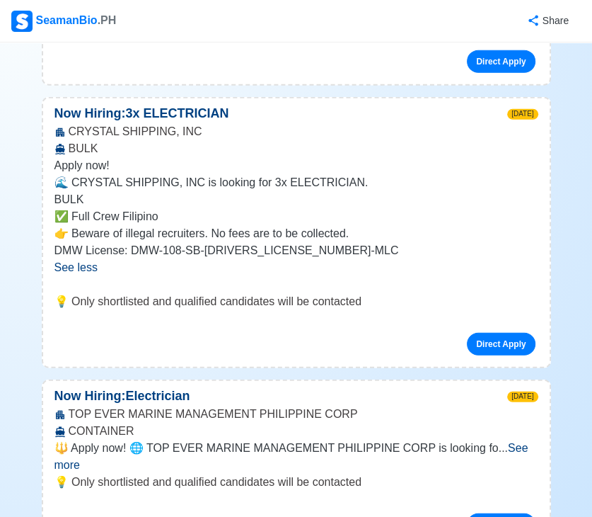
scroll to position [1922, 0]
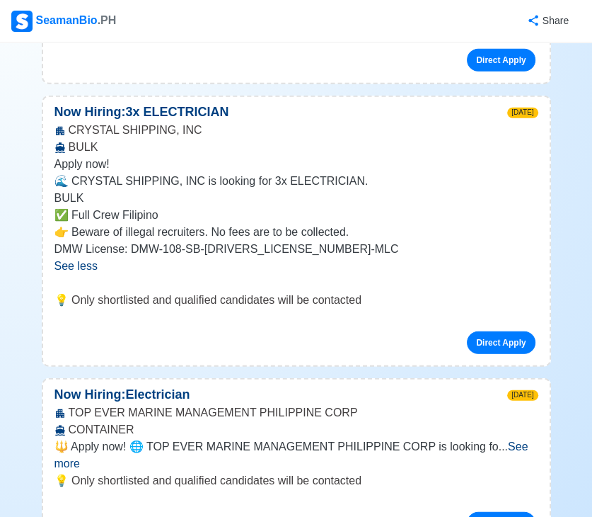
click at [512, 440] on span "See more" at bounding box center [291, 454] width 474 height 29
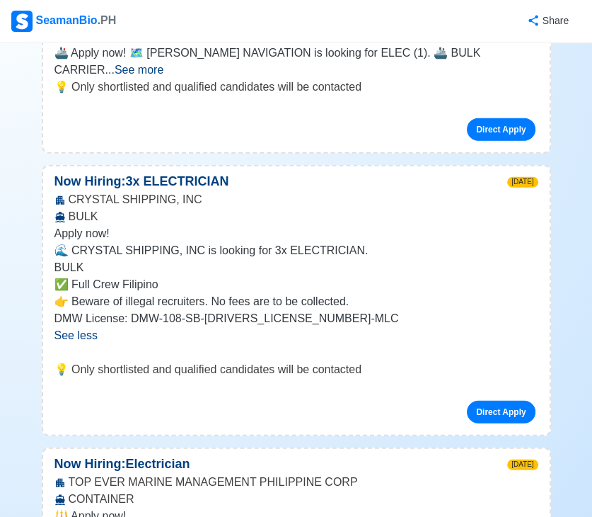
scroll to position [1849, 0]
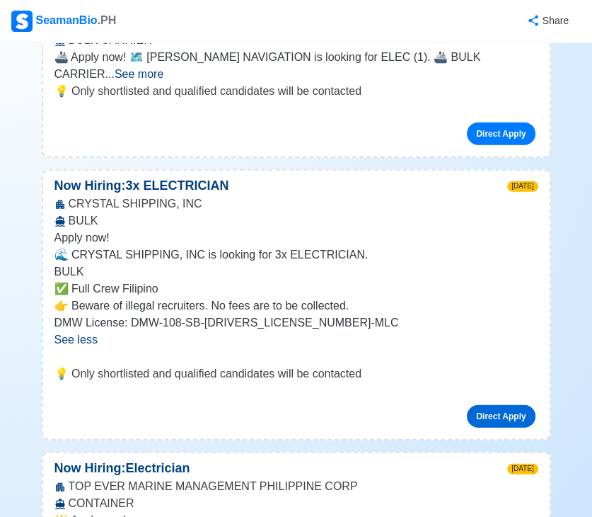
click at [490, 405] on link "Direct Apply" at bounding box center [501, 416] width 68 height 23
click at [495, 405] on link "Direct Apply" at bounding box center [501, 416] width 68 height 23
click at [511, 405] on link "Direct Apply" at bounding box center [501, 416] width 68 height 23
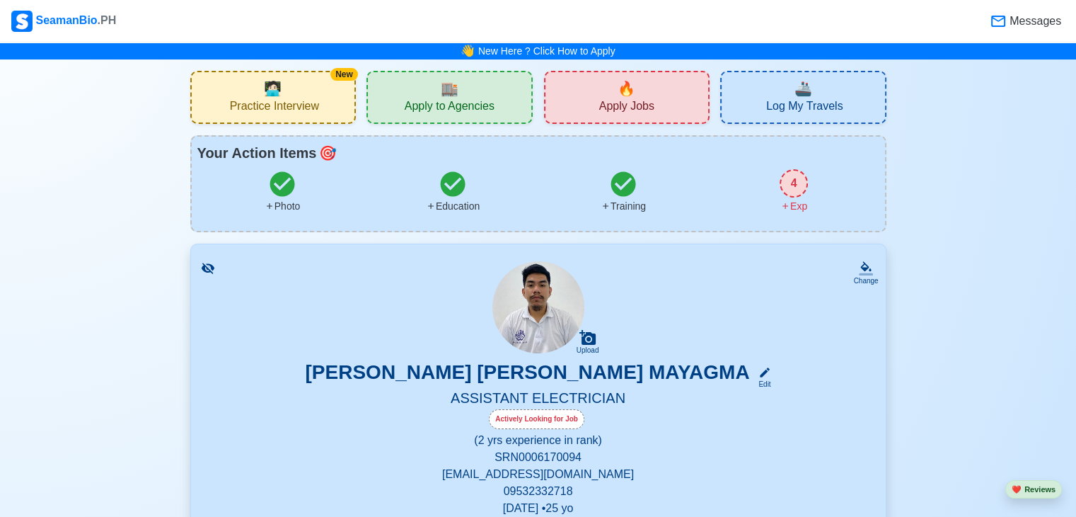
click at [630, 112] on span "Apply Jobs" at bounding box center [626, 108] width 55 height 18
click at [423, 93] on div "🏬 Apply to Agencies" at bounding box center [450, 97] width 166 height 53
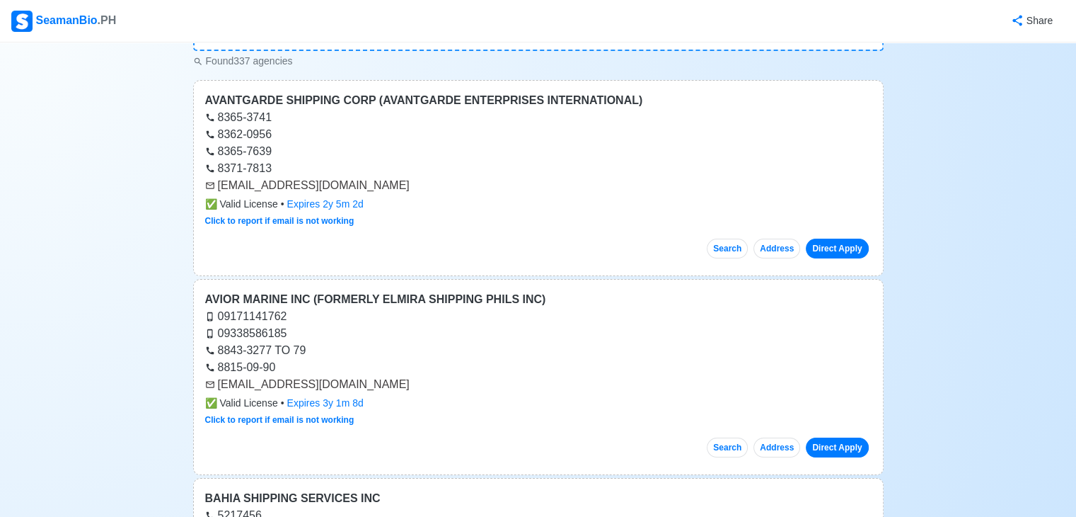
scroll to position [136, 0]
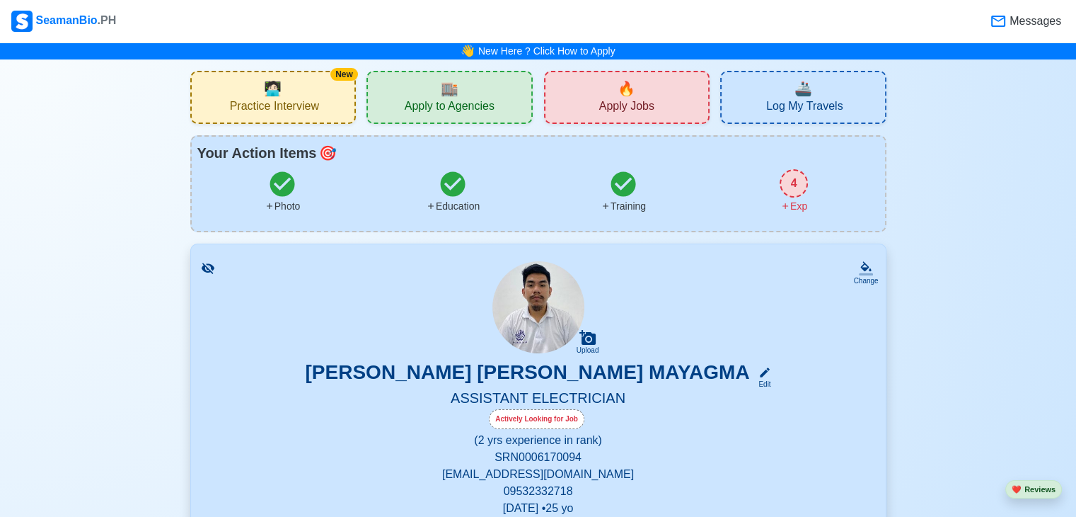
click at [653, 96] on div "🔥 Apply Jobs" at bounding box center [627, 97] width 166 height 53
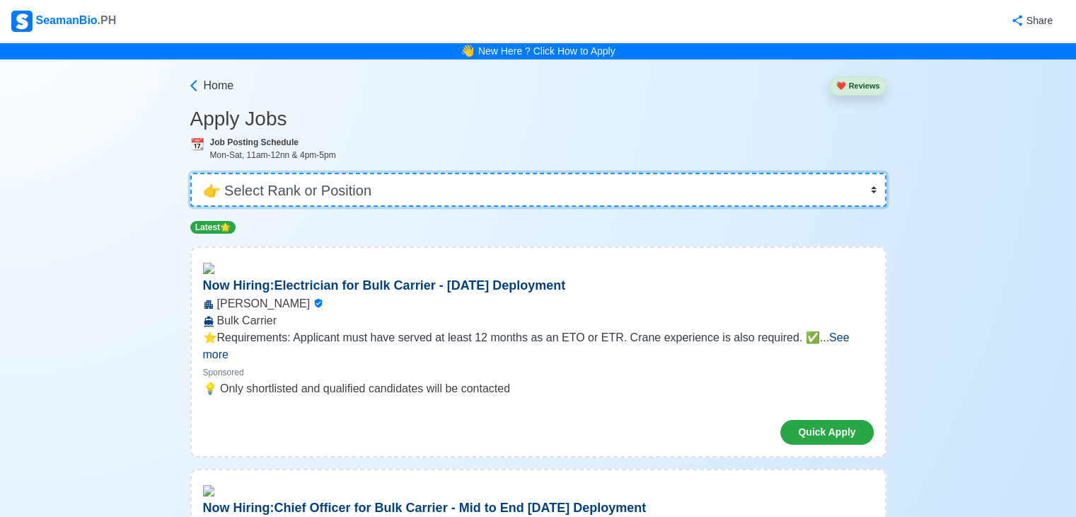
click at [579, 178] on select "👉 Select Rank or Position Master Chief Officer 2nd Officer 3rd Officer Junior O…" at bounding box center [538, 190] width 696 height 34
click at [192, 173] on select "👉 Select Rank or Position Master Chief Officer 2nd Officer 3rd Officer Junior O…" at bounding box center [538, 190] width 696 height 34
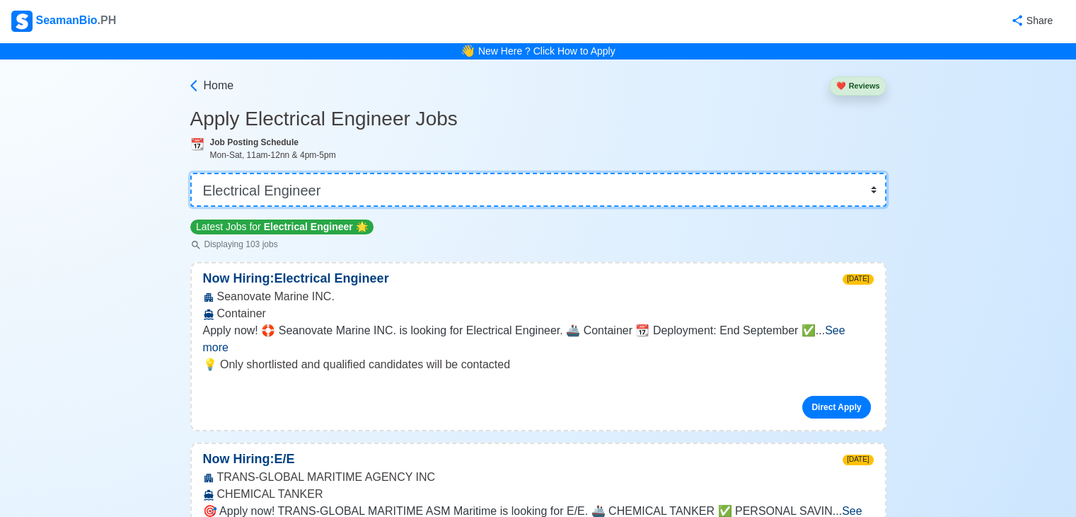
select select "Electrician"
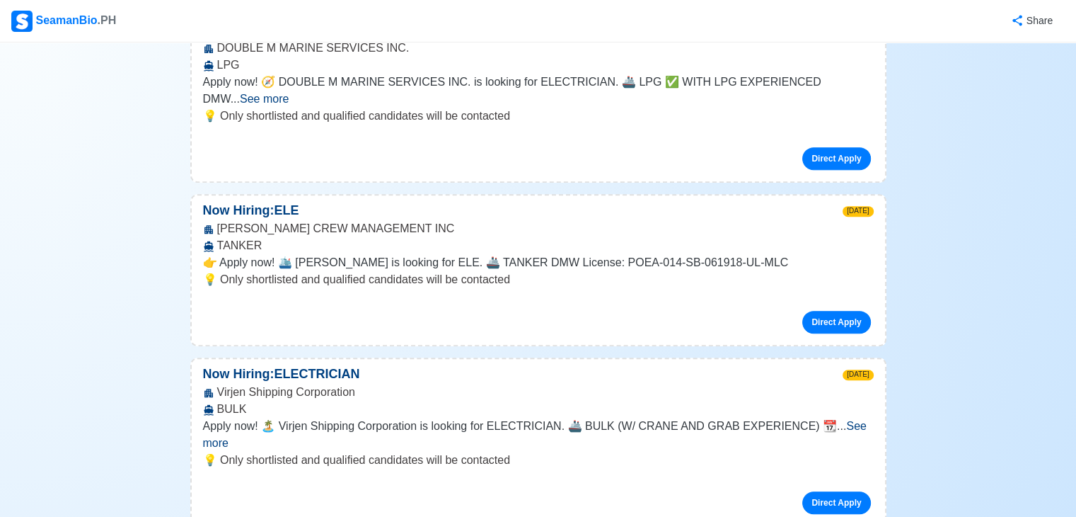
scroll to position [532, 0]
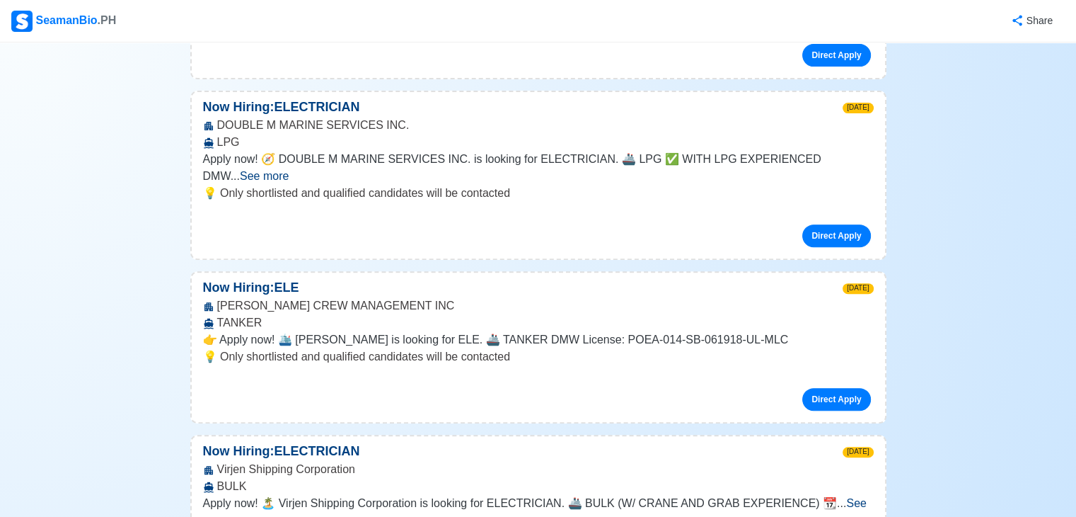
click at [552, 348] on div "💡 Only shortlisted and qualified candidates will be contacted Direct Apply" at bounding box center [539, 385] width 694 height 74
click at [845, 388] on link "Direct Apply" at bounding box center [837, 399] width 68 height 23
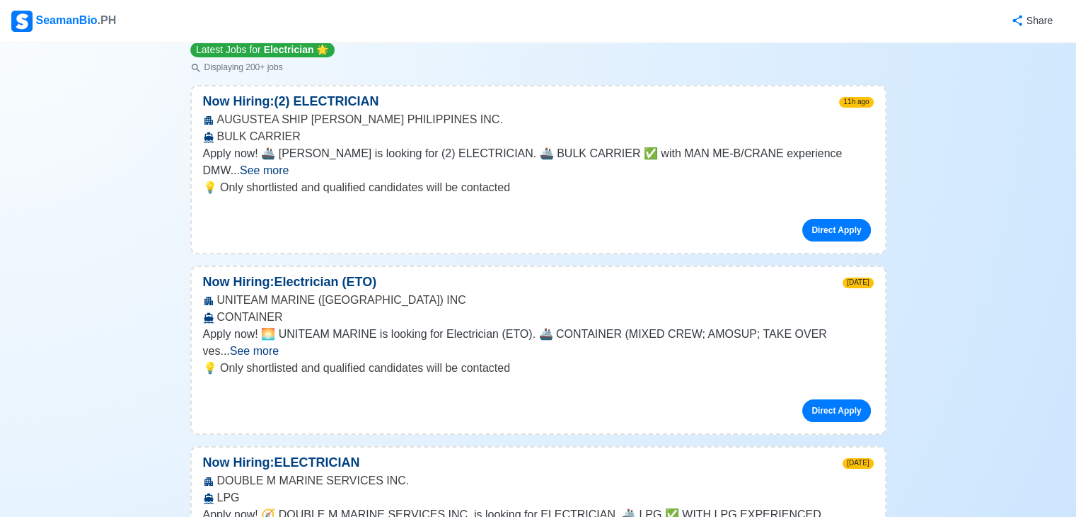
scroll to position [0, 0]
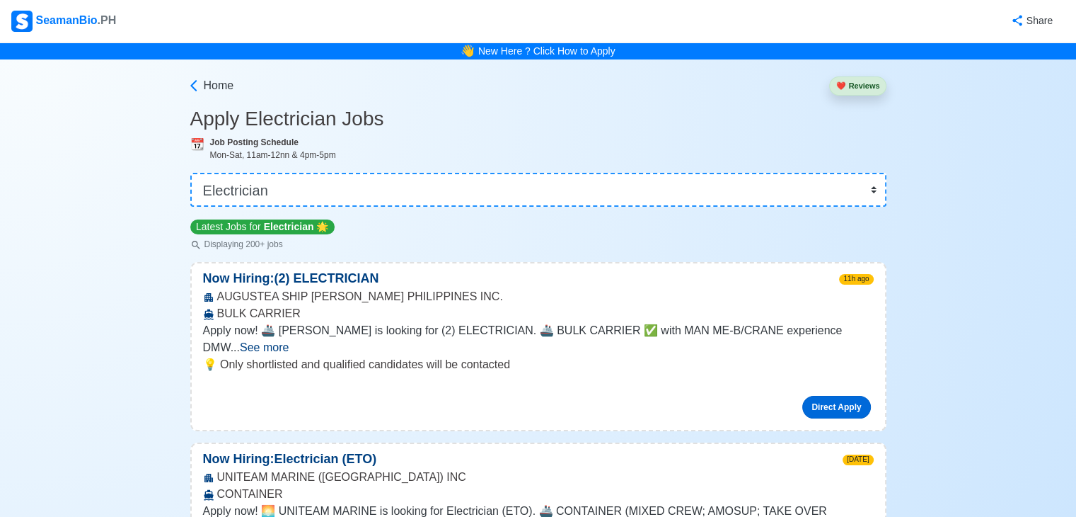
click at [822, 396] on link "Direct Apply" at bounding box center [837, 407] width 68 height 23
click at [202, 94] on link "Home" at bounding box center [210, 85] width 47 height 17
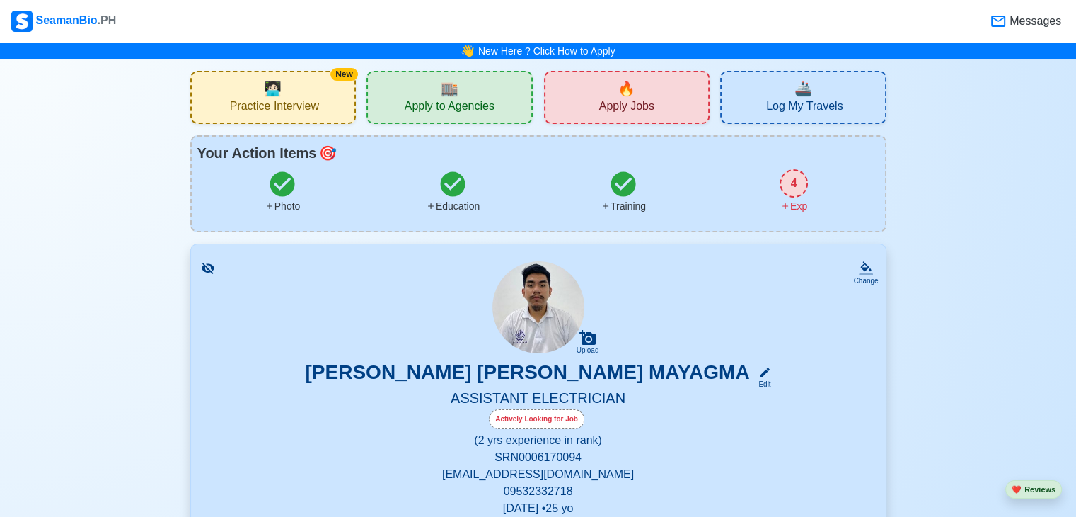
click at [308, 103] on span "Practice Interview" at bounding box center [274, 108] width 89 height 18
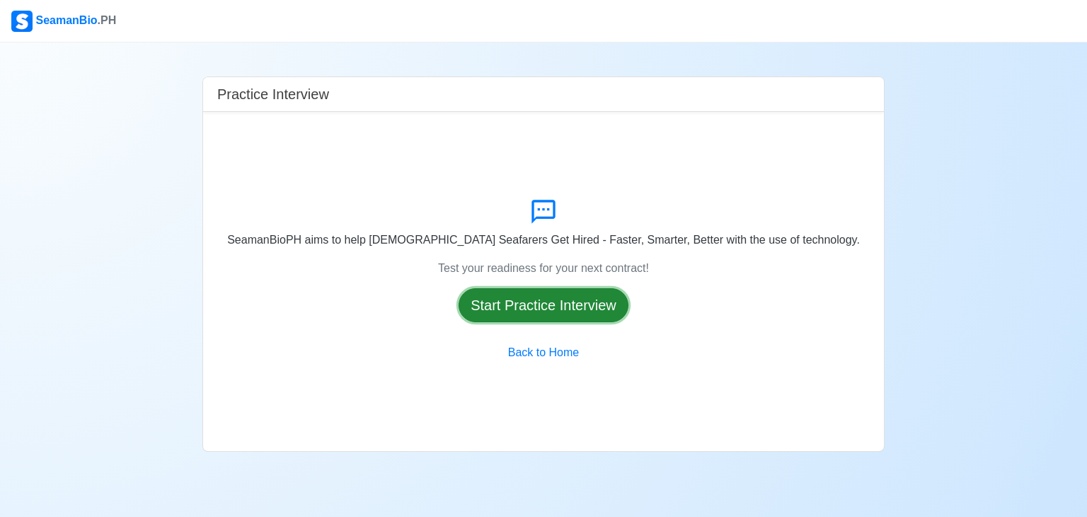
click at [554, 297] on button "Start Practice Interview" at bounding box center [544, 305] width 170 height 34
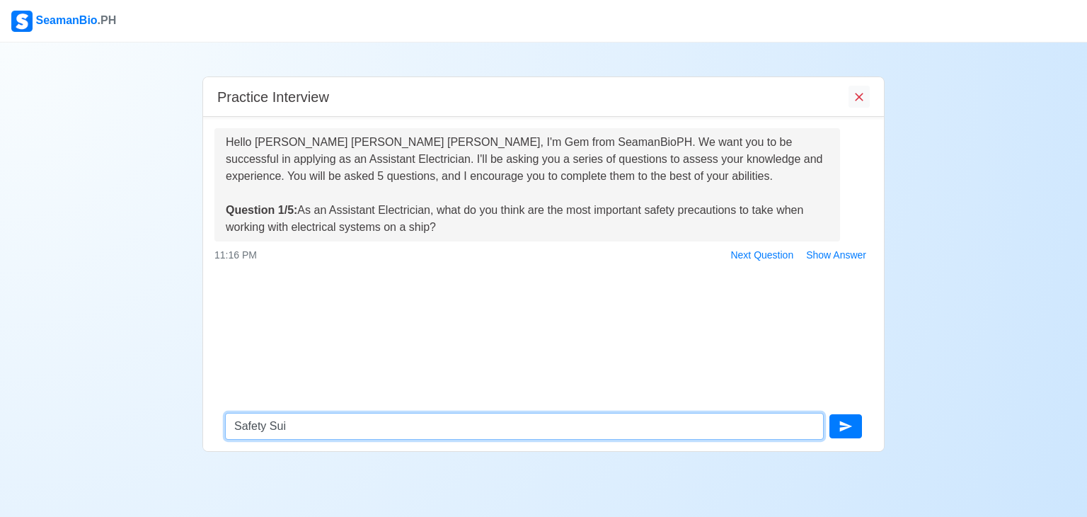
type textarea "Safety Suit"
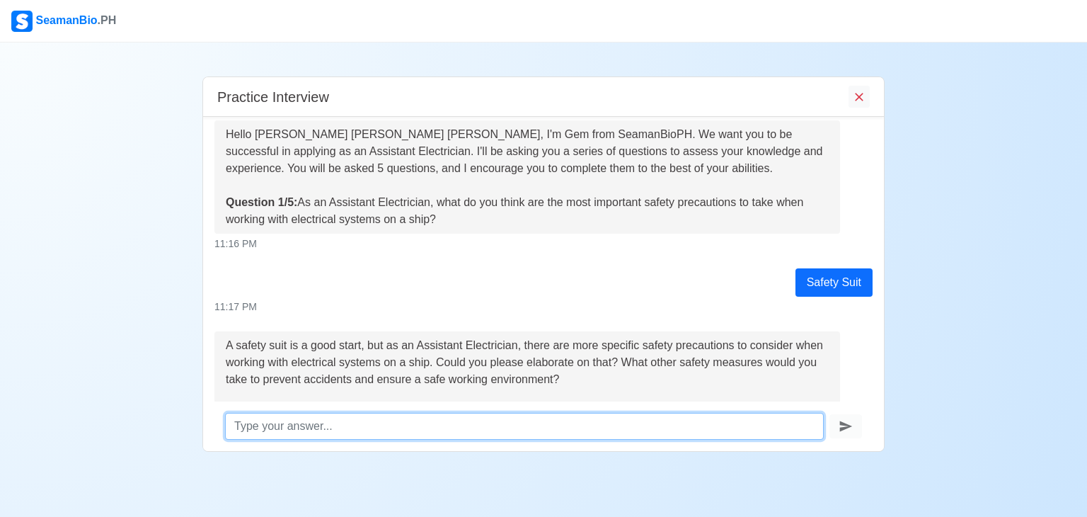
scroll to position [93, 0]
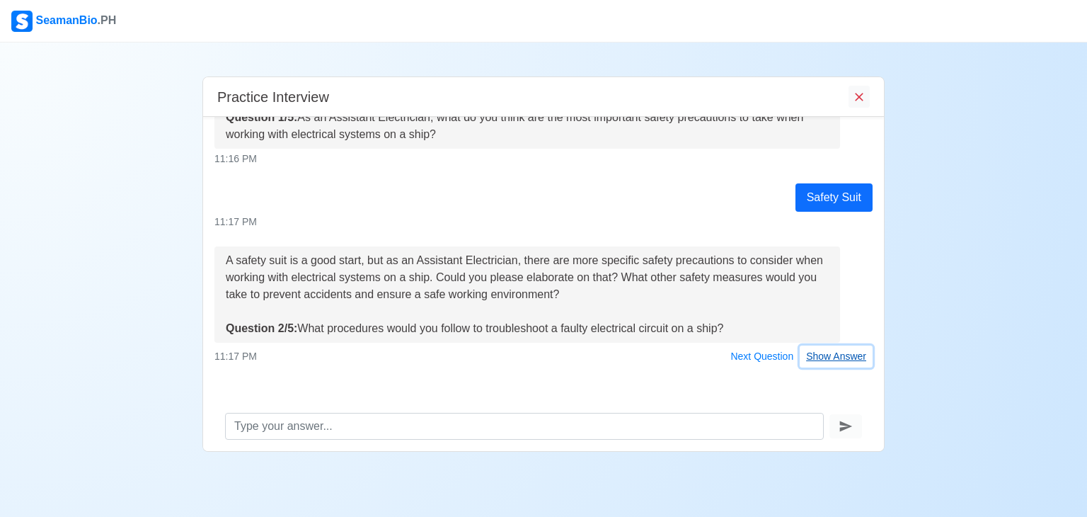
click at [815, 357] on button "Show Answer" at bounding box center [836, 356] width 73 height 22
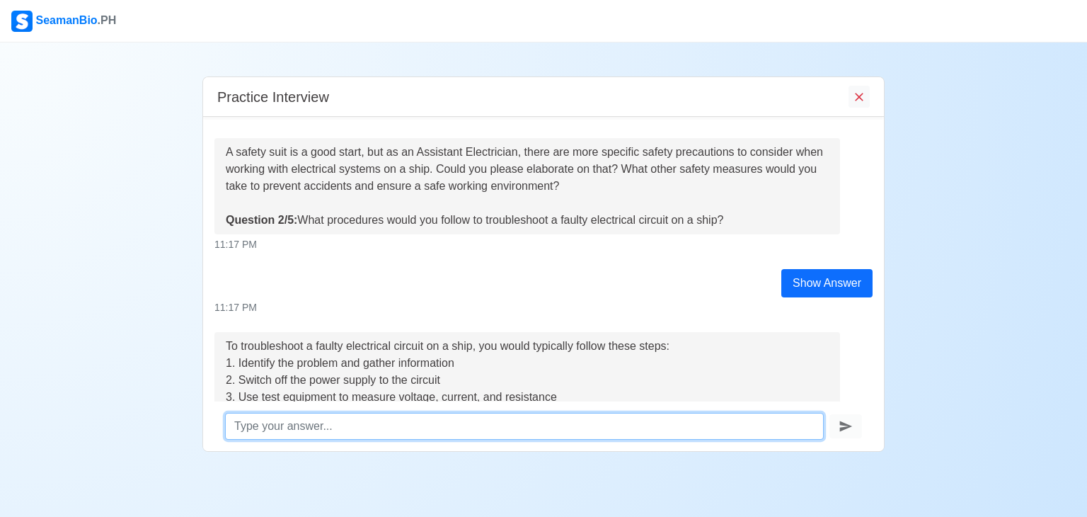
scroll to position [372, 0]
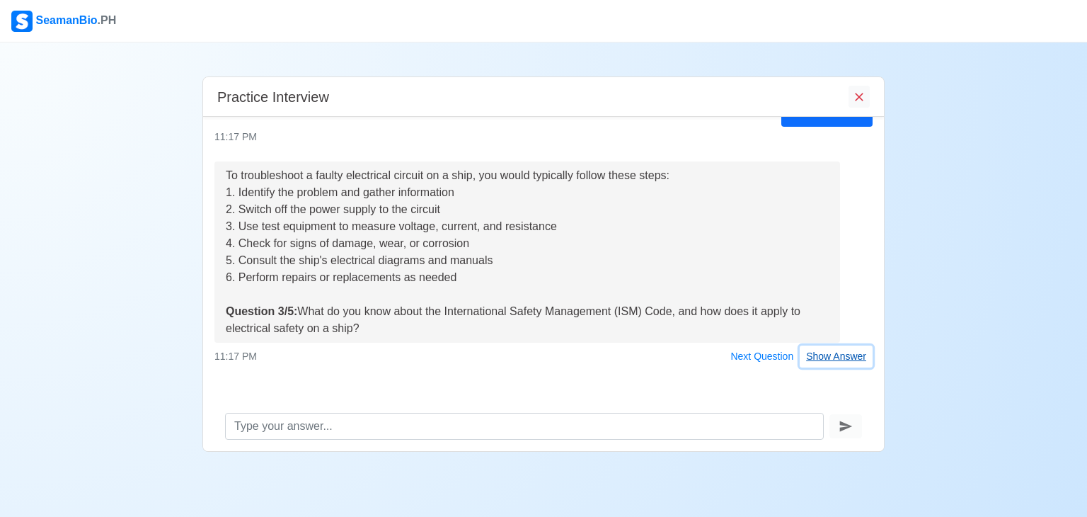
click at [815, 360] on button "Show Answer" at bounding box center [836, 356] width 73 height 22
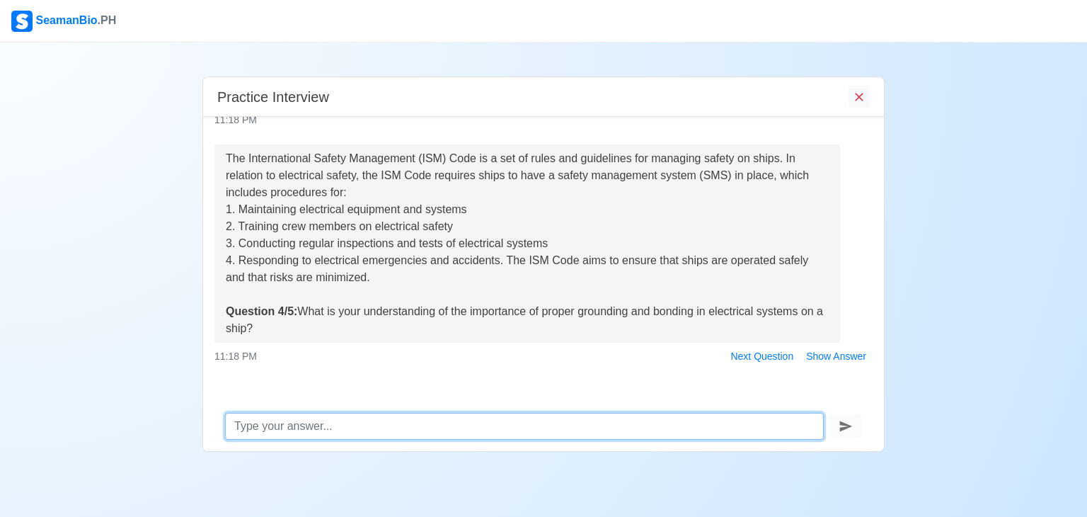
scroll to position [679, 0]
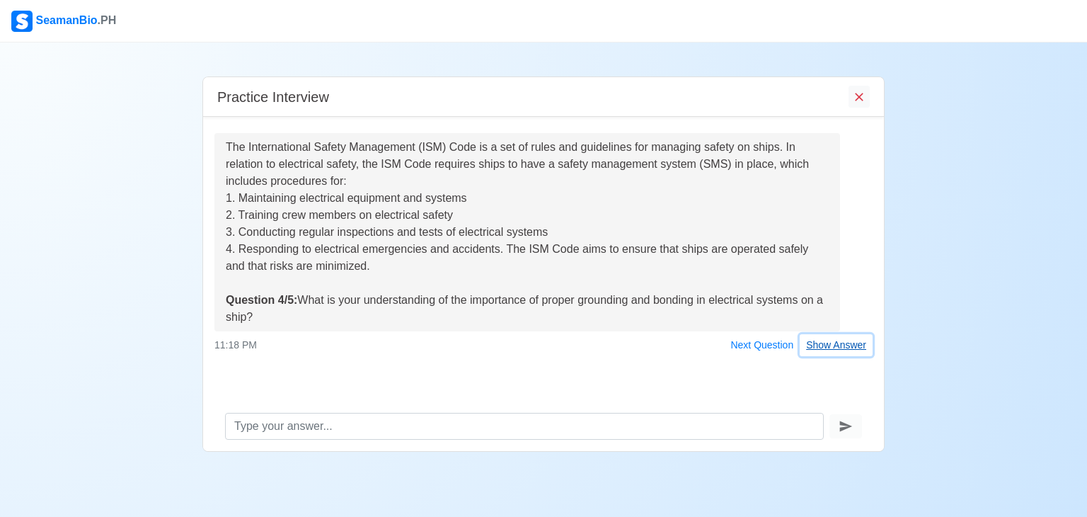
click at [808, 342] on button "Show Answer" at bounding box center [836, 345] width 73 height 22
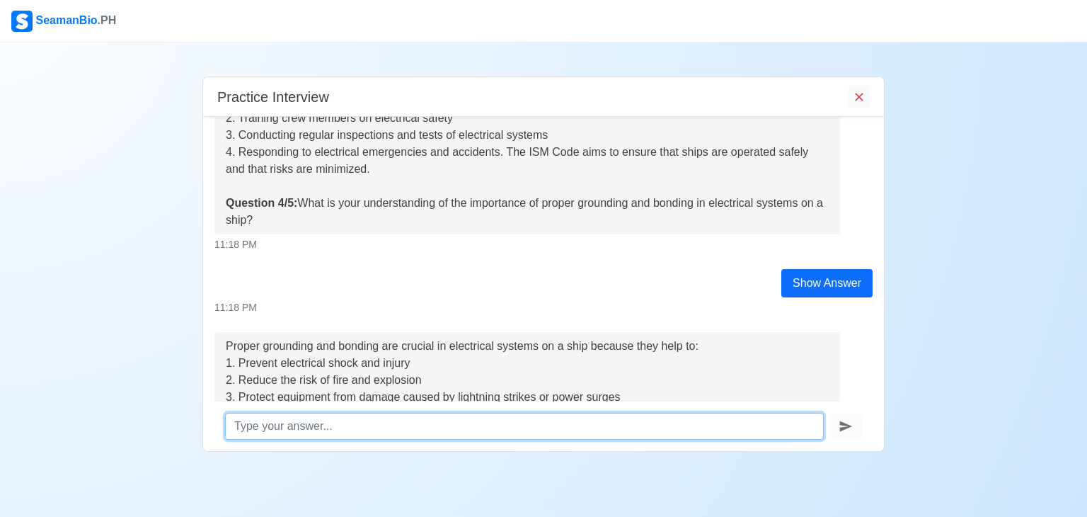
scroll to position [946, 0]
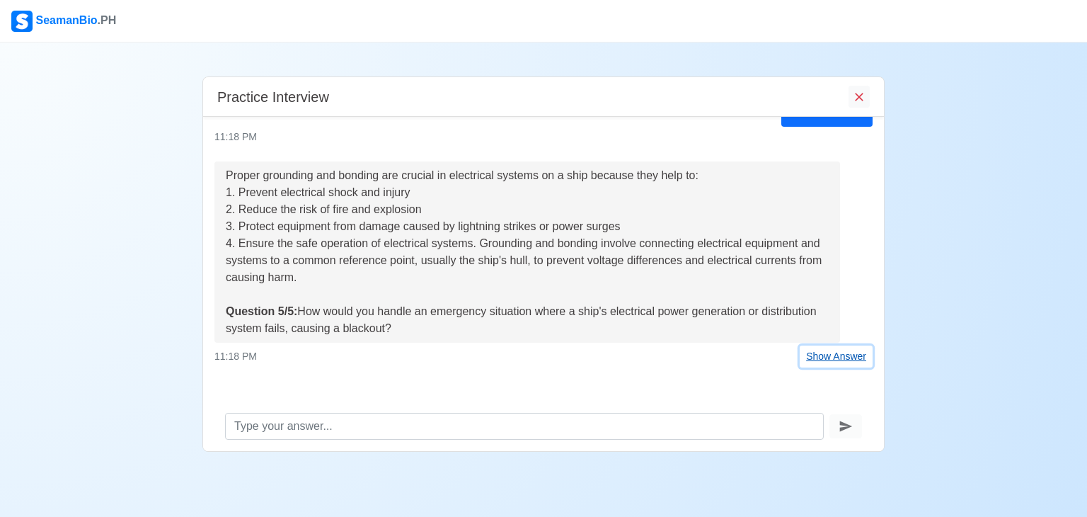
click at [811, 352] on button "Show Answer" at bounding box center [836, 356] width 73 height 22
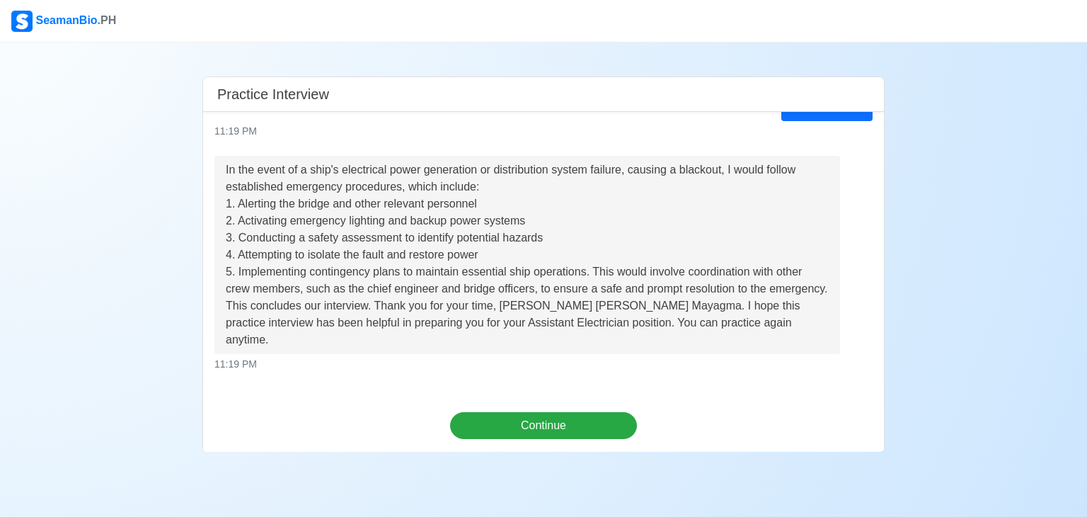
scroll to position [1229, 0]
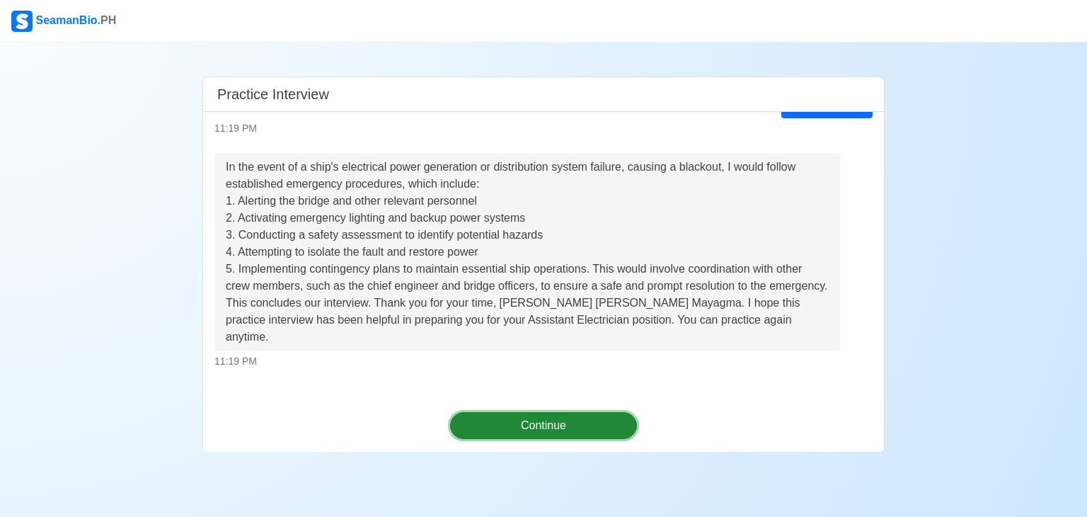
click at [528, 431] on button "Continue" at bounding box center [544, 425] width 188 height 27
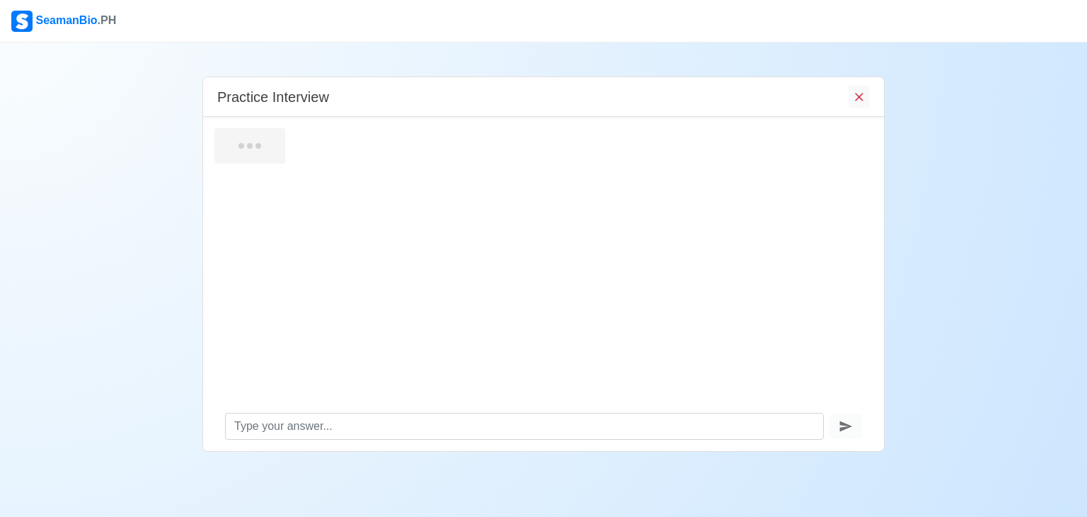
scroll to position [0, 0]
